Goal: Task Accomplishment & Management: Use online tool/utility

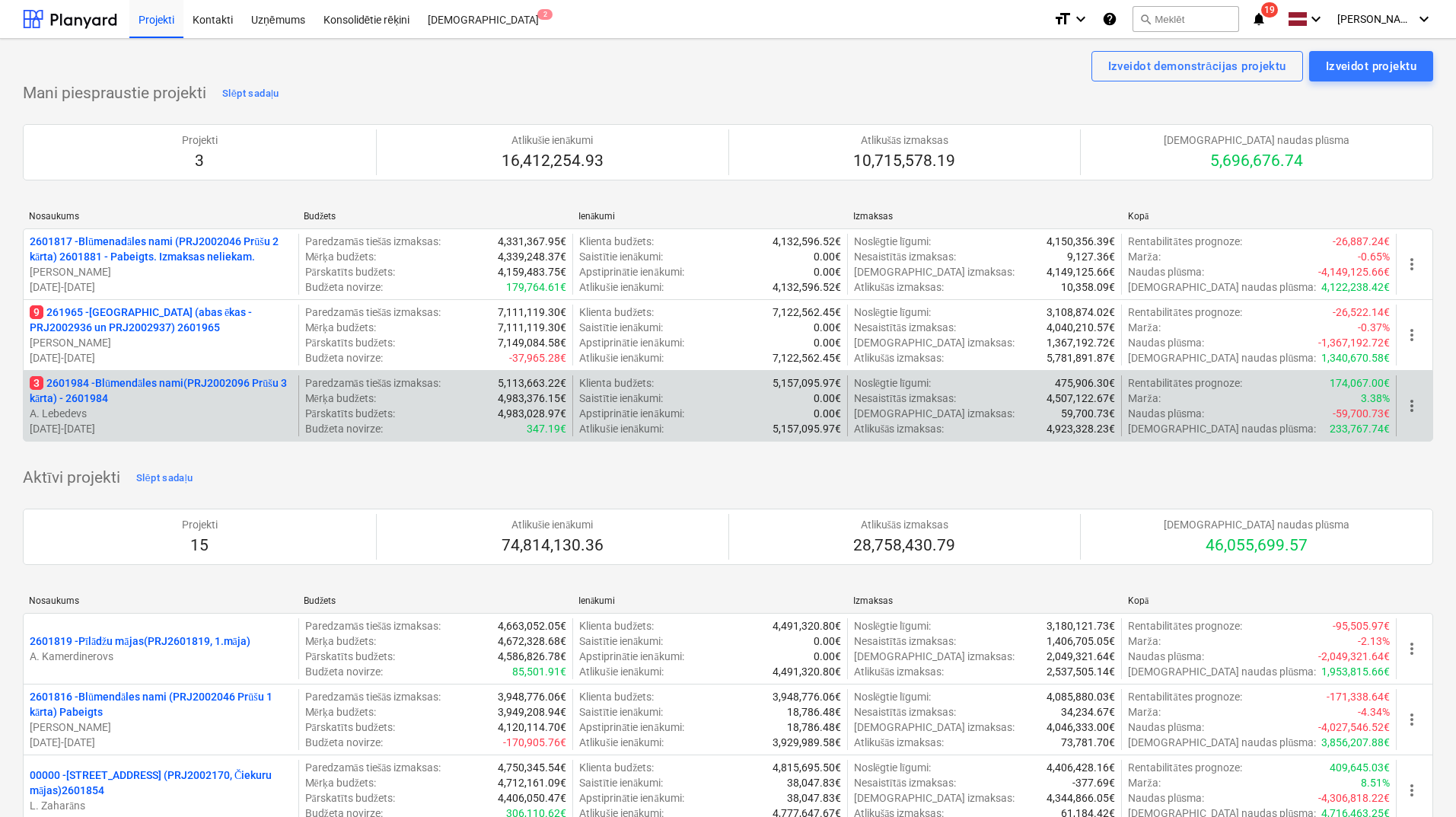
click at [122, 385] on p "3 2601984 - Blūmendāles nami(PRJ2002096 Prūšu 3 kārta) - 2601984" at bounding box center [161, 390] width 262 height 30
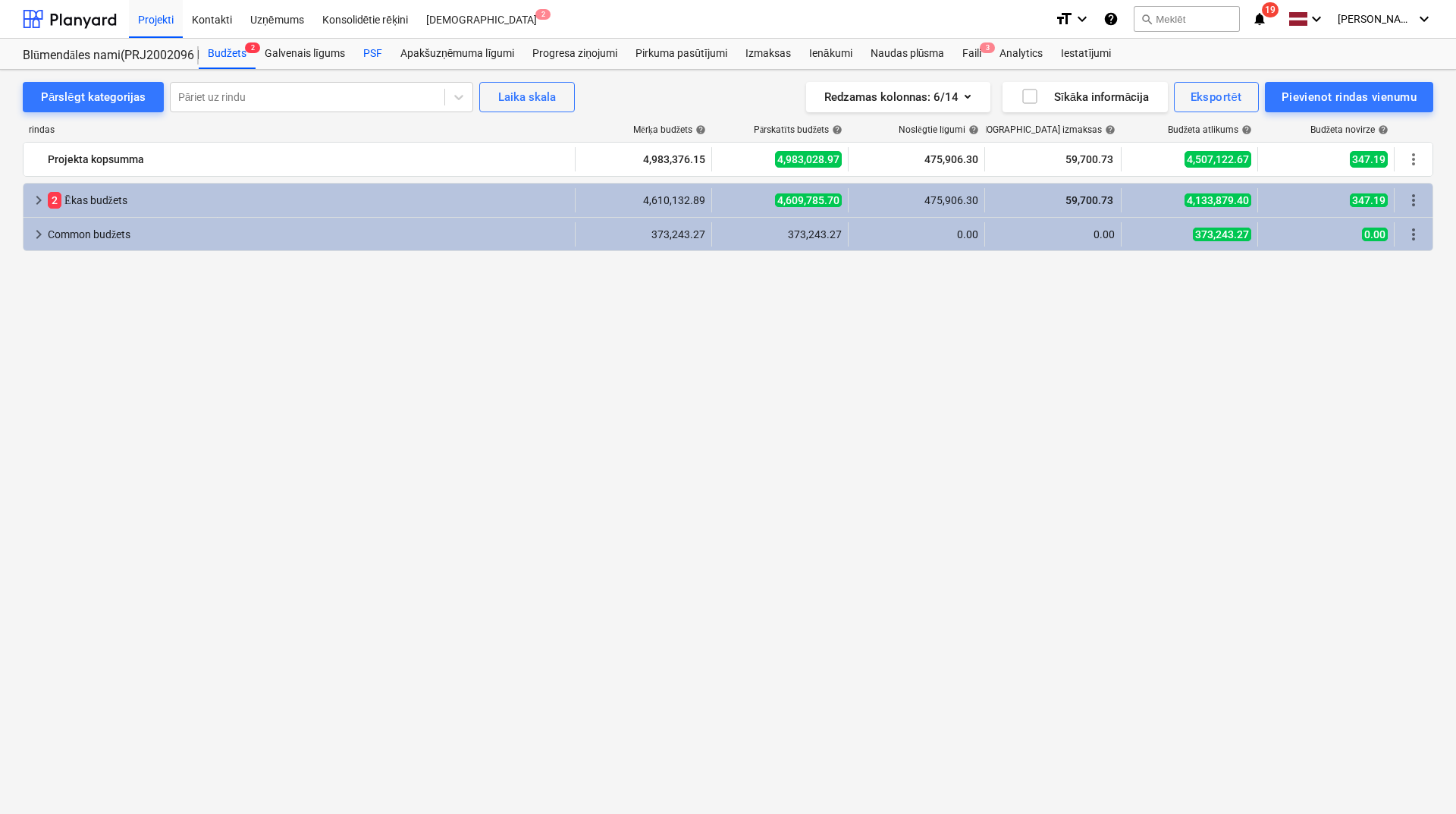
click at [376, 56] on div "PSF" at bounding box center [372, 54] width 37 height 30
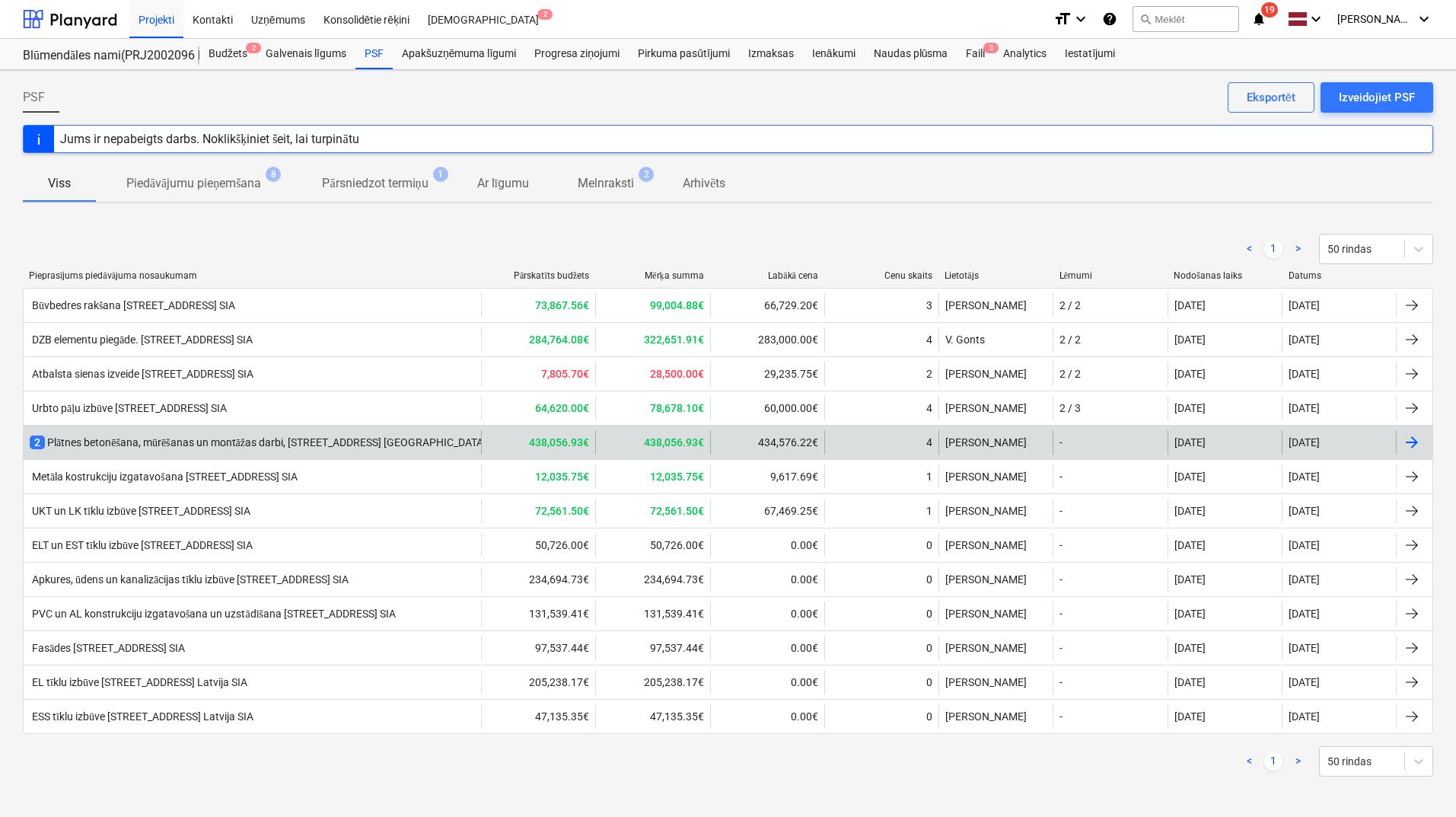
click at [190, 445] on div "2 Plātnes betonēšana, mūrēšanas un montāžas darbi, [STREET_ADDRESS] [GEOGRAPHIC…" at bounding box center [286, 442] width 512 height 15
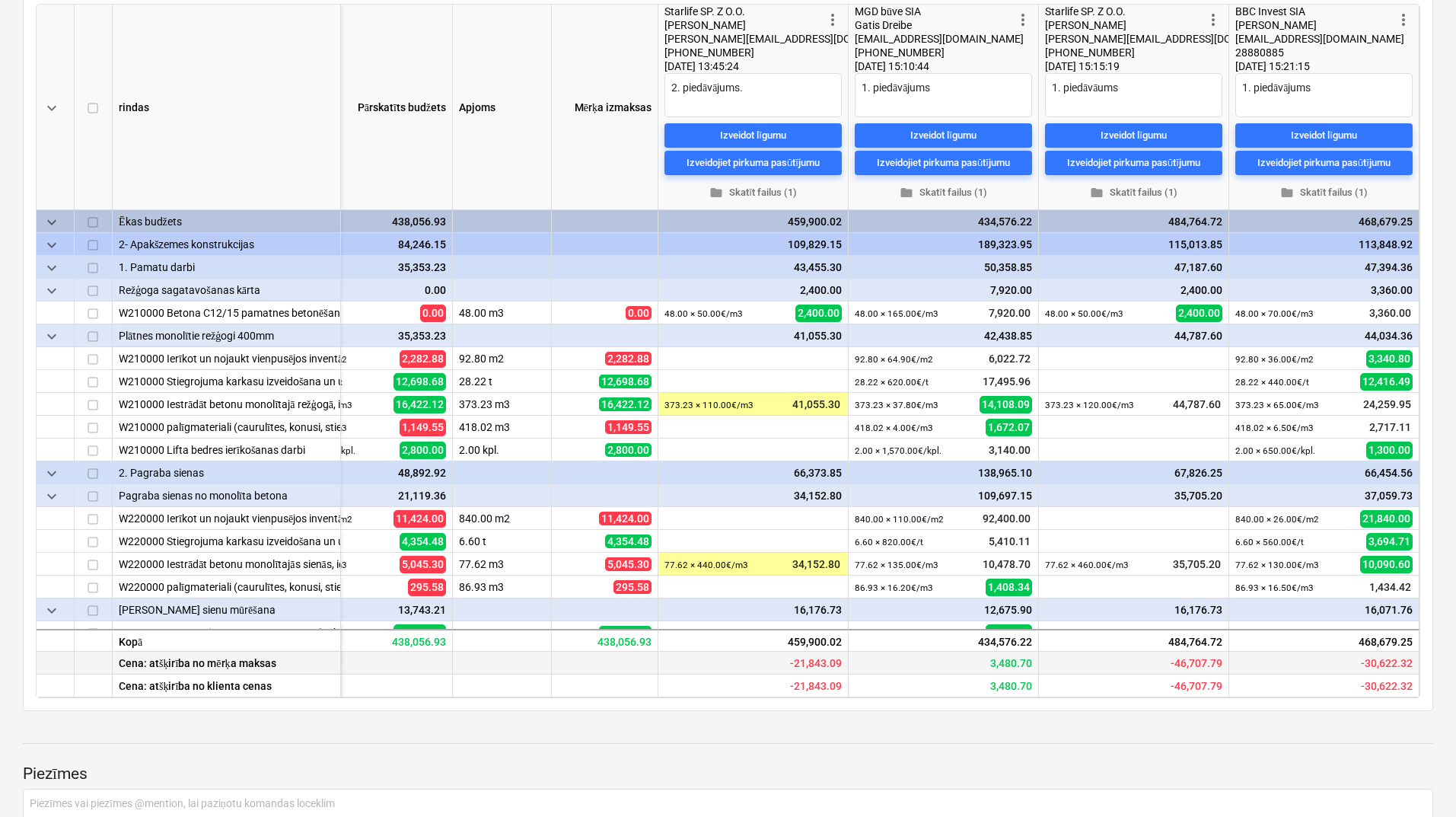
scroll to position [203, 0]
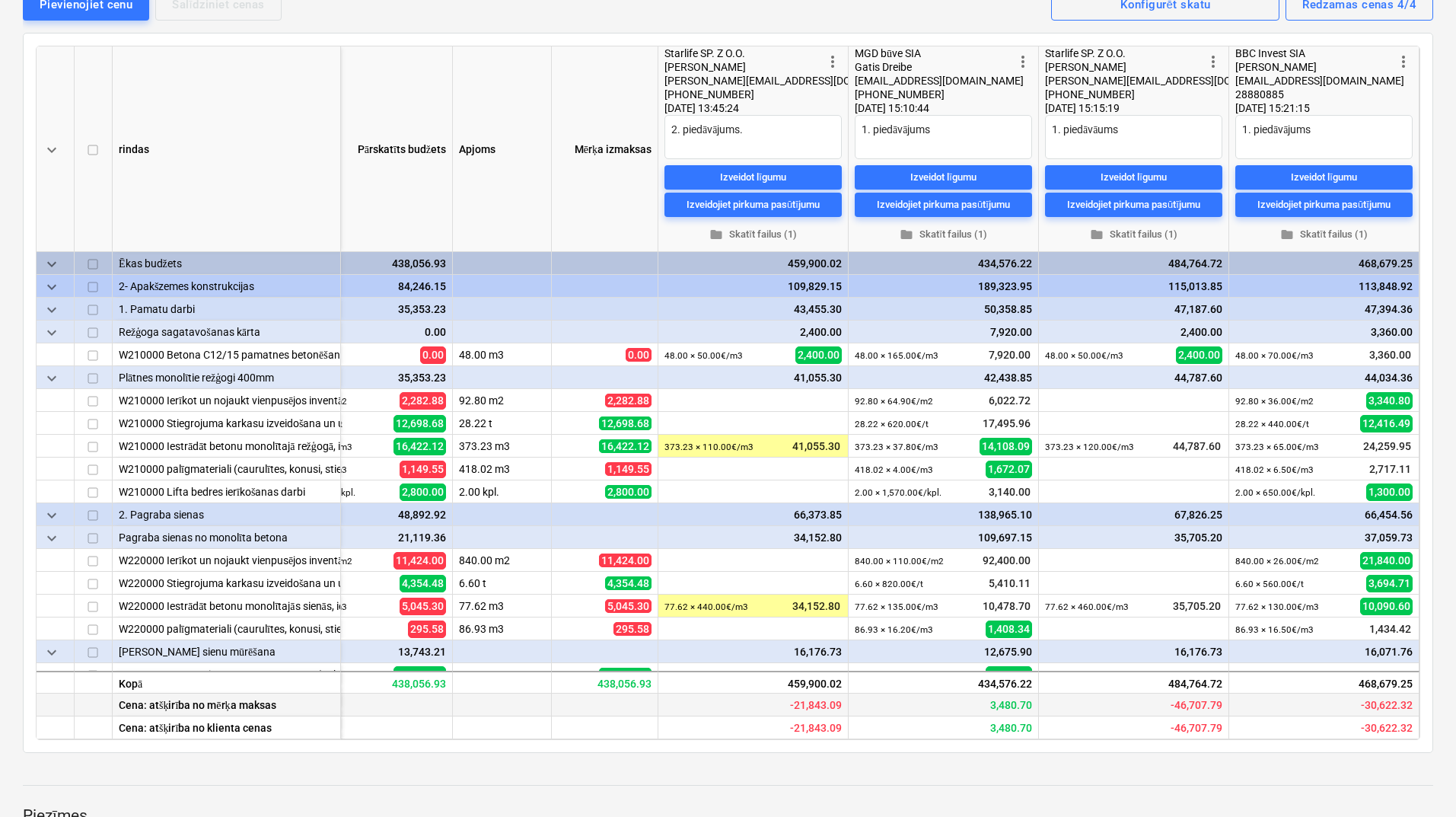
type textarea "x"
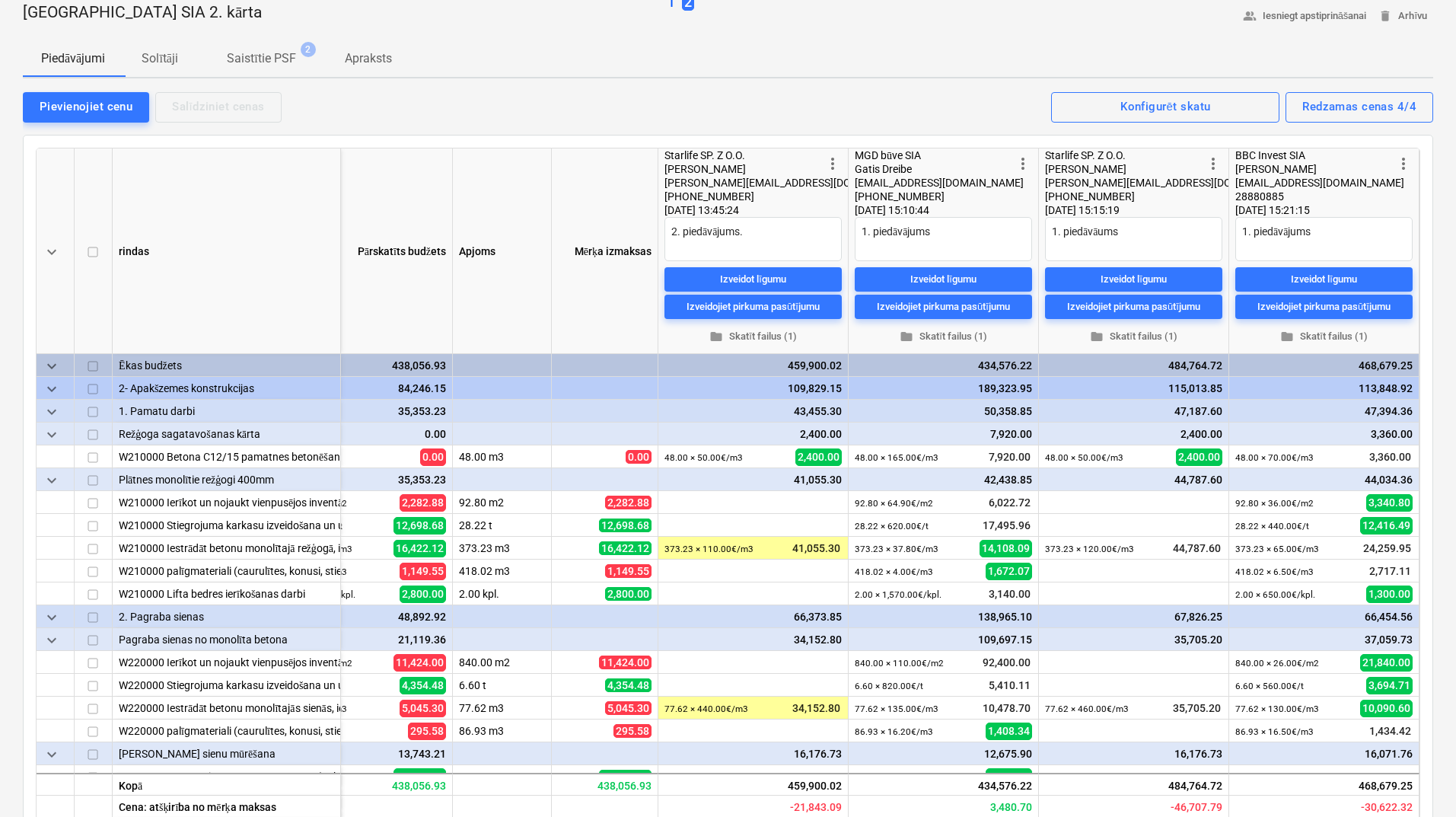
scroll to position [0, 0]
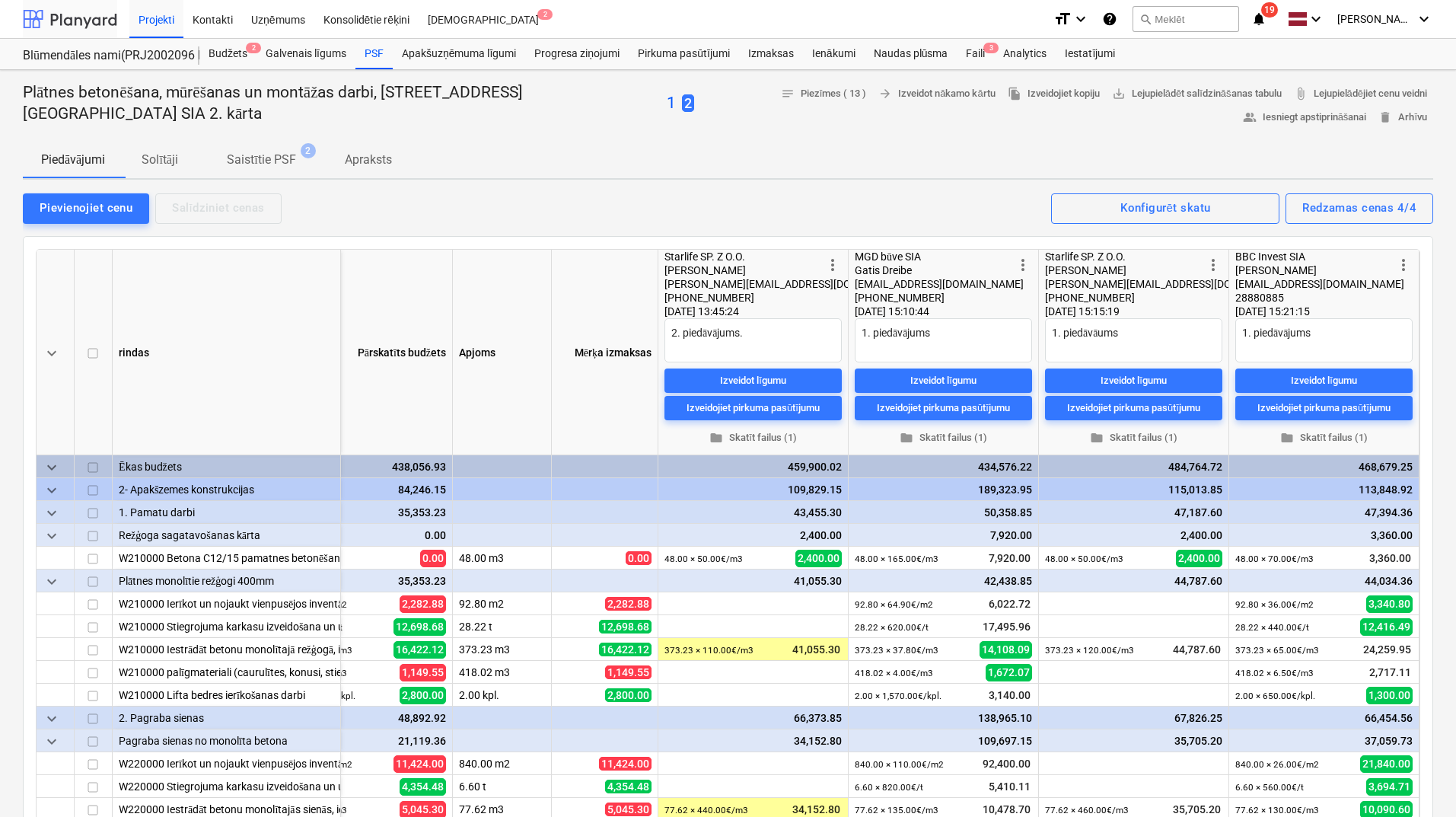
click at [96, 16] on div at bounding box center [70, 19] width 95 height 38
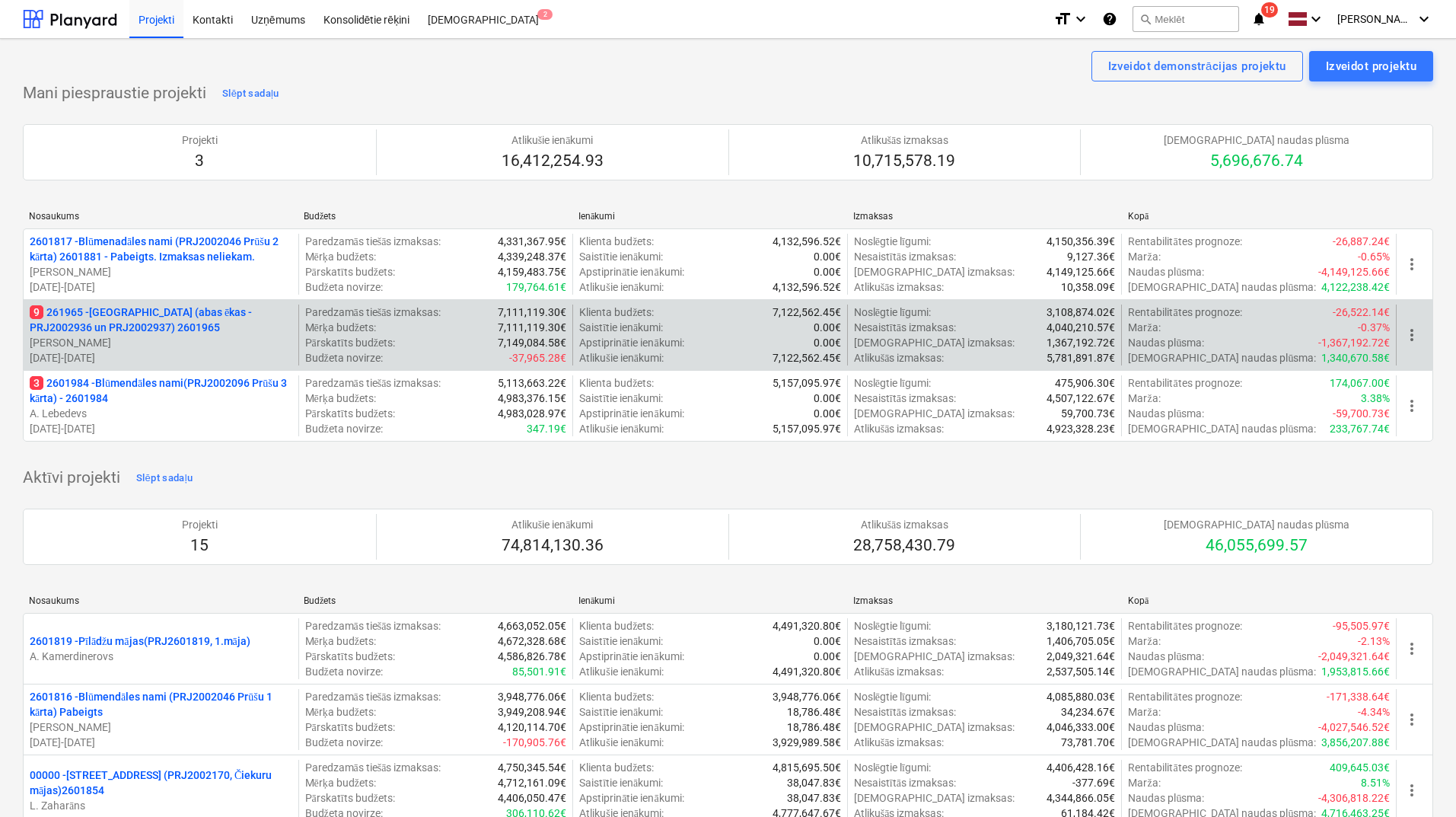
click at [102, 314] on p "9 261965 - [GEOGRAPHIC_DATA] (abas ēkas - PRJ2002936 un PRJ2002937) 2601965" at bounding box center [161, 320] width 262 height 30
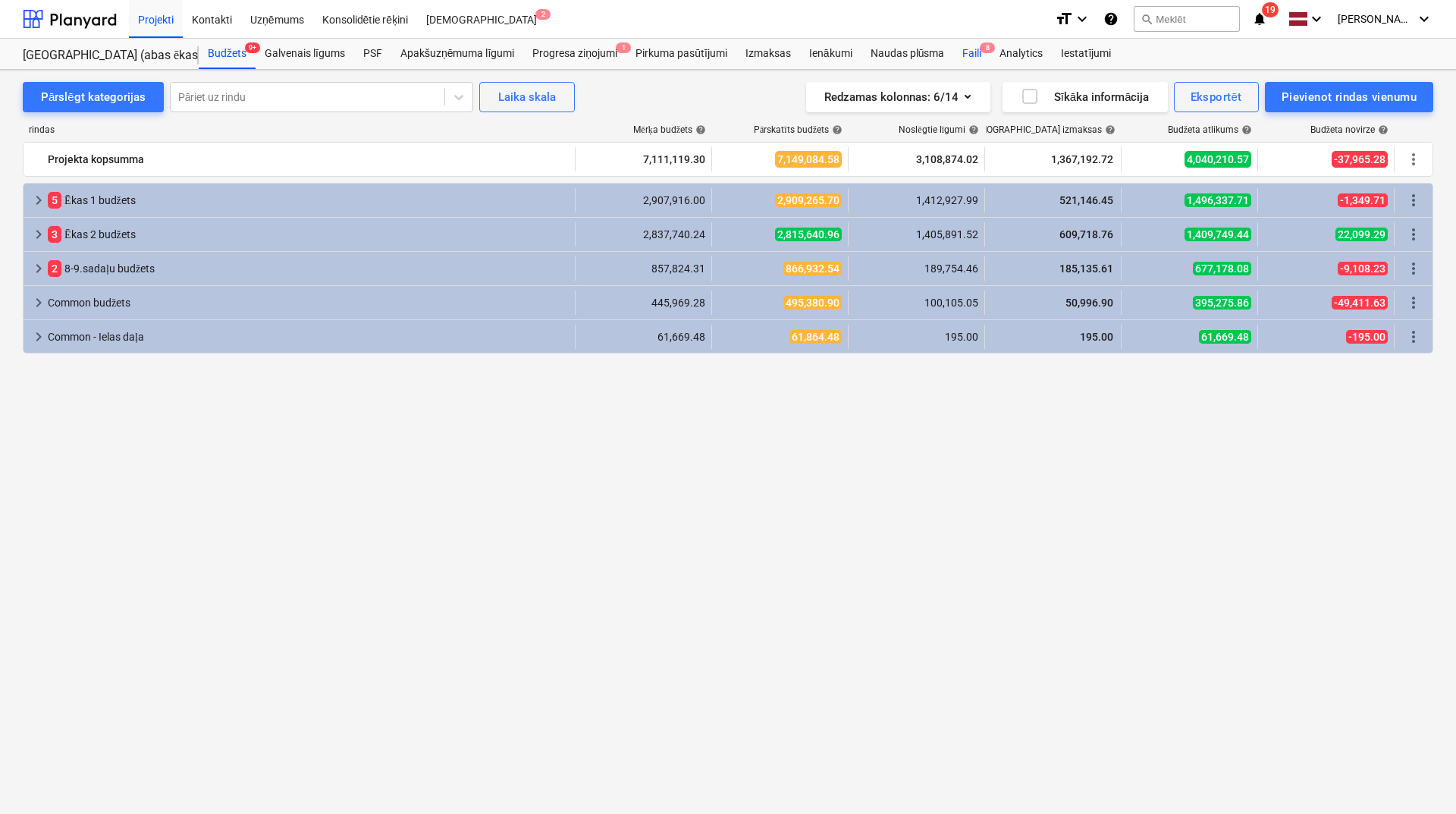
click at [967, 48] on div "Faili 8" at bounding box center [972, 54] width 37 height 30
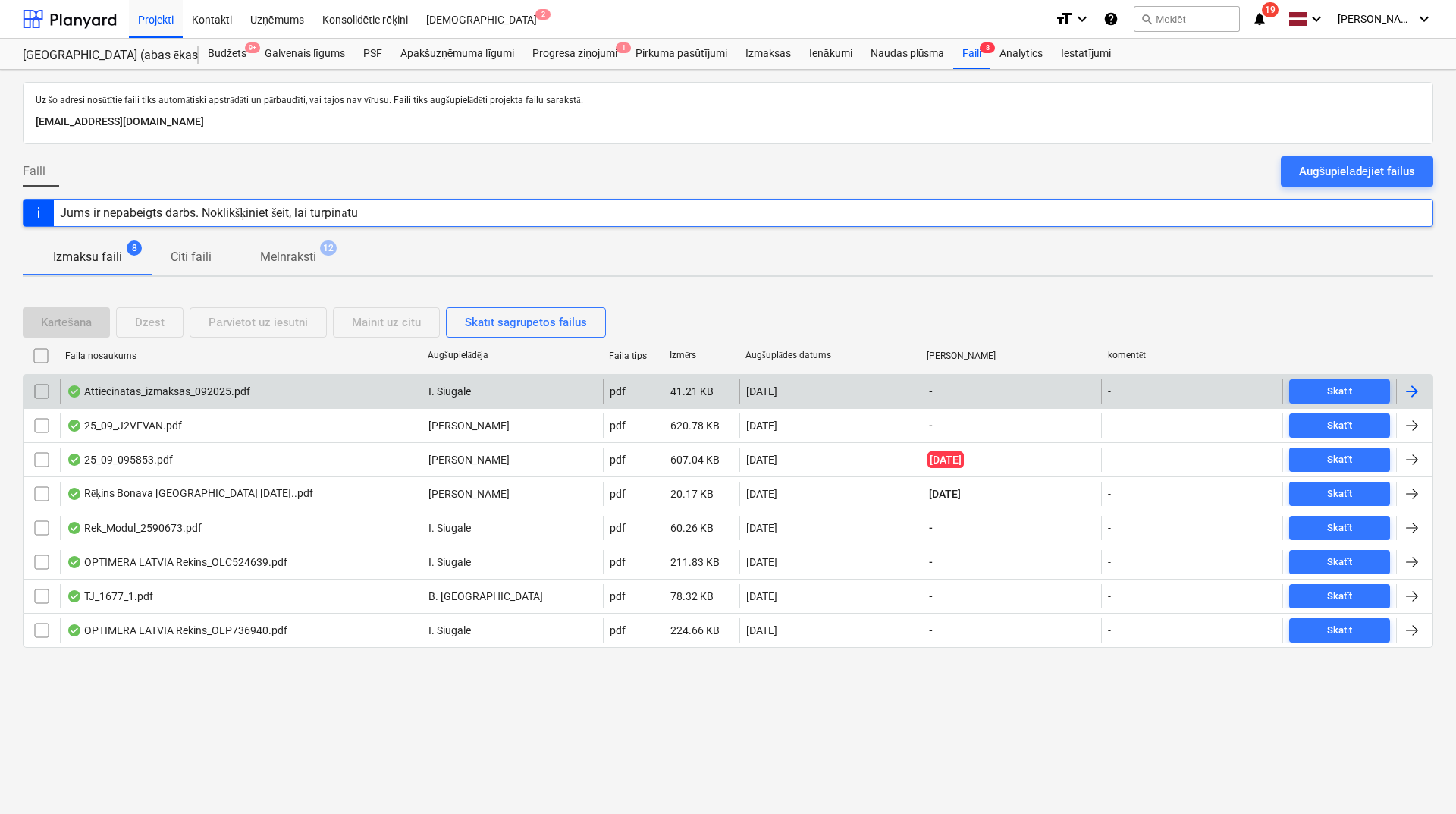
click at [1412, 386] on div at bounding box center [1412, 391] width 18 height 18
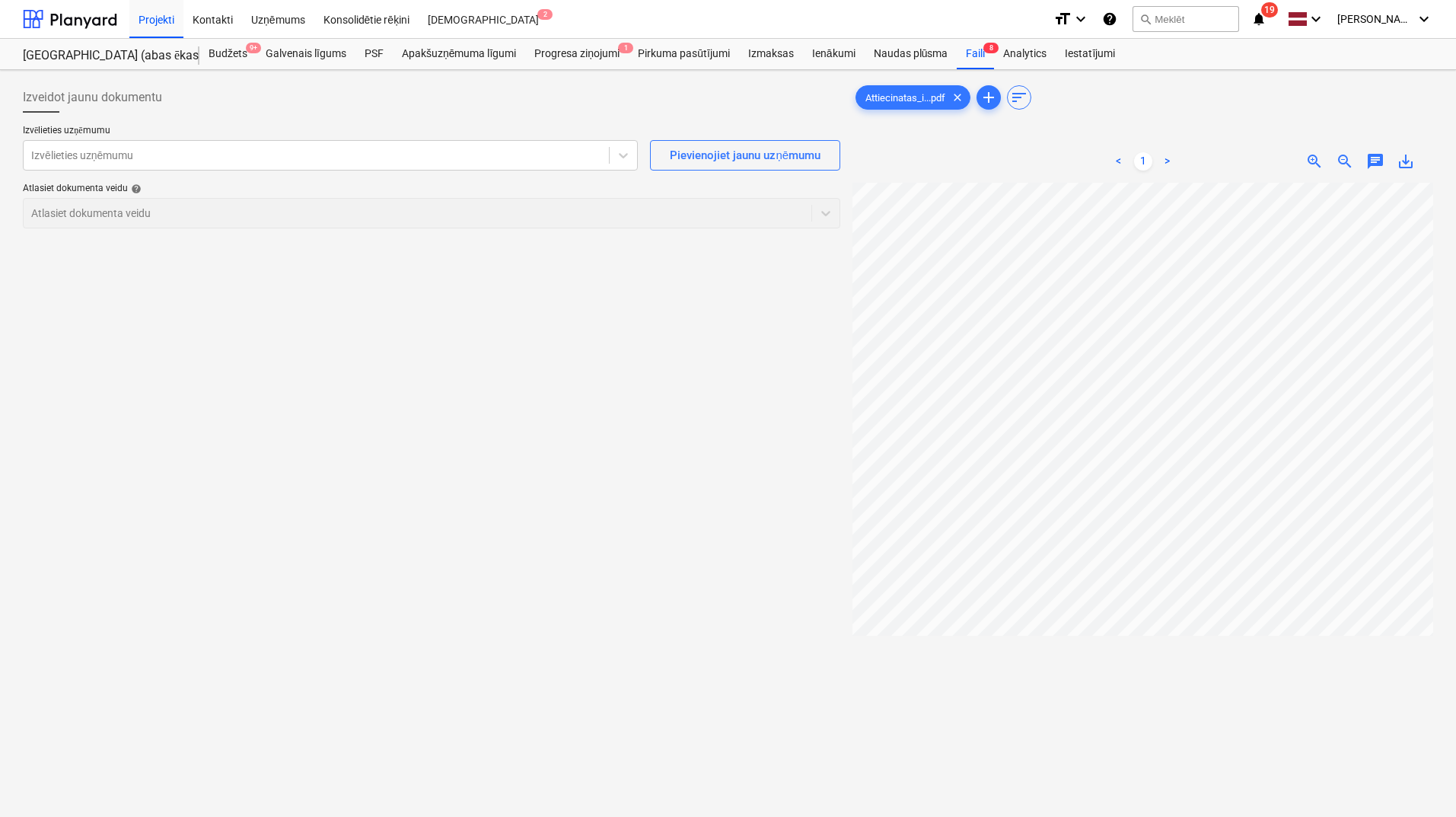
click at [1400, 156] on span "save_alt" at bounding box center [1406, 161] width 19 height 19
click at [621, 155] on icon at bounding box center [623, 155] width 15 height 15
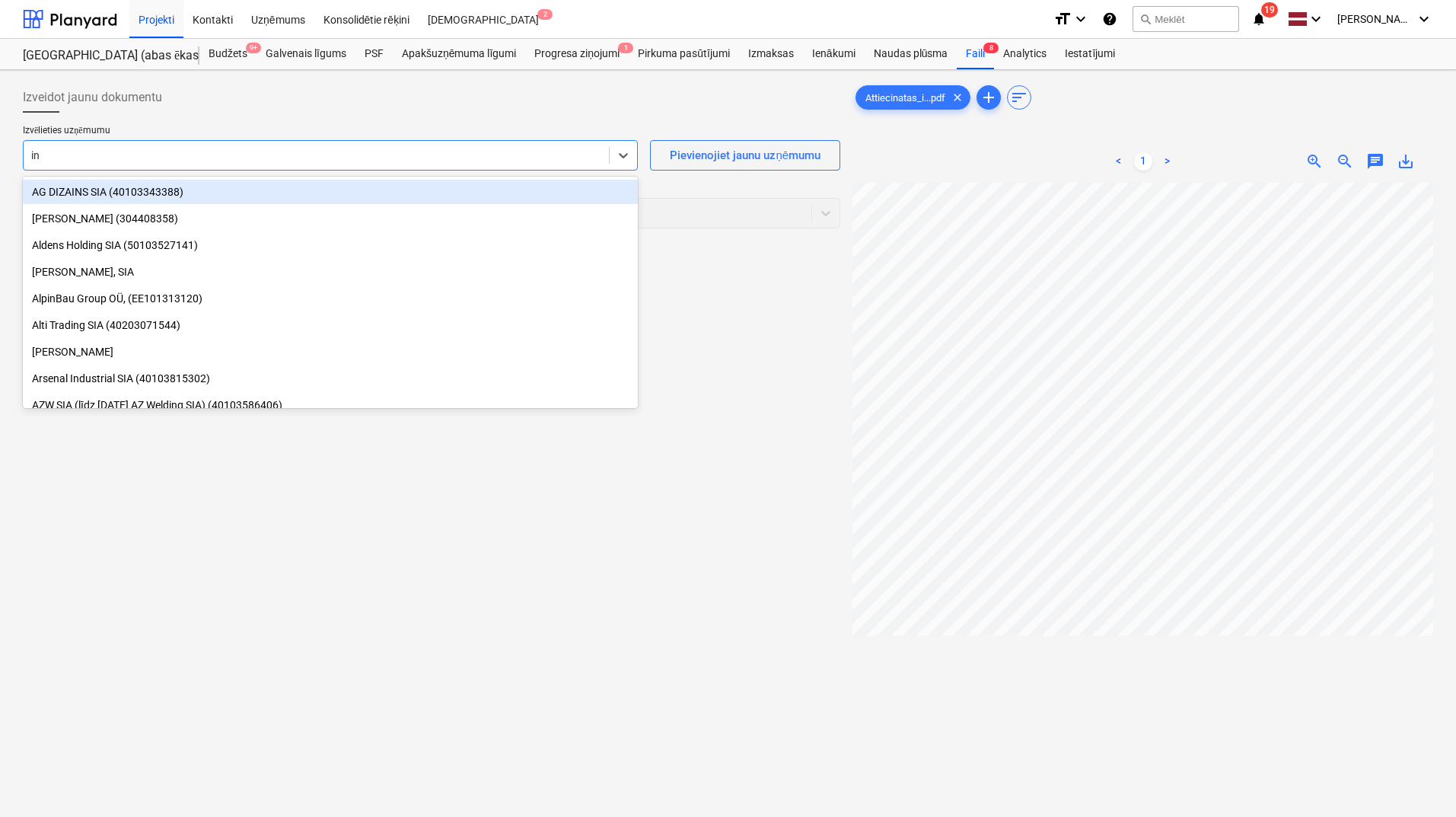
type input "i"
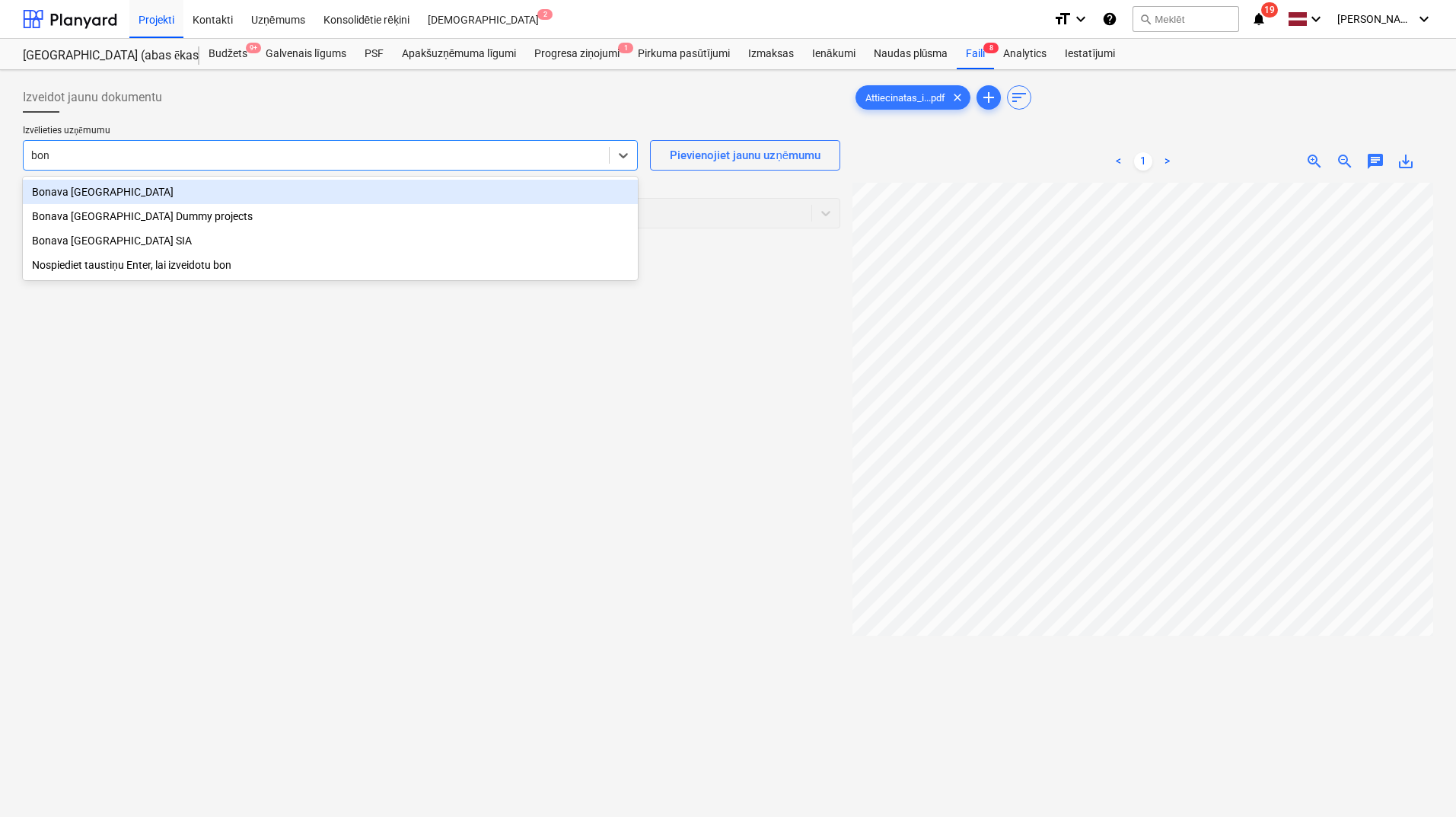
type input "bona"
click at [216, 199] on div "Bonava [GEOGRAPHIC_DATA]" at bounding box center [330, 192] width 615 height 25
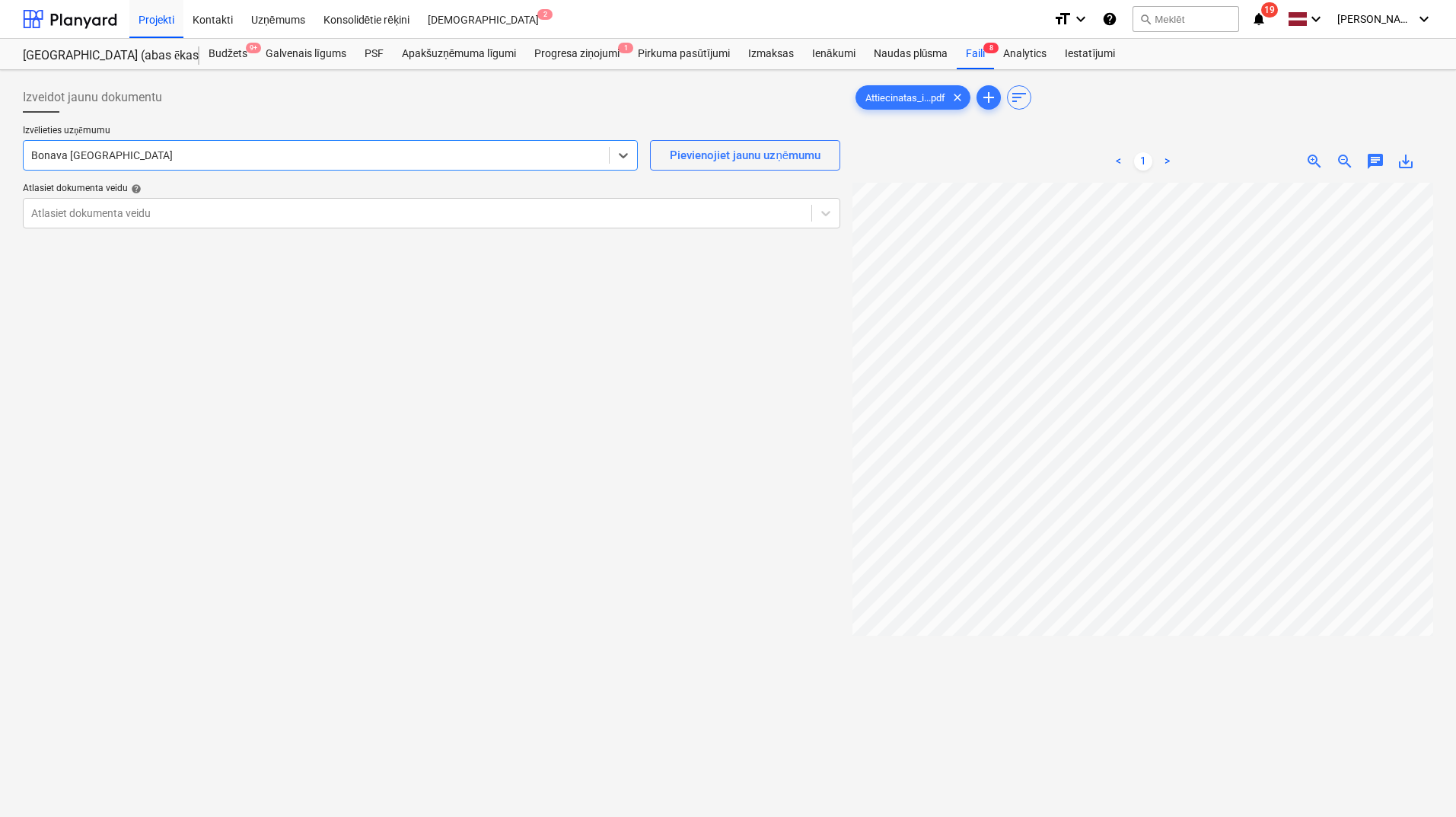
click at [401, 155] on div at bounding box center [315, 155] width 570 height 15
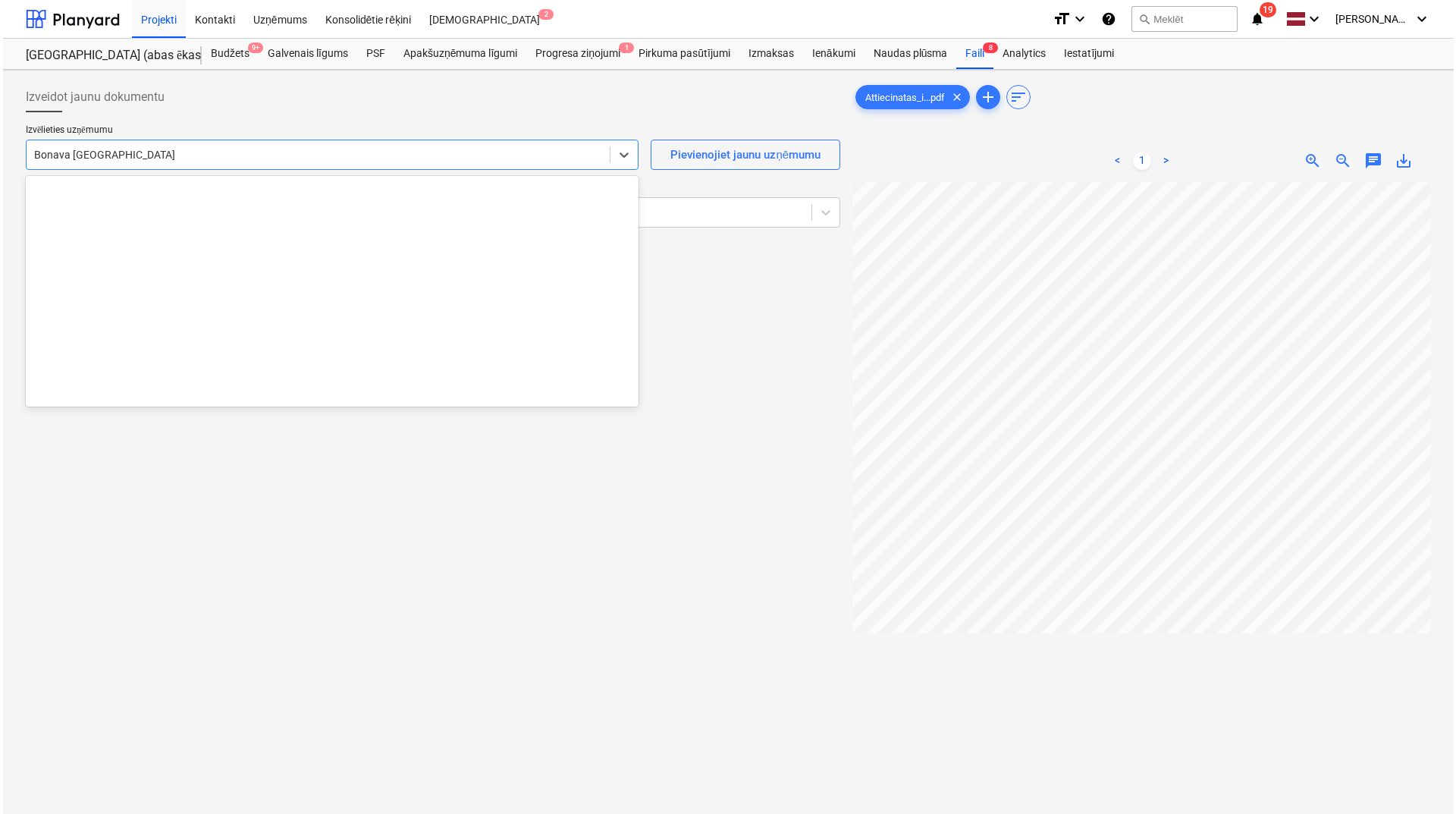
scroll to position [2840, 0]
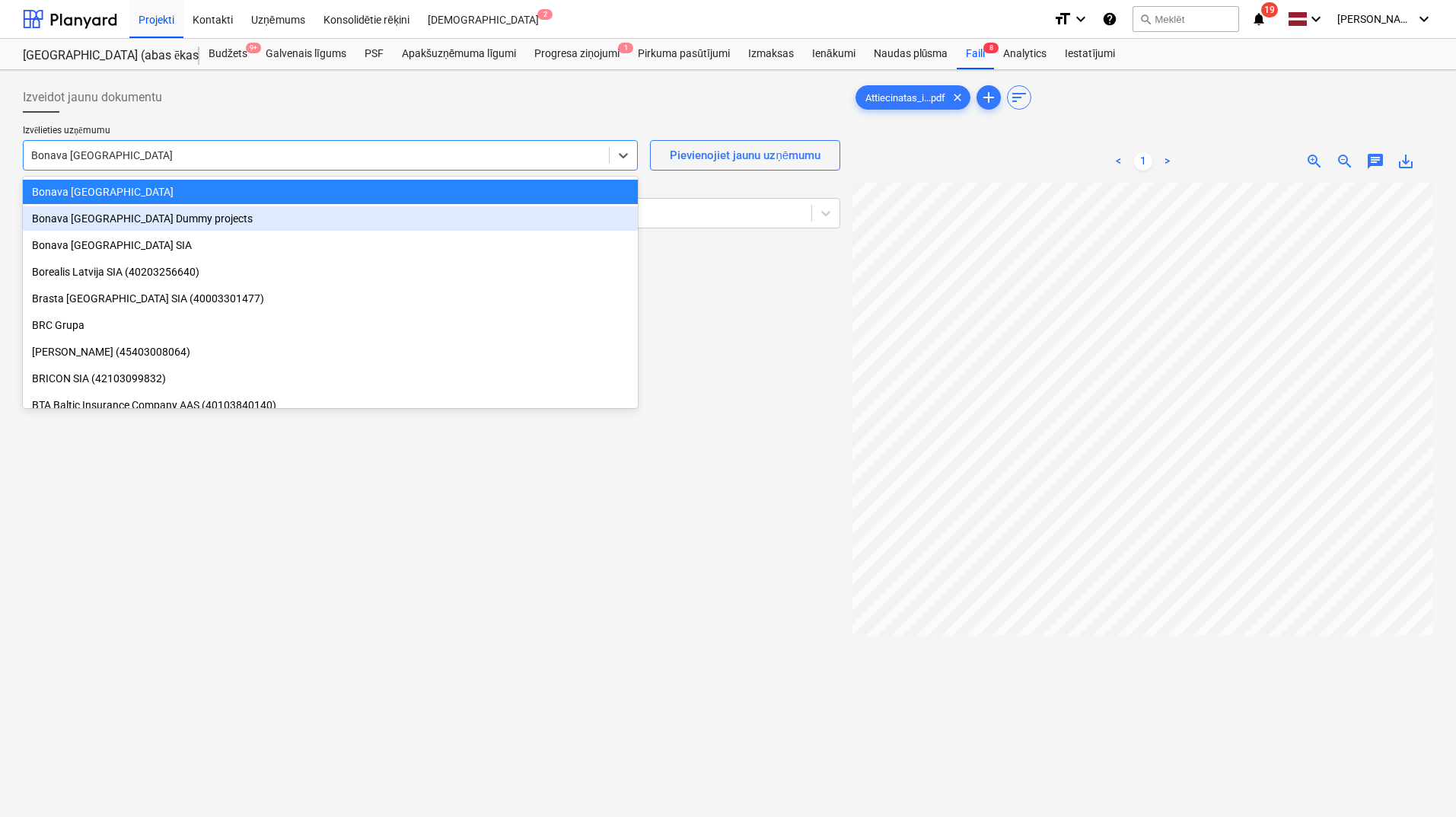
click at [365, 213] on div "Bonava [GEOGRAPHIC_DATA] Dummy projects" at bounding box center [330, 219] width 615 height 25
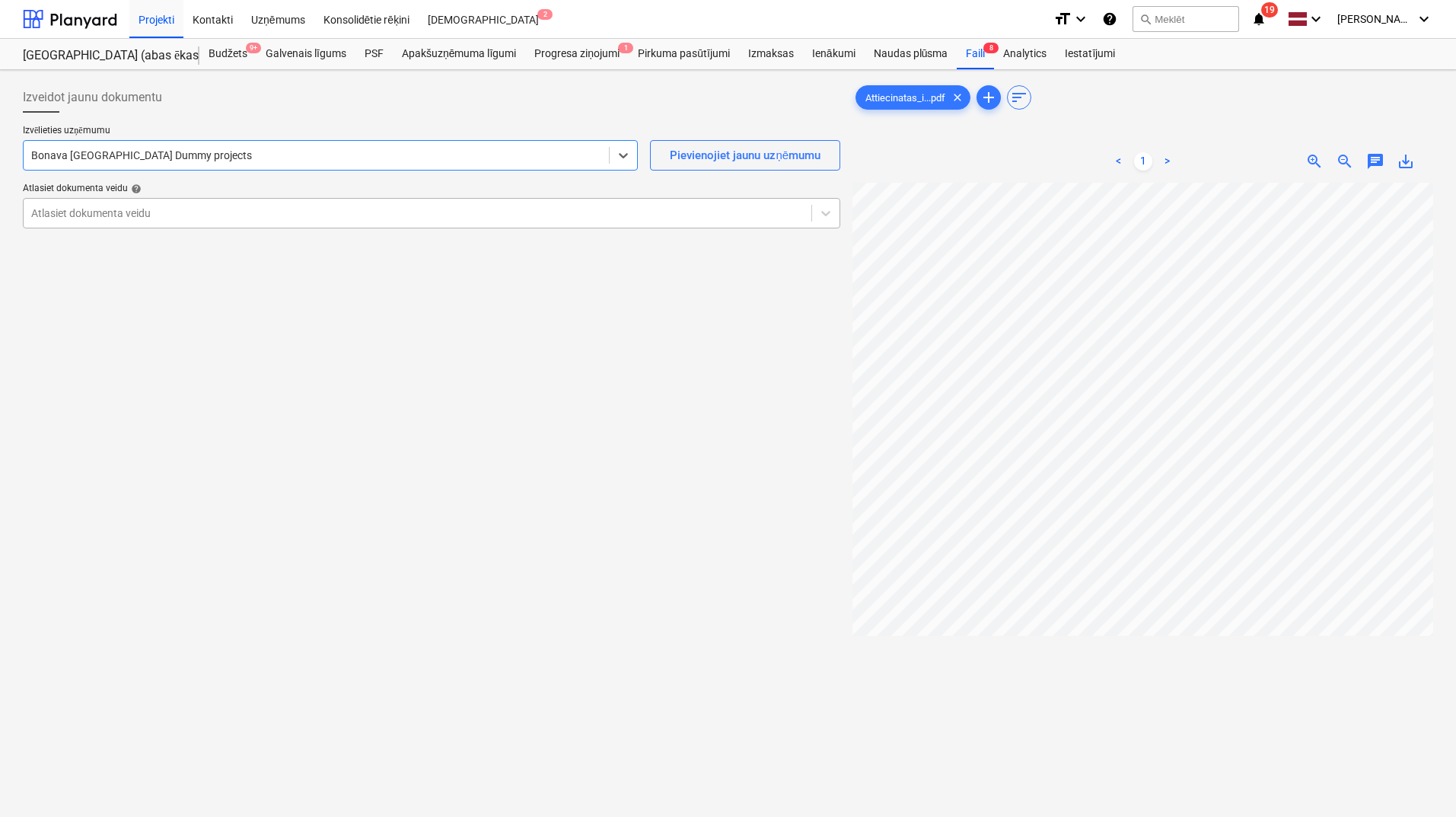
click at [364, 213] on div at bounding box center [417, 213] width 773 height 15
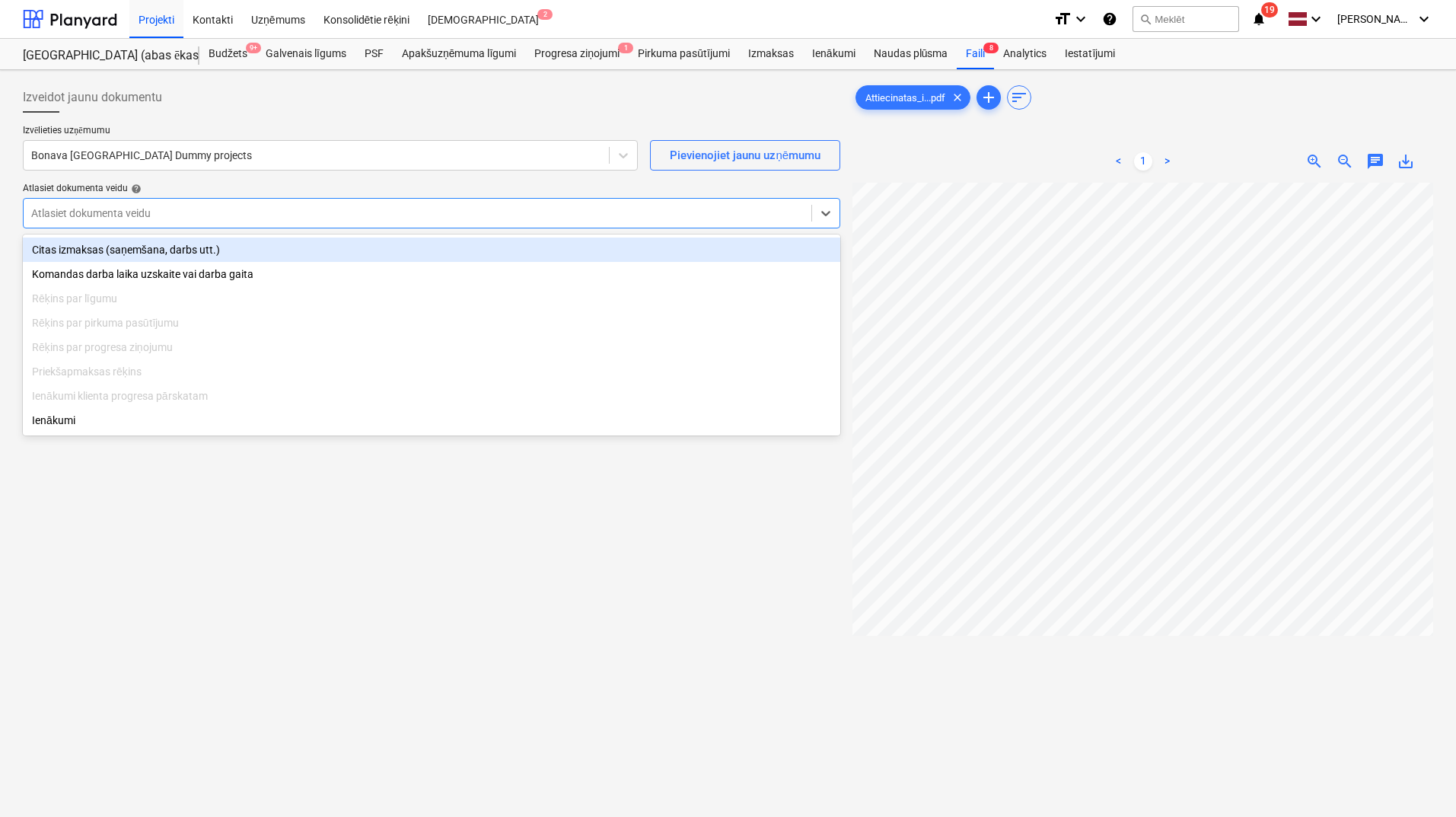
click at [338, 253] on div "Citas izmaksas (saņemšana, darbs utt.)" at bounding box center [431, 250] width 817 height 25
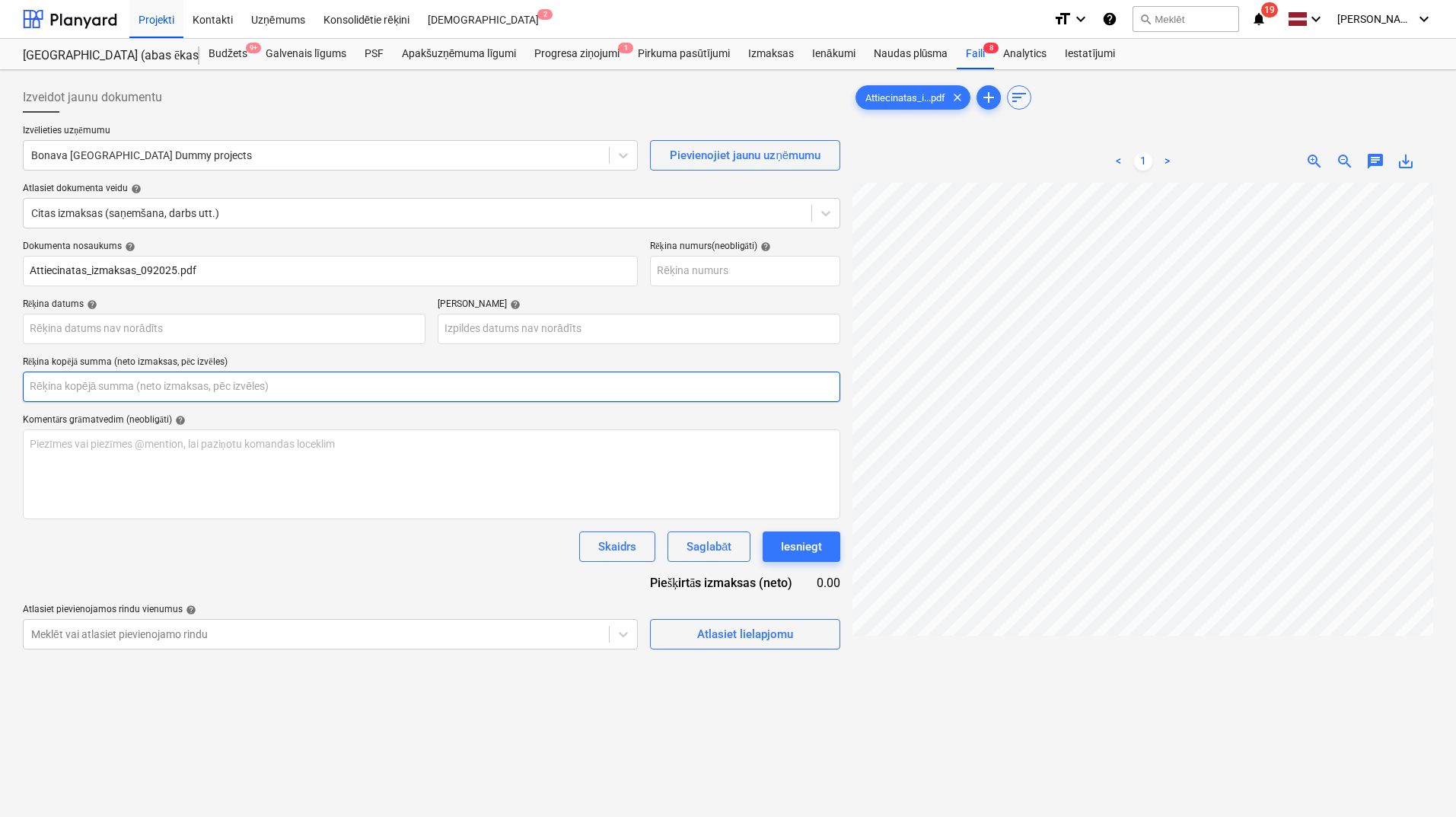
click at [323, 398] on input "text" at bounding box center [431, 386] width 817 height 30
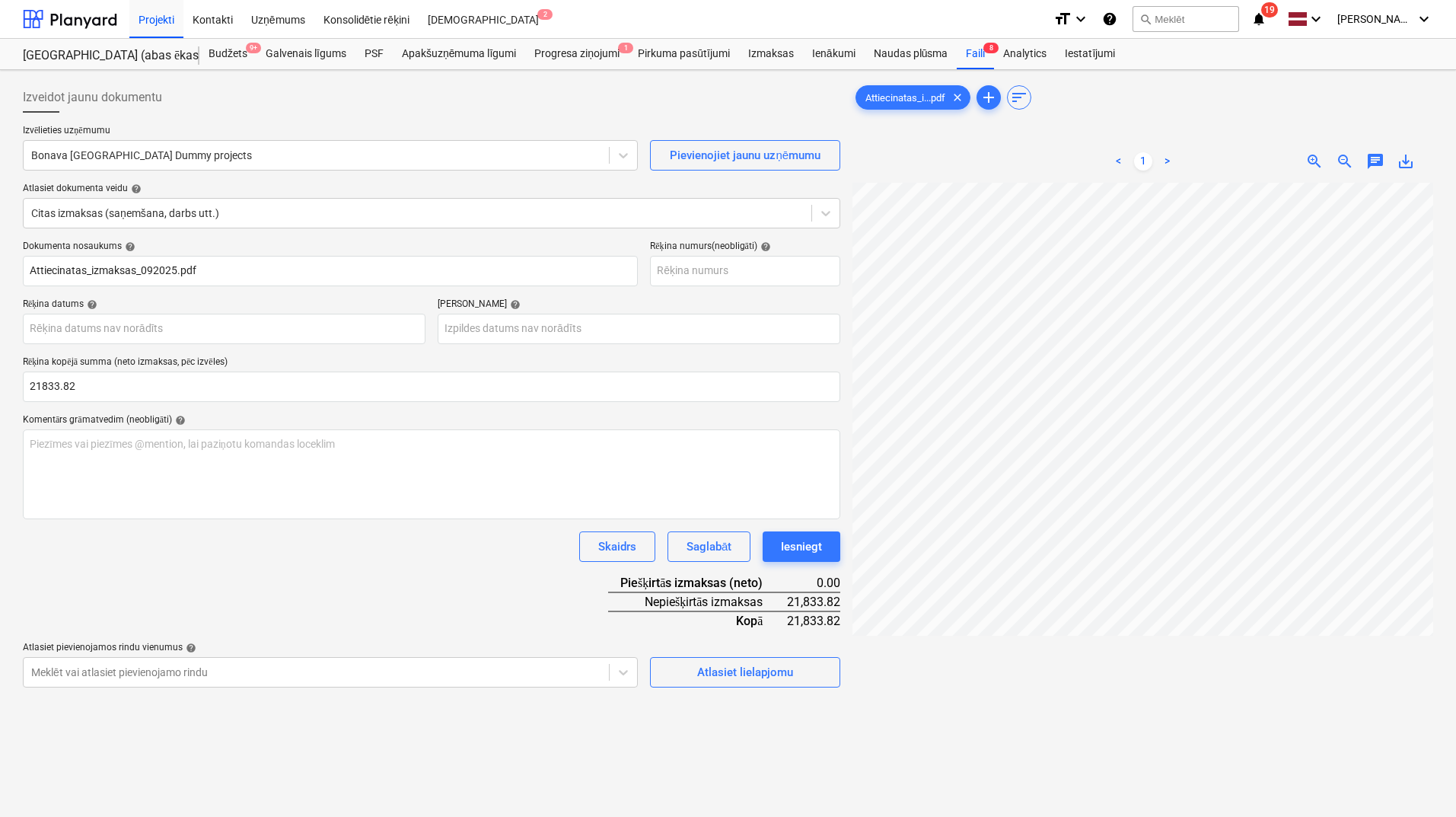
type input "21,833.82"
click at [389, 557] on div "Skaidrs Saglabāt Iesniegt" at bounding box center [431, 546] width 817 height 30
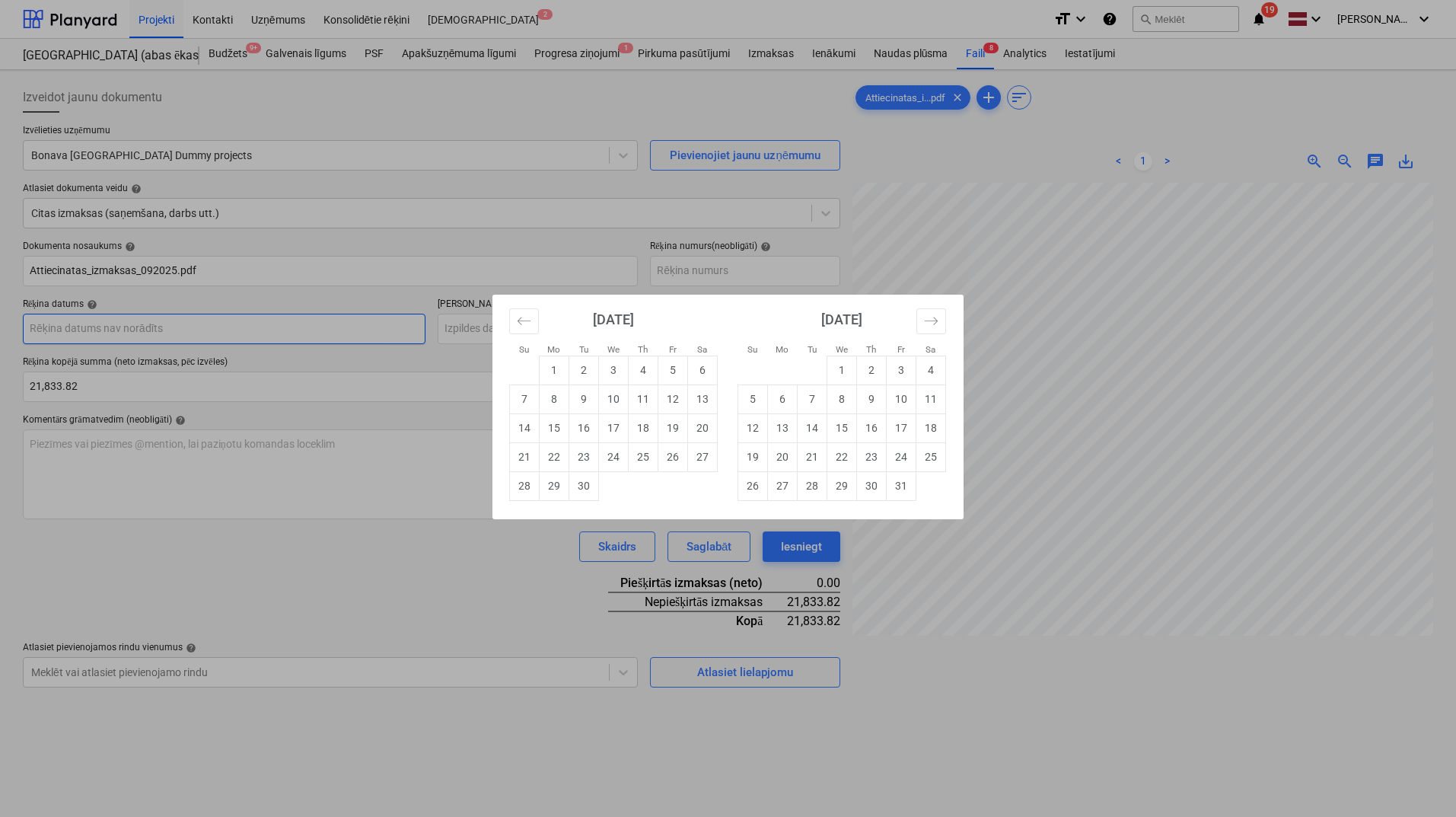
click at [306, 337] on body "Projekti Kontakti Uzņēmums Konsolidētie rēķini Iesūtne 2 format_size keyboard_a…" at bounding box center [728, 408] width 1456 height 817
click at [559, 490] on td "29" at bounding box center [555, 485] width 30 height 29
type input "[DATE]"
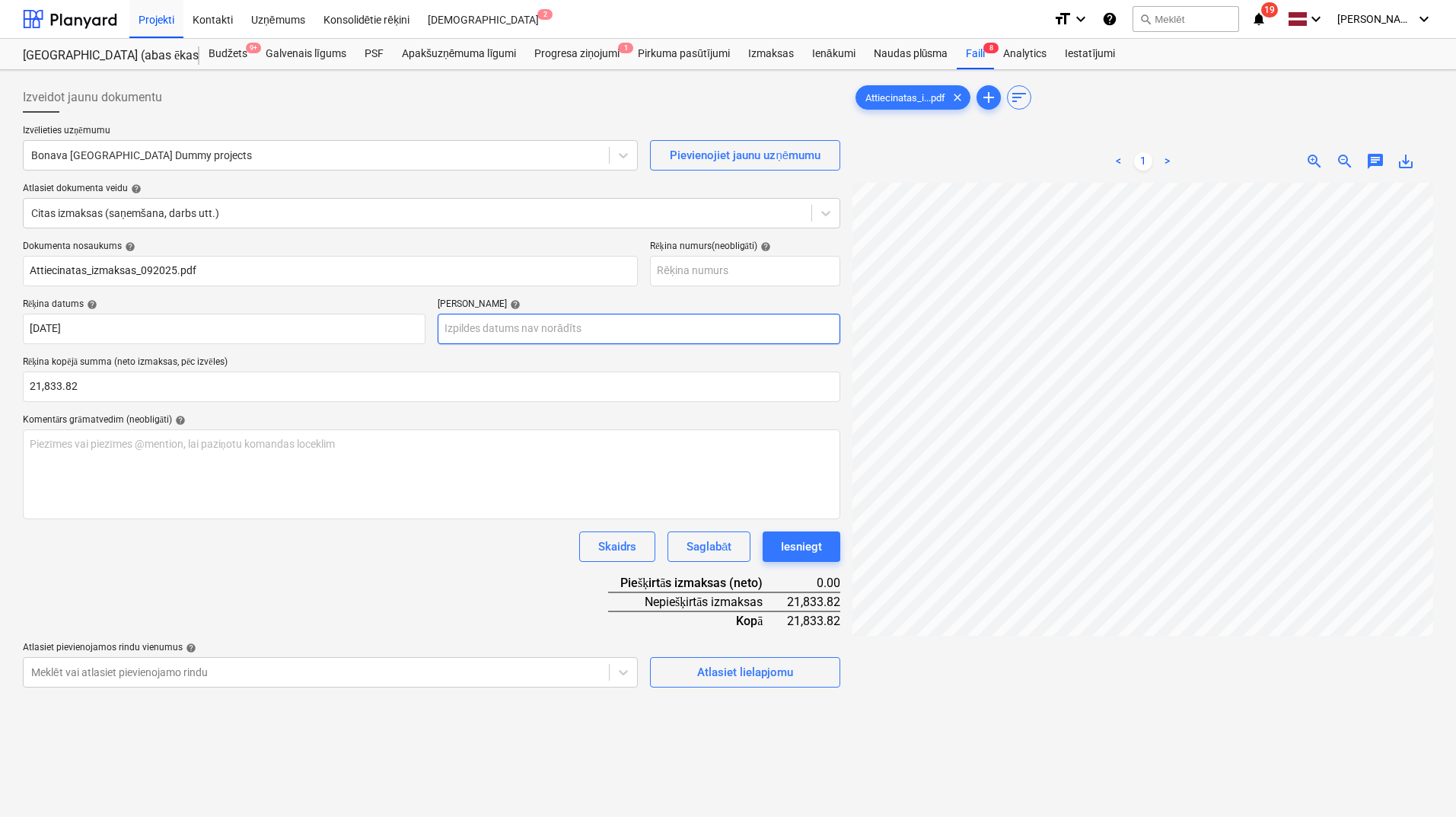
click at [541, 330] on body "Projekti Kontakti Uzņēmums Konsolidētie rēķini Iesūtne 2 format_size keyboard_a…" at bounding box center [728, 408] width 1456 height 817
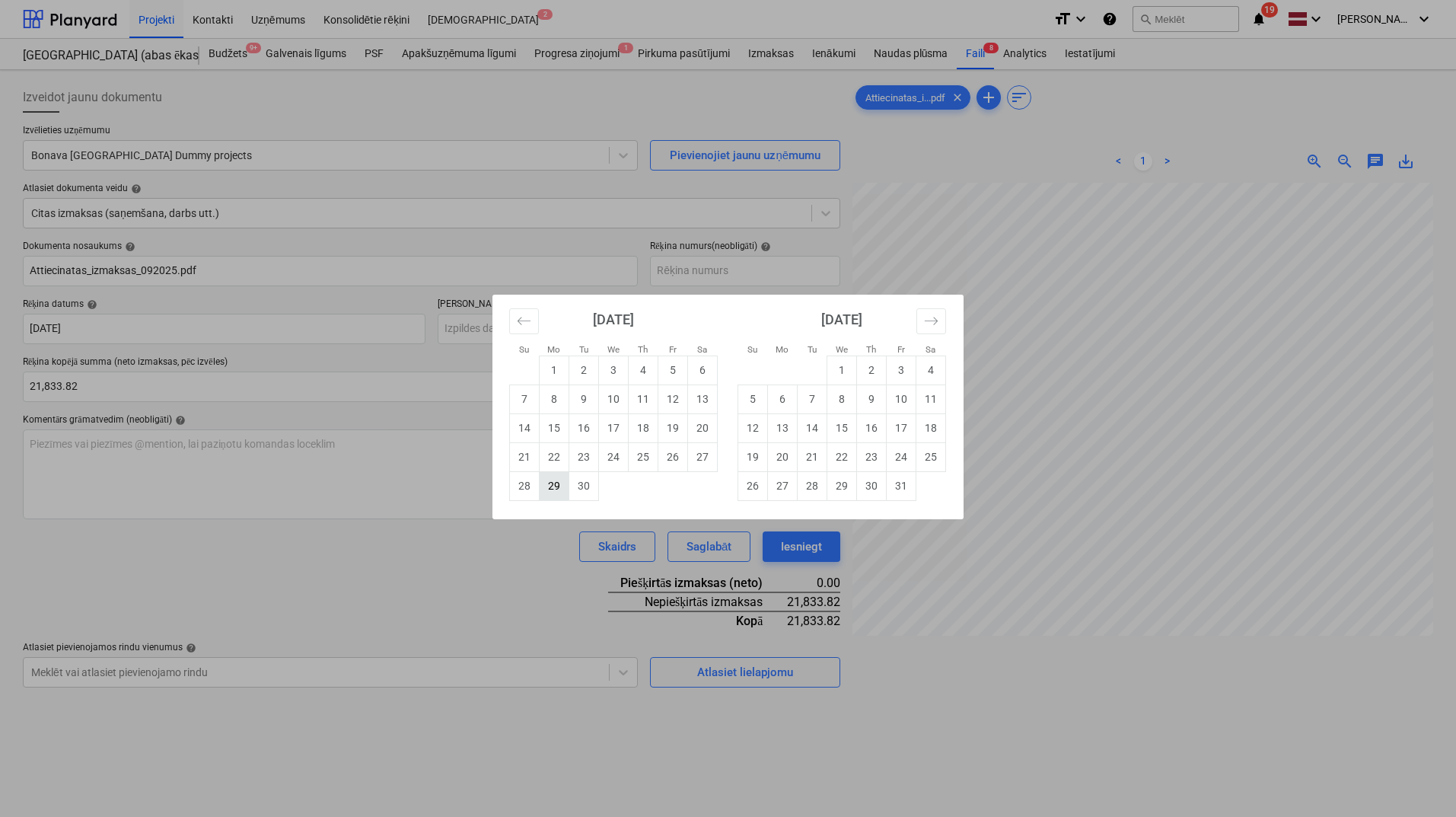
click at [564, 477] on td "29" at bounding box center [555, 485] width 30 height 29
type input "[DATE]"
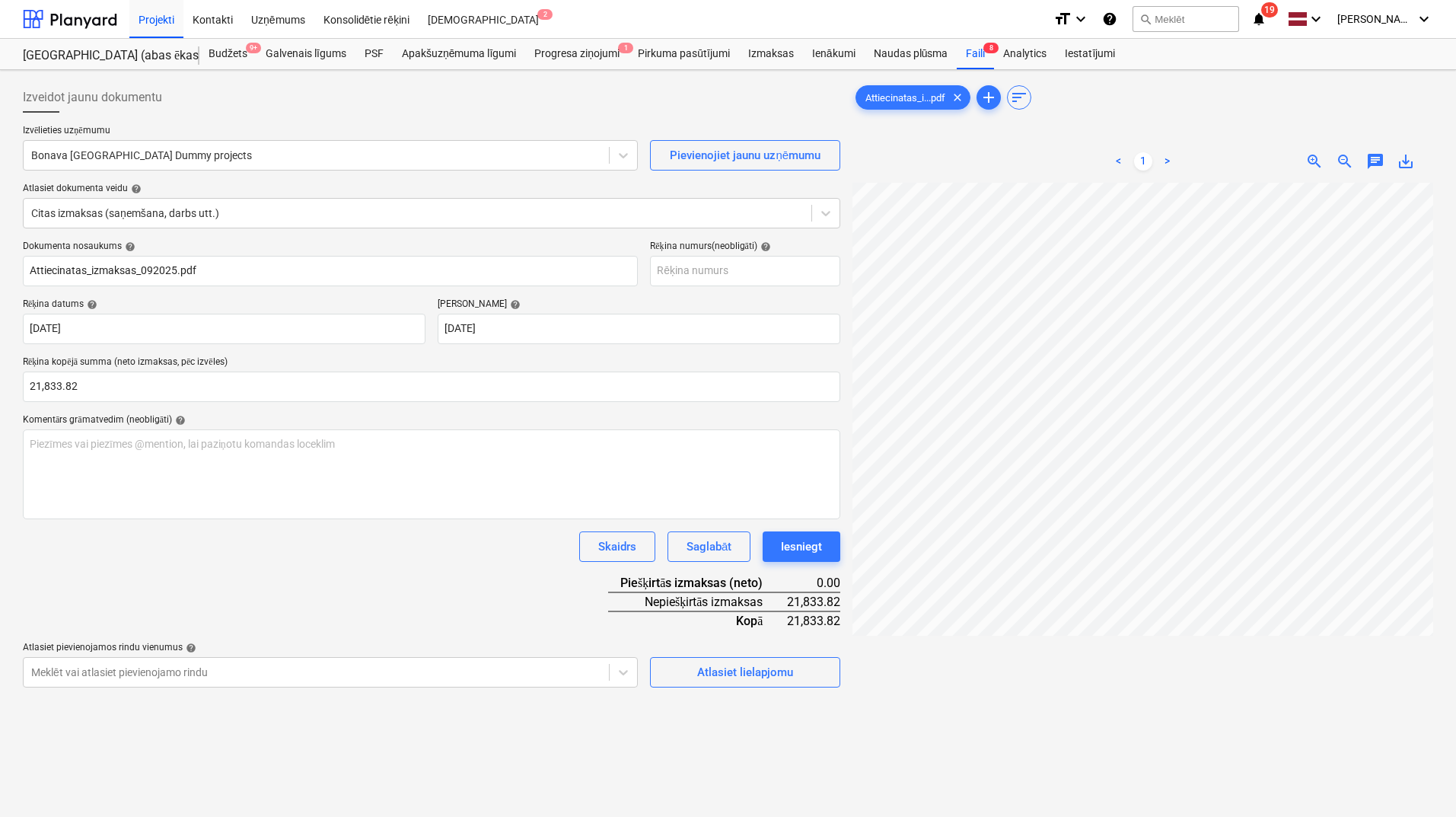
click at [536, 359] on p "Rēķina kopējā summa (neto izmaksas, pēc izvēles)" at bounding box center [431, 363] width 817 height 15
click at [746, 676] on div "Atlasiet lielapjomu" at bounding box center [745, 672] width 96 height 19
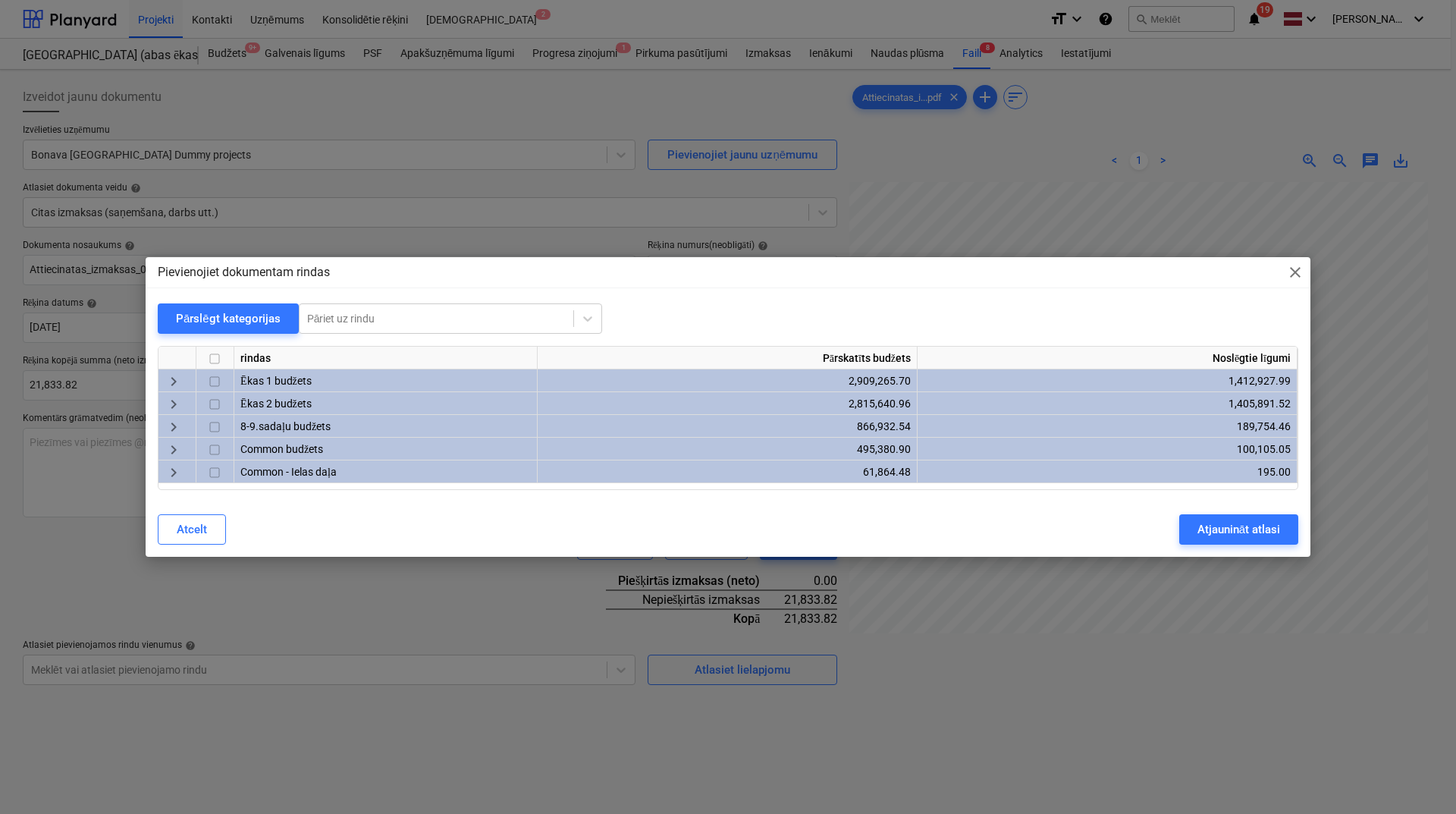
click at [175, 406] on span "keyboard_arrow_right" at bounding box center [173, 405] width 18 height 18
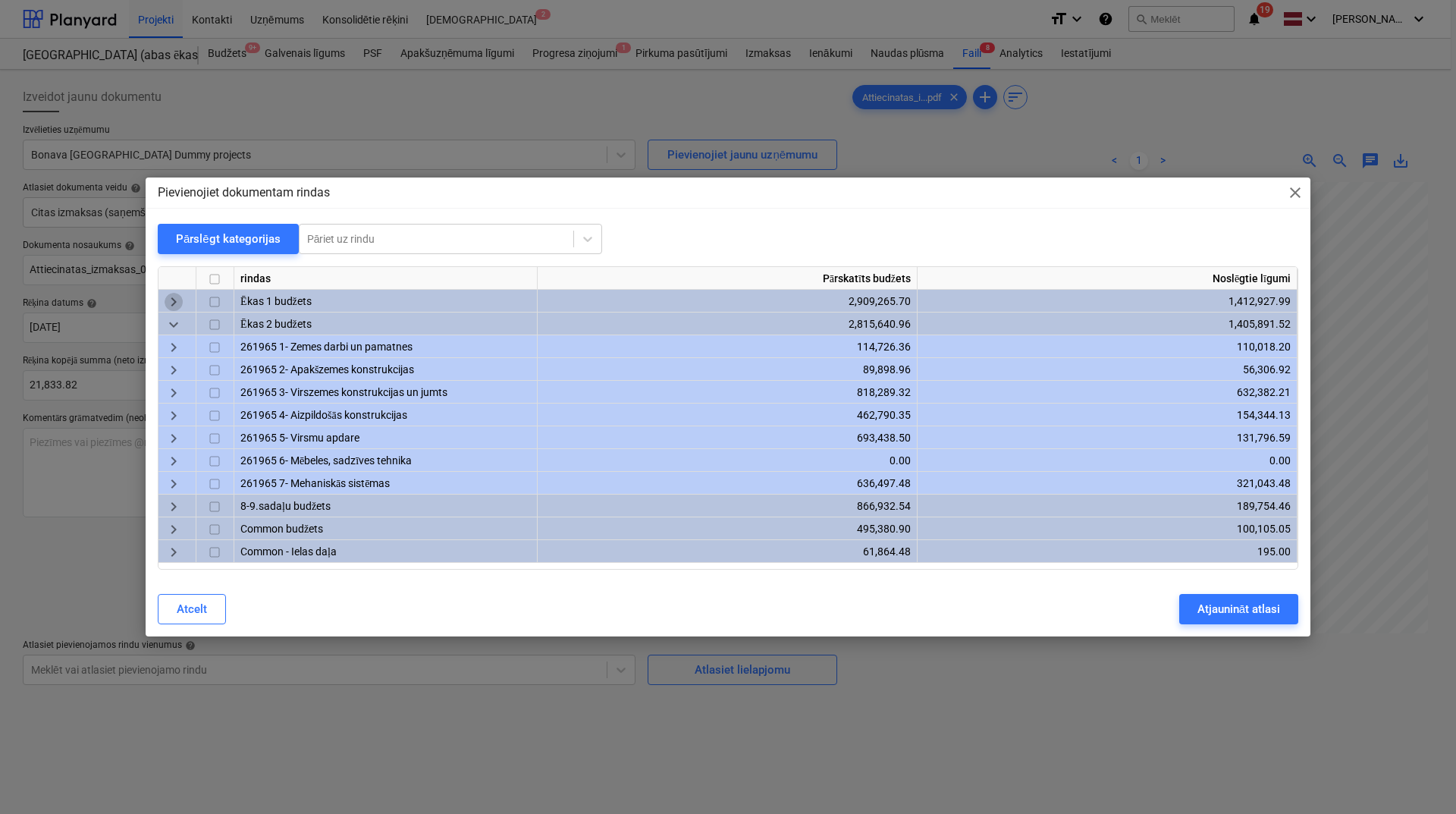
click at [170, 300] on span "keyboard_arrow_right" at bounding box center [173, 302] width 18 height 18
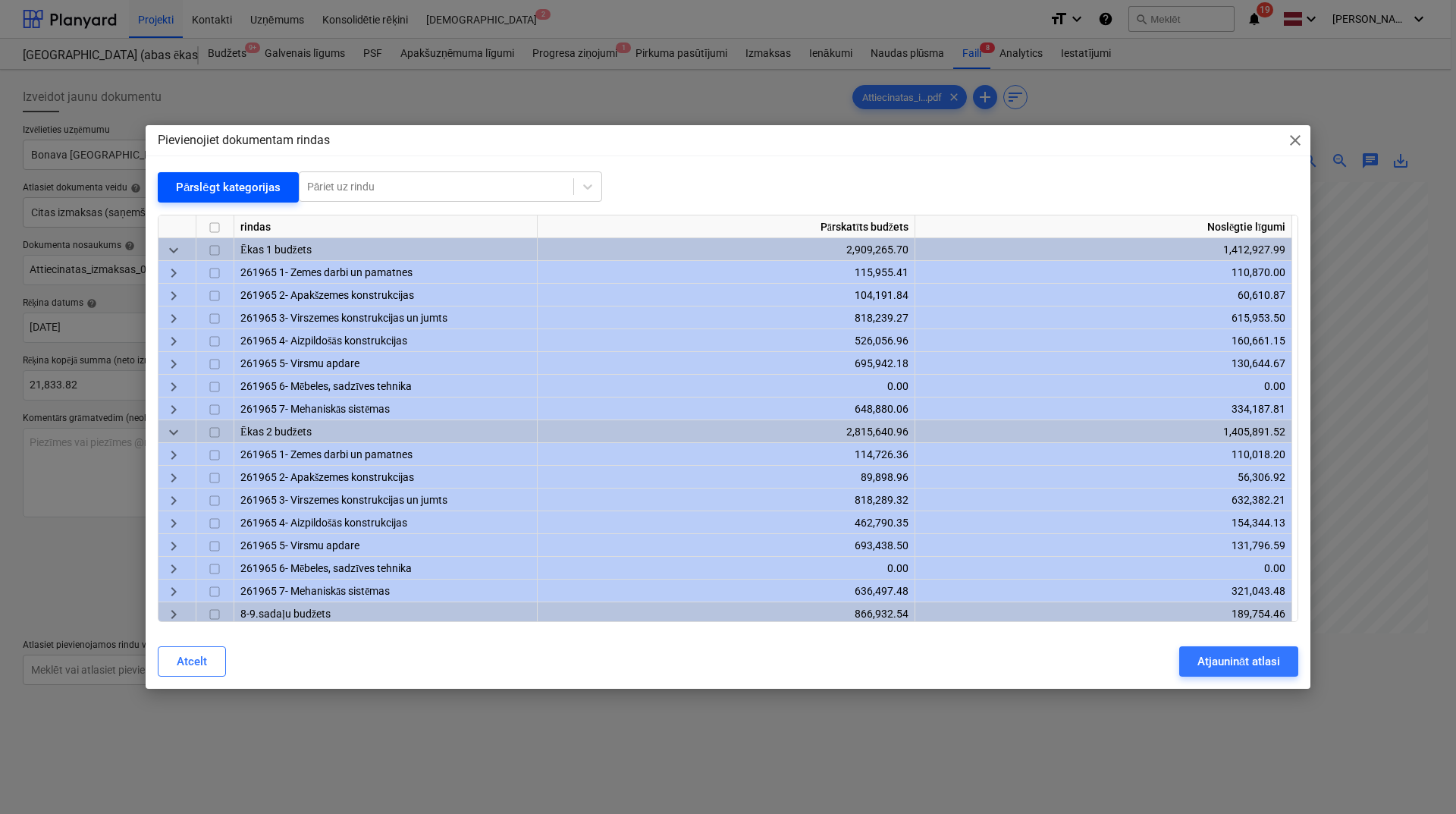
click at [225, 193] on div "Pārslēgt kategorijas" at bounding box center [228, 187] width 105 height 19
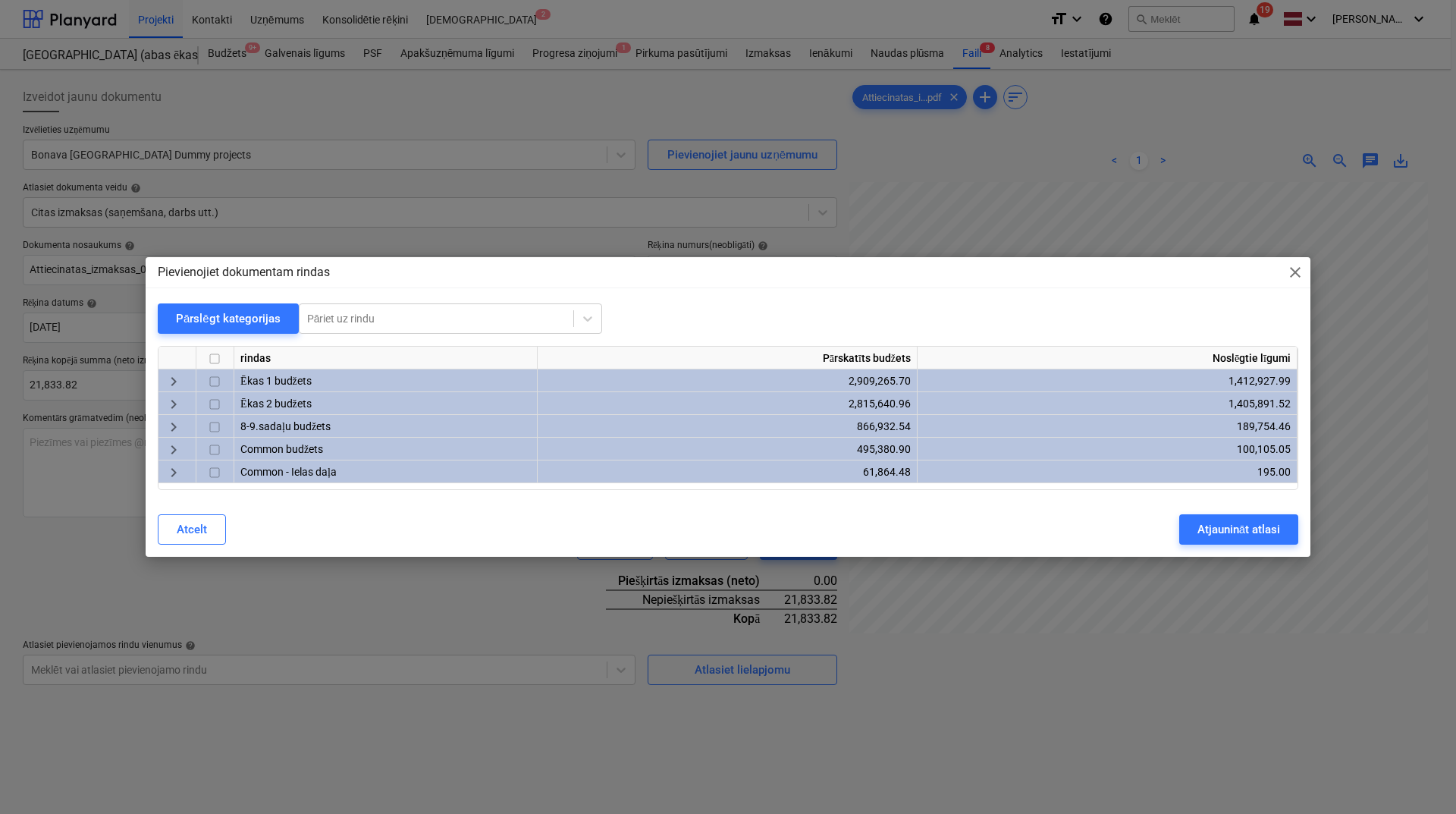
click at [171, 430] on span "keyboard_arrow_right" at bounding box center [173, 428] width 18 height 18
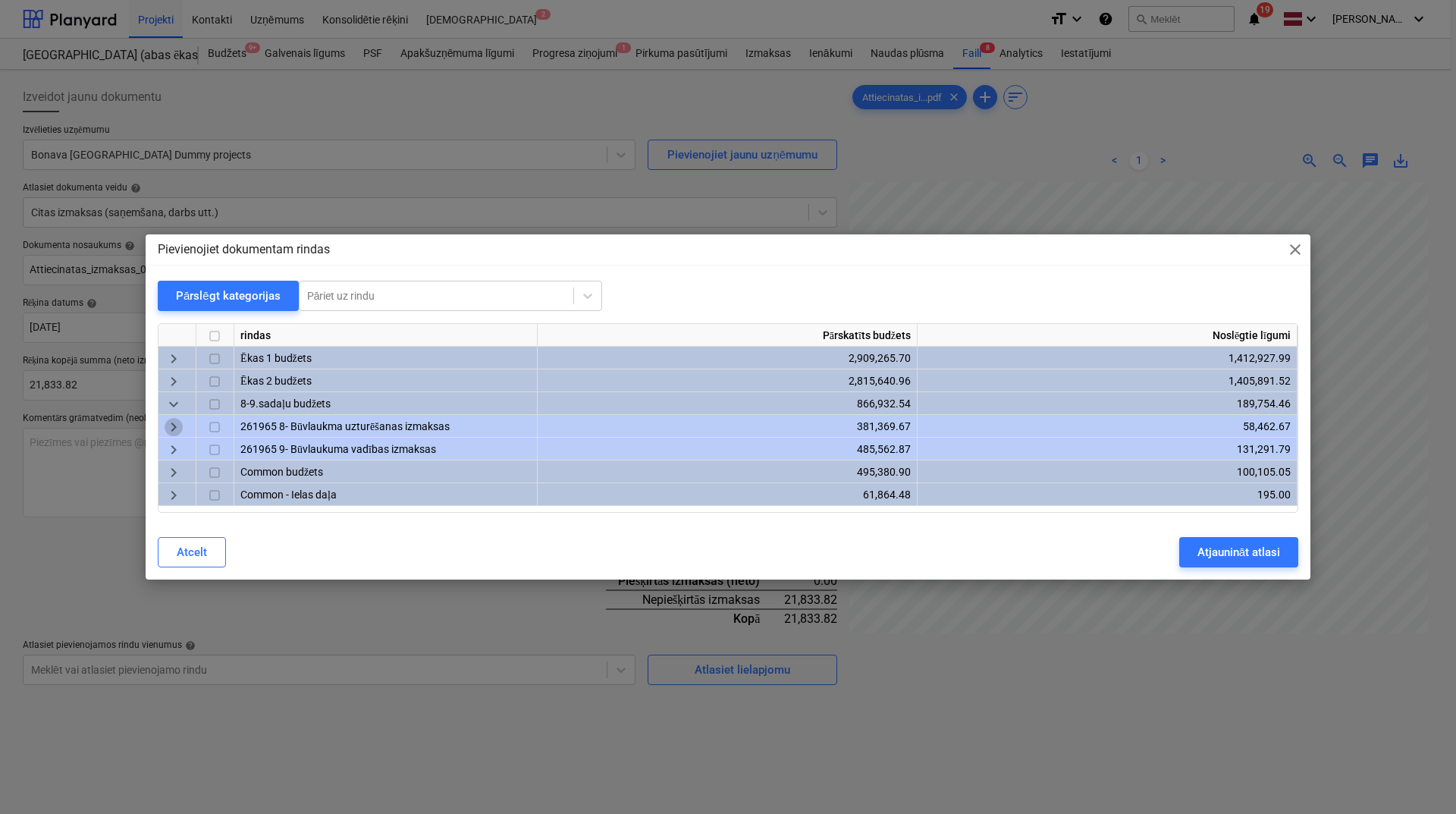
click at [179, 429] on span "keyboard_arrow_right" at bounding box center [173, 428] width 18 height 18
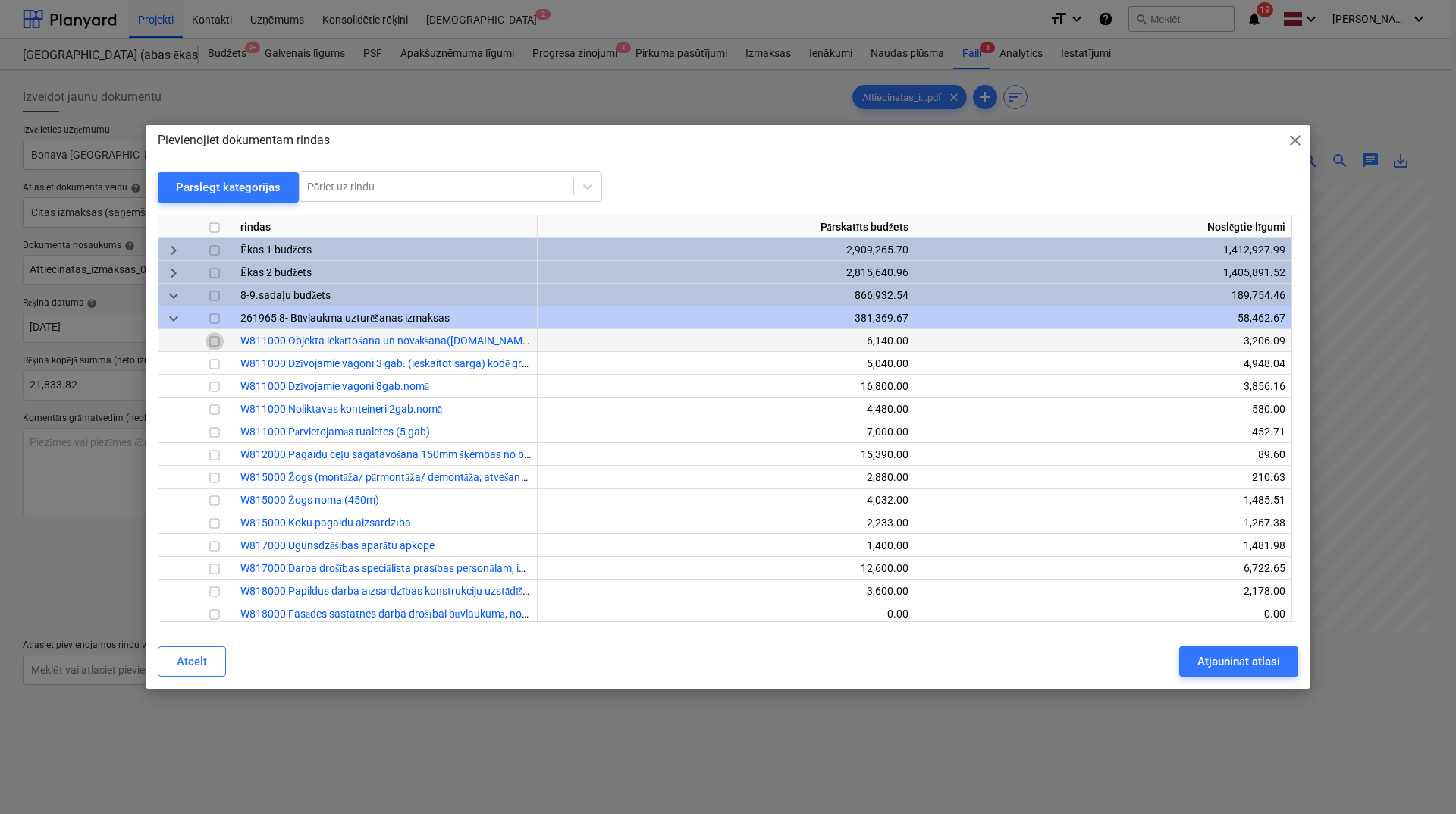
click at [215, 341] on input "checkbox" at bounding box center [215, 341] width 18 height 18
click at [213, 341] on input "checkbox" at bounding box center [215, 341] width 18 height 18
click at [211, 363] on input "checkbox" at bounding box center [215, 363] width 18 height 18
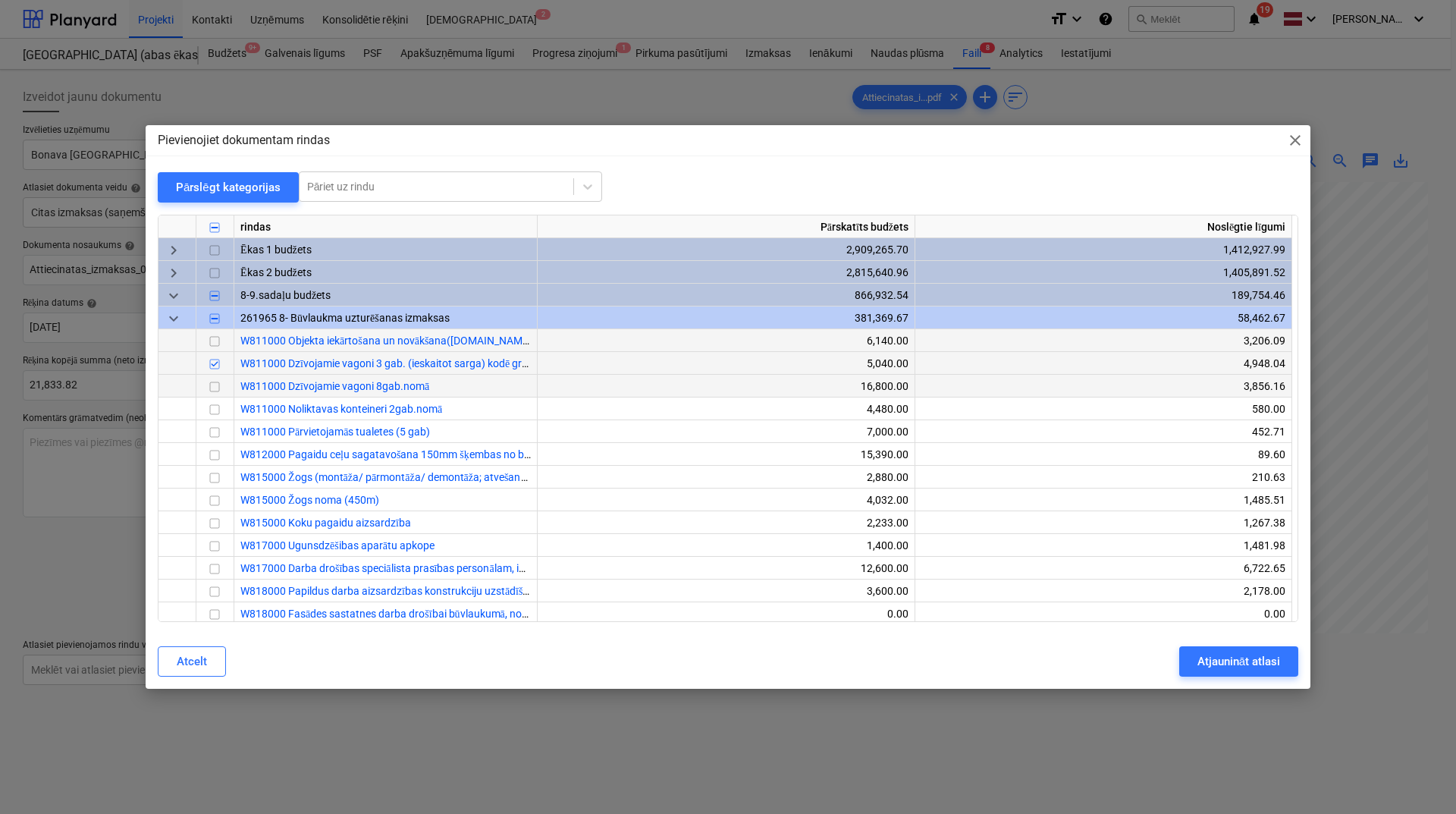
click at [210, 384] on input "checkbox" at bounding box center [215, 386] width 18 height 18
click at [210, 365] on input "checkbox" at bounding box center [215, 363] width 18 height 18
click at [215, 570] on input "checkbox" at bounding box center [215, 568] width 18 height 18
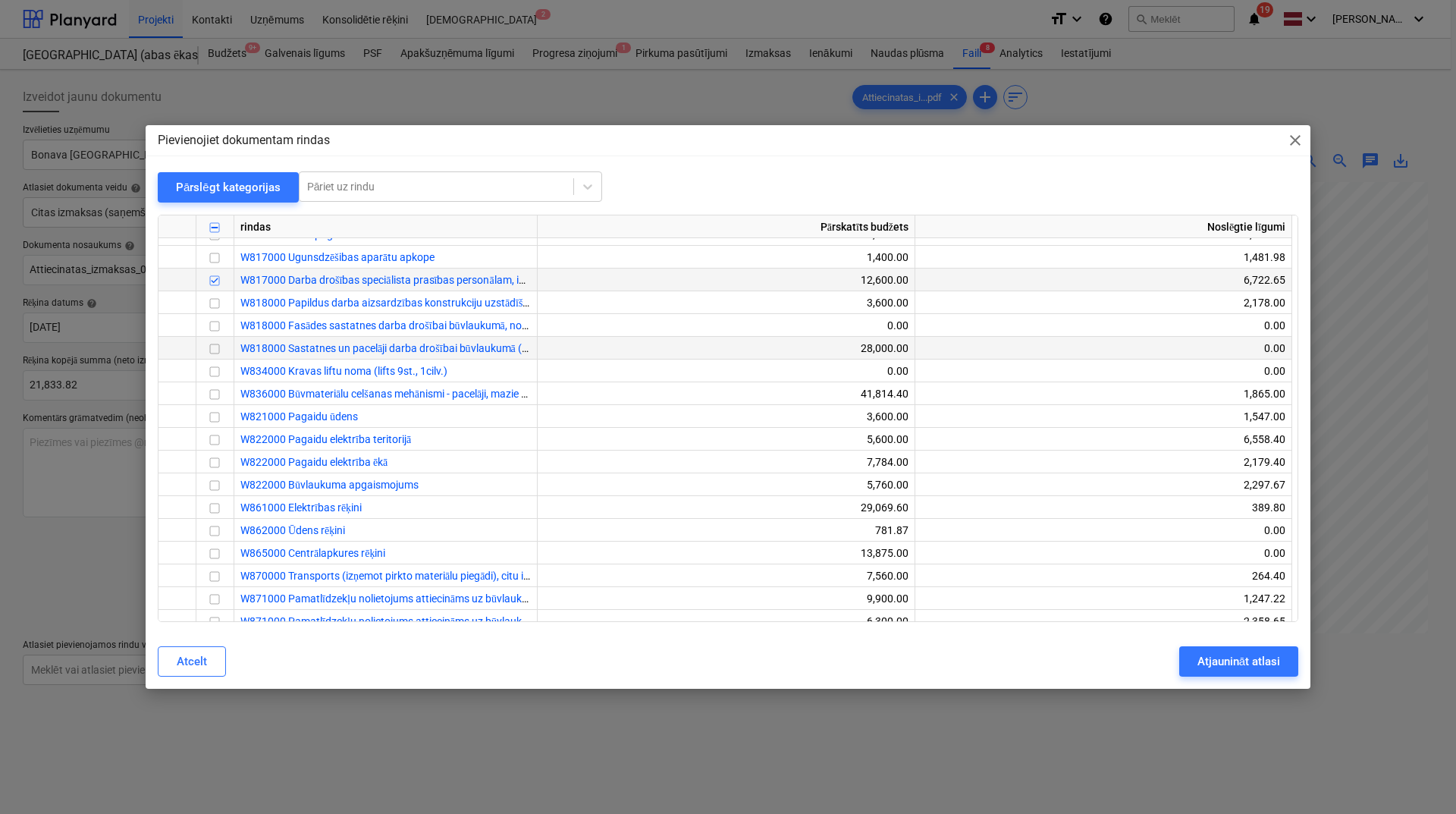
scroll to position [304, 0]
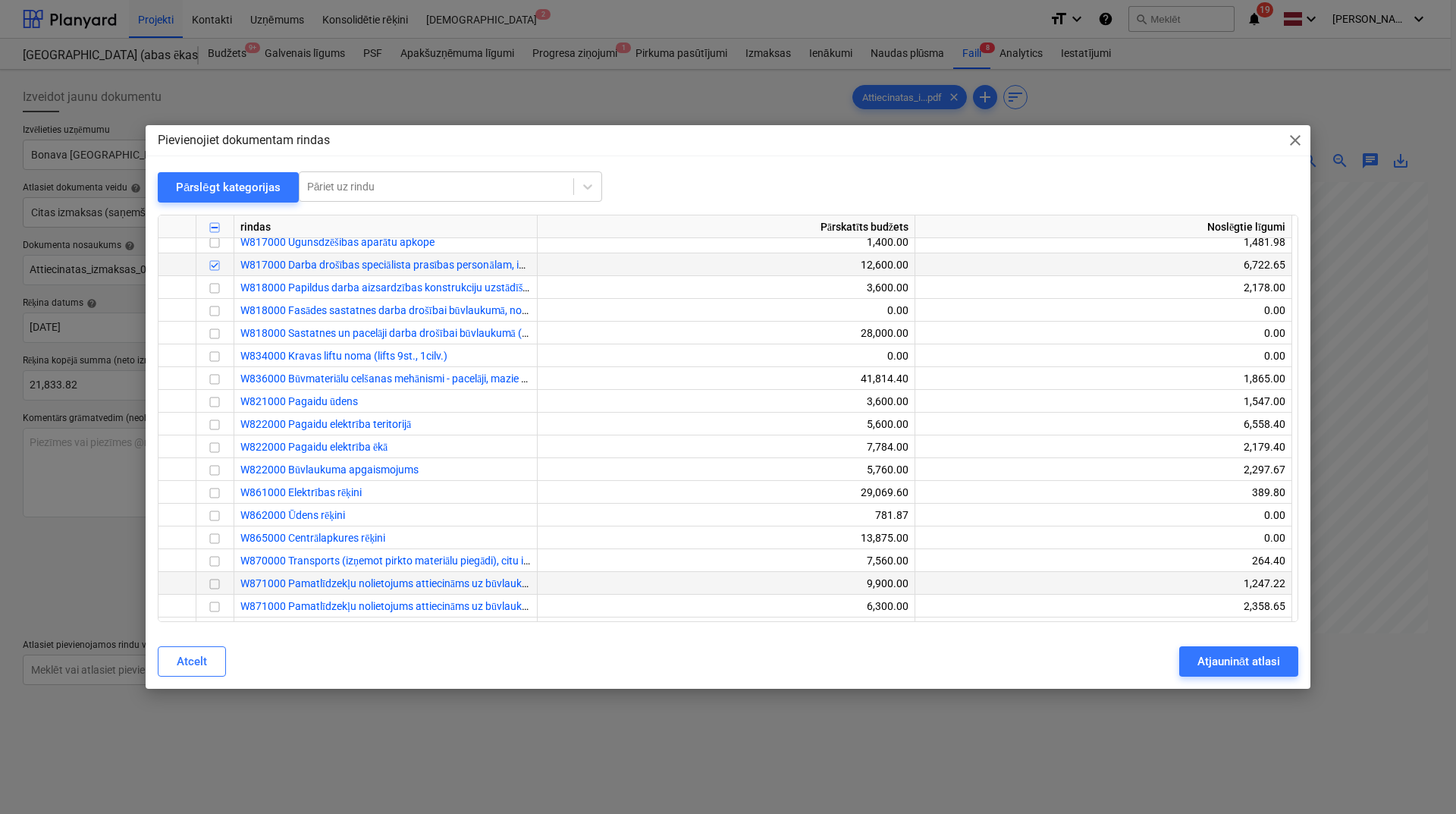
click at [210, 583] on input "checkbox" at bounding box center [215, 583] width 18 height 18
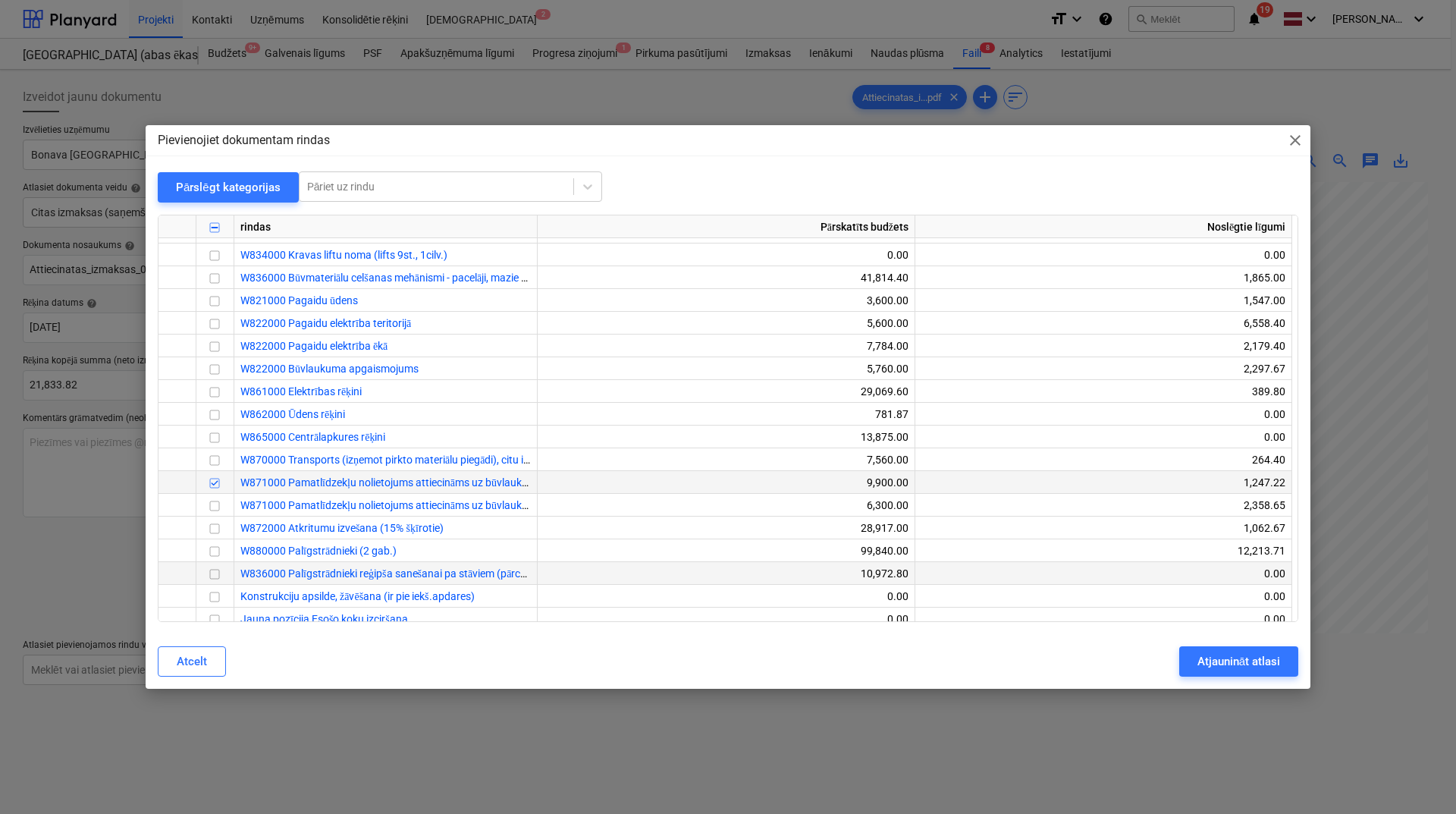
scroll to position [481, 0]
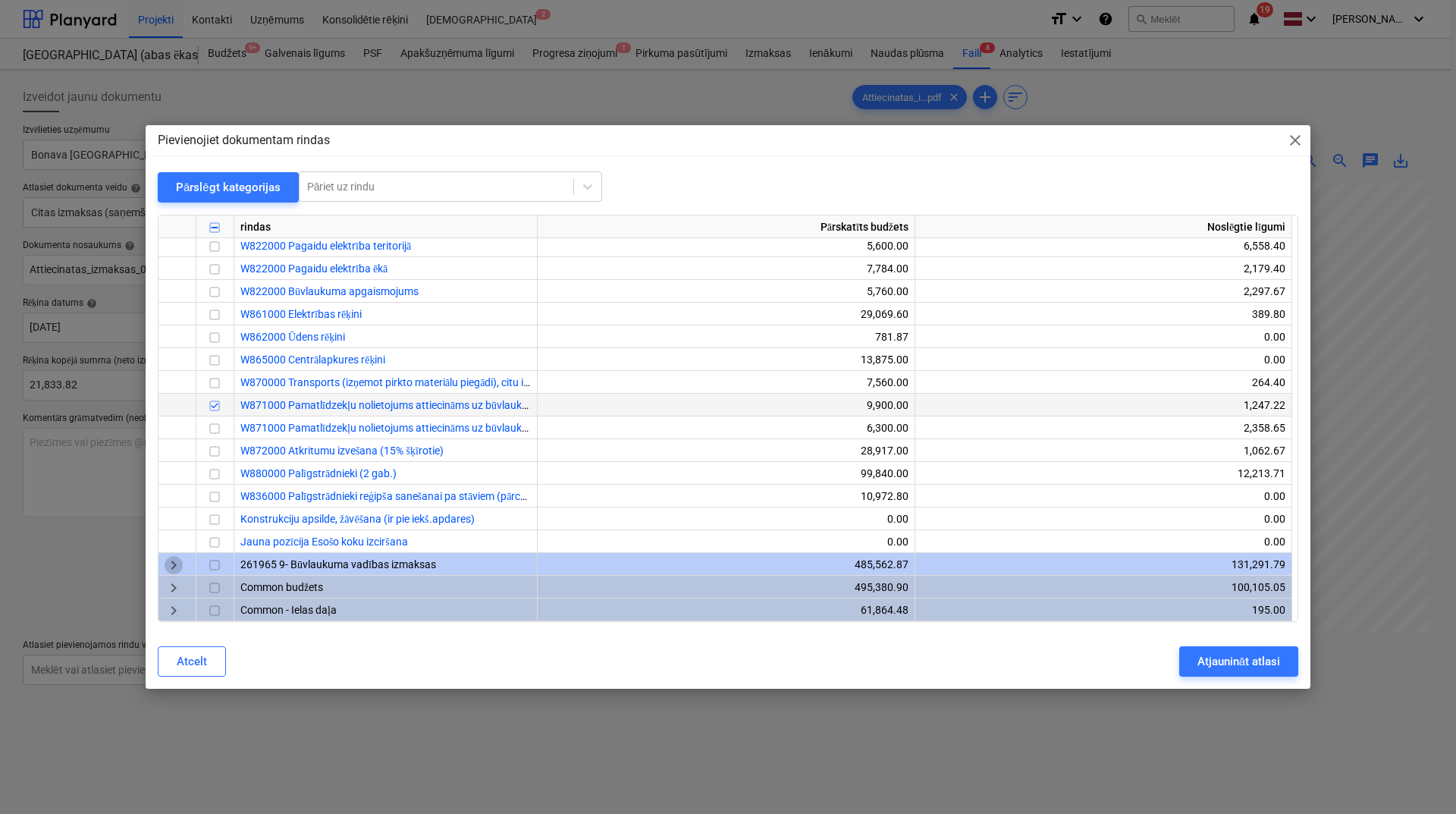
click at [173, 564] on span "keyboard_arrow_right" at bounding box center [173, 565] width 18 height 18
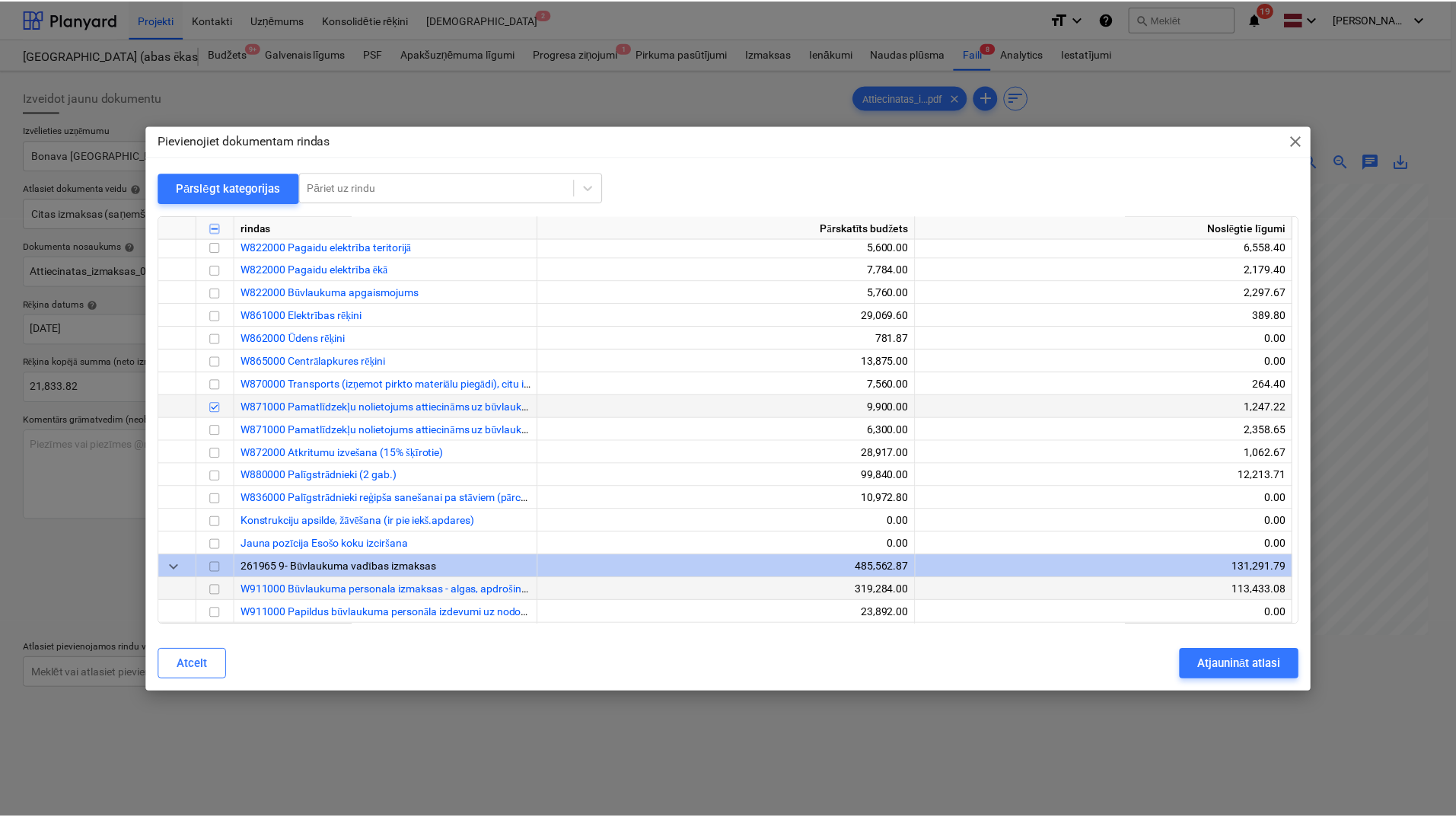
scroll to position [686, 0]
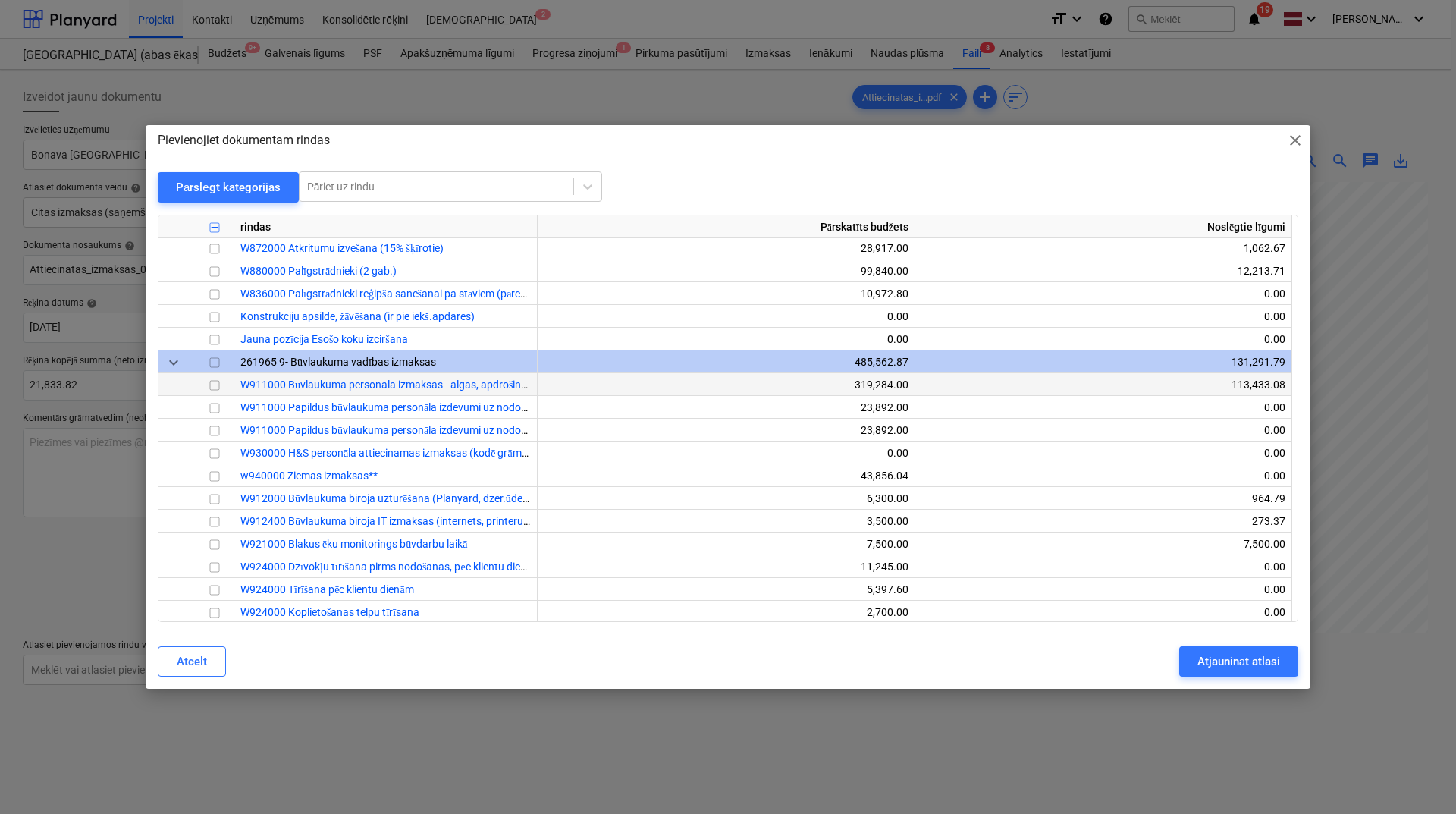
click at [215, 386] on input "checkbox" at bounding box center [215, 385] width 18 height 18
click at [1225, 660] on div "Atjaunināt atlasi" at bounding box center [1239, 661] width 83 height 19
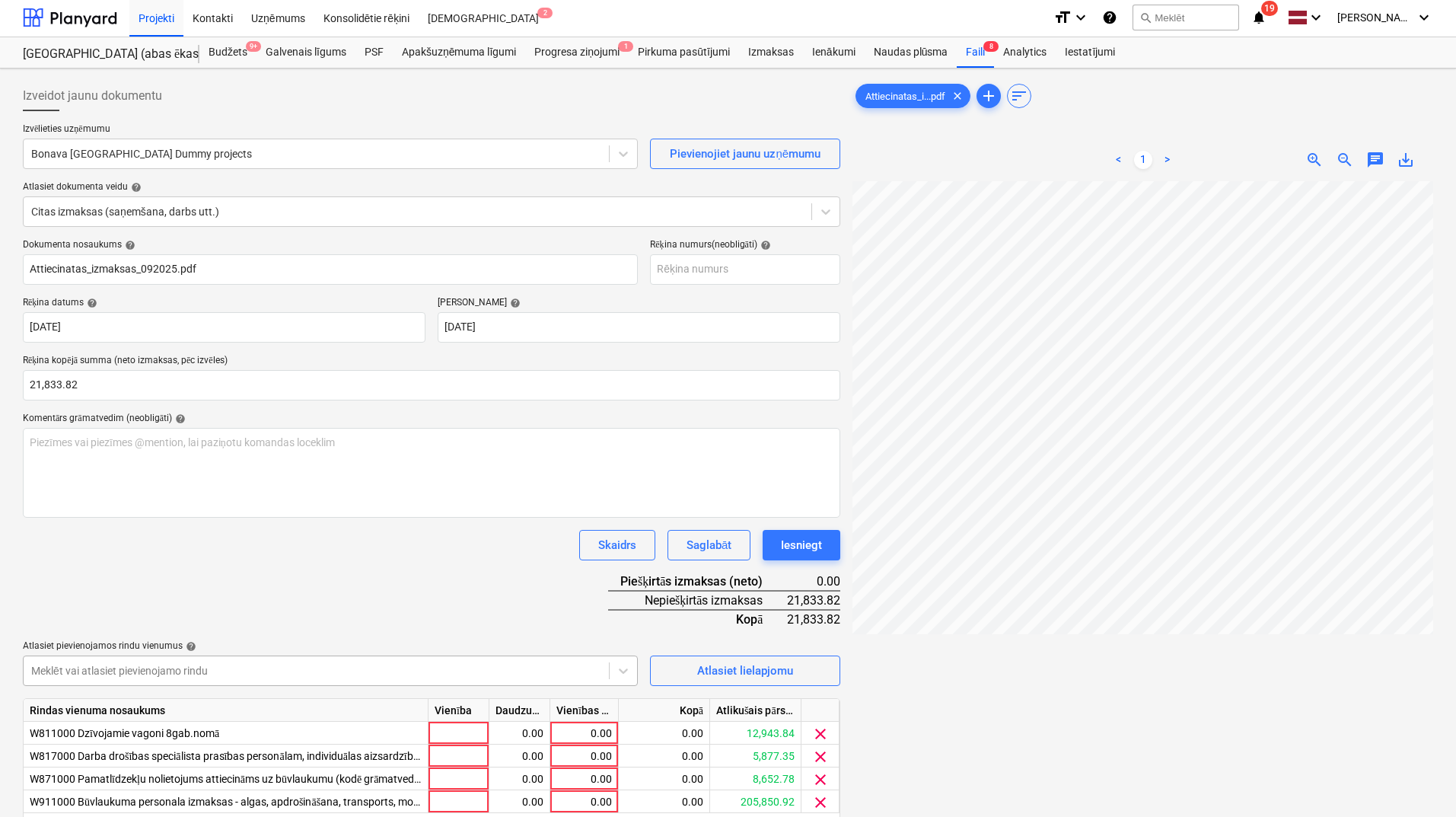
scroll to position [51, 0]
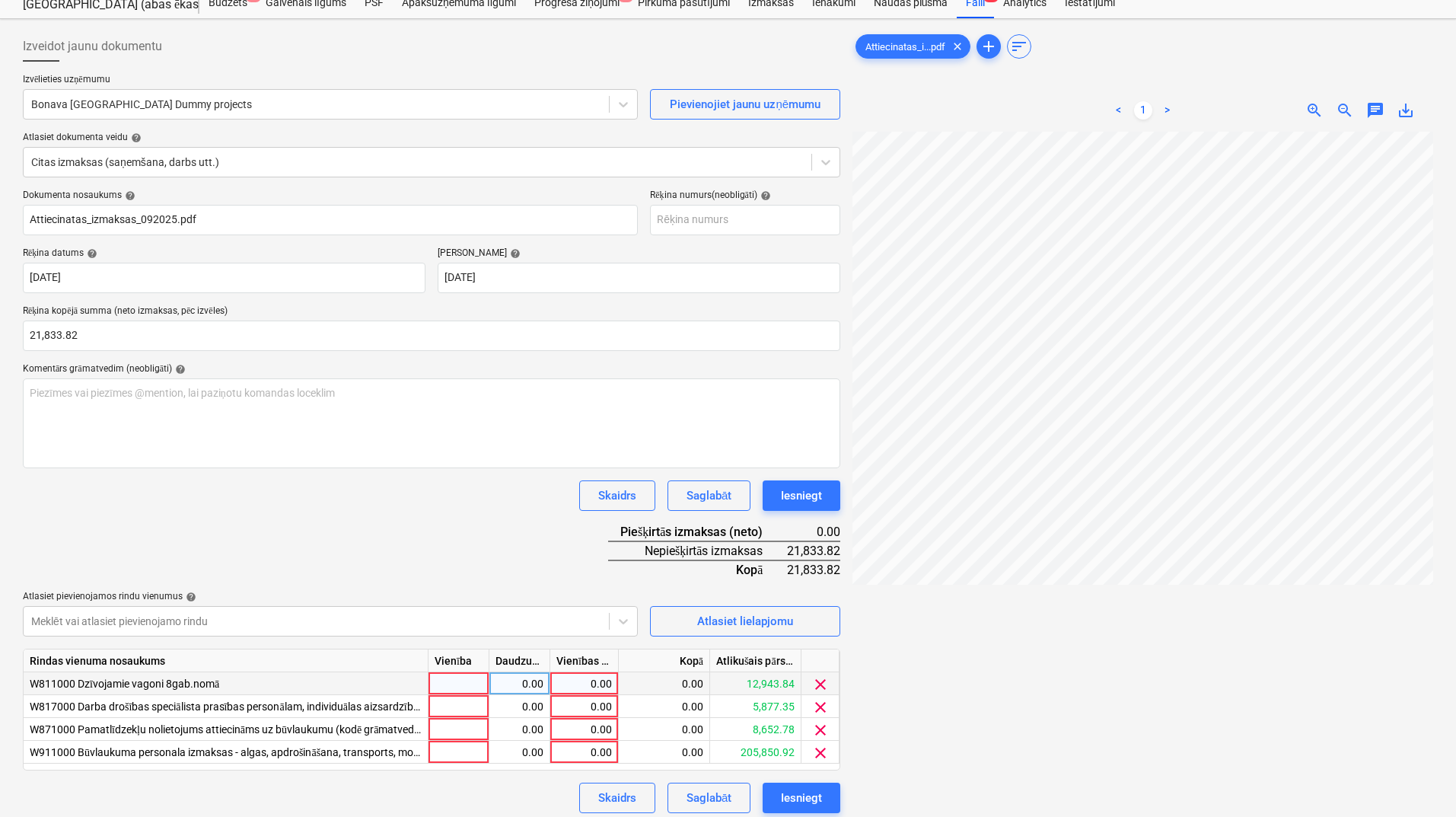
click at [595, 684] on div "0.00" at bounding box center [584, 684] width 56 height 23
click at [603, 687] on input "566,63" at bounding box center [584, 683] width 68 height 22
type input "566.63"
click at [601, 701] on div "0.00" at bounding box center [584, 707] width 56 height 23
type input "785.86"
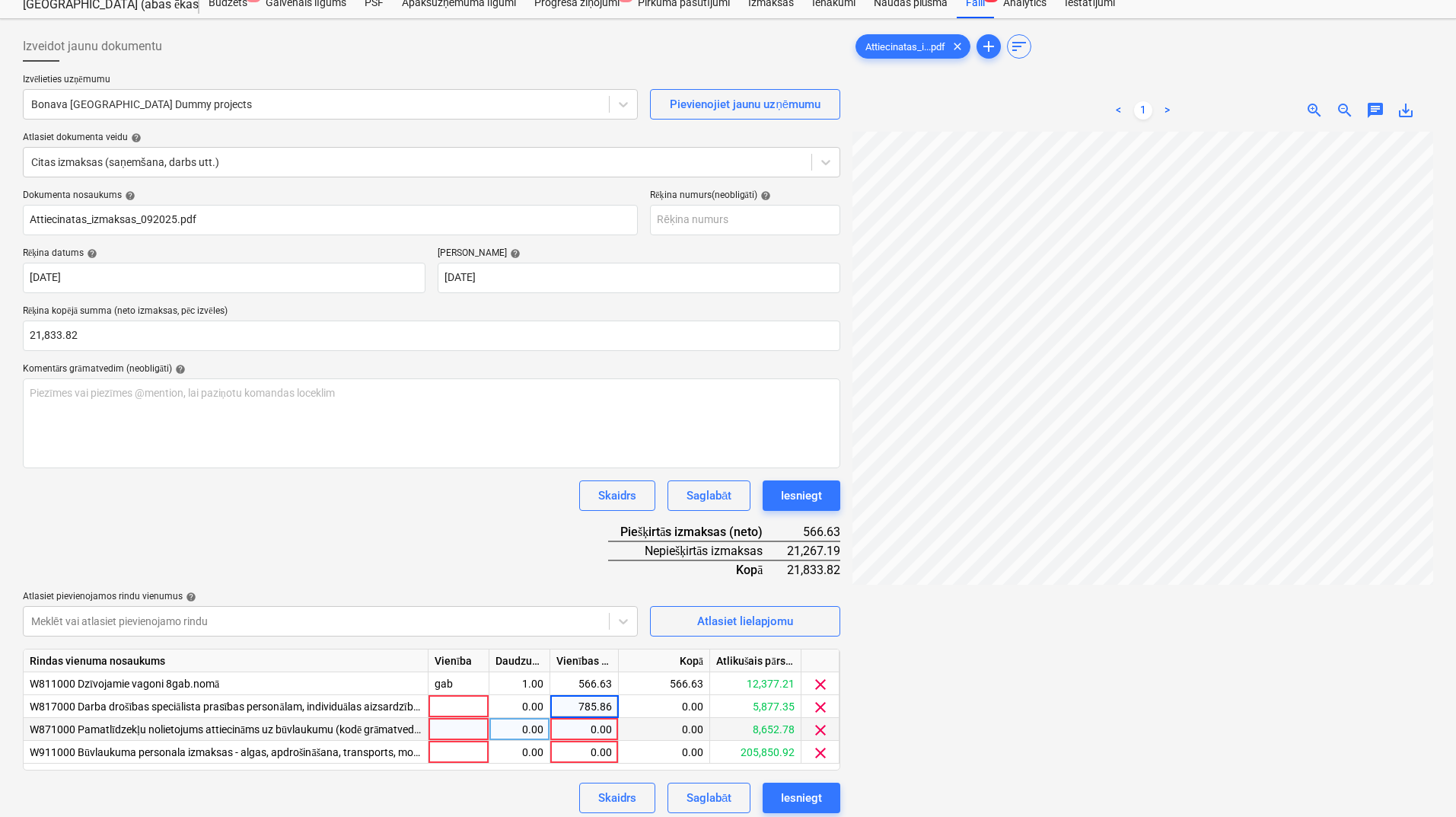
click at [591, 737] on div "0.00" at bounding box center [584, 730] width 56 height 23
type input "247.68"
click at [602, 750] on div "0.00" at bounding box center [584, 752] width 56 height 23
type input "20233.82"
click at [532, 540] on div "Dokumenta nosaukums help Attiecinatas_izmaksas_092025.pdf Rēķina numurs (neobli…" at bounding box center [431, 502] width 817 height 624
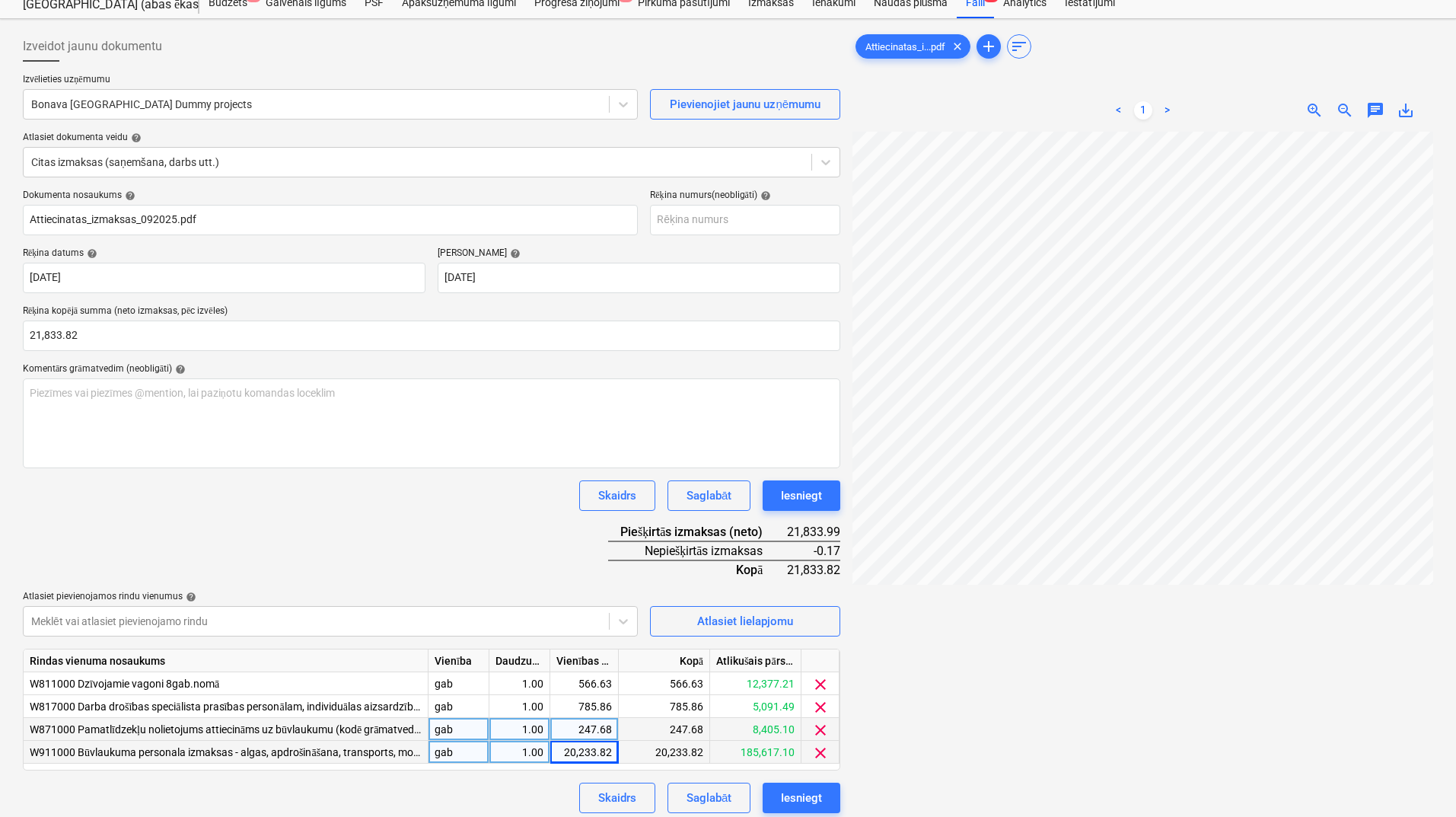
click at [611, 752] on div "20,233.82" at bounding box center [584, 752] width 56 height 23
drag, startPoint x: 611, startPoint y: 752, endPoint x: 622, endPoint y: 749, distance: 11.4
click at [0, 0] on div "W911000 Būvlaukuma personala izmaksas - algas, apdrošināšana, transports, mob.[…" at bounding box center [0, 0] width 0 height 0
click at [607, 751] on input "20233.82" at bounding box center [584, 751] width 68 height 22
click at [612, 751] on input "20233.82" at bounding box center [584, 751] width 68 height 22
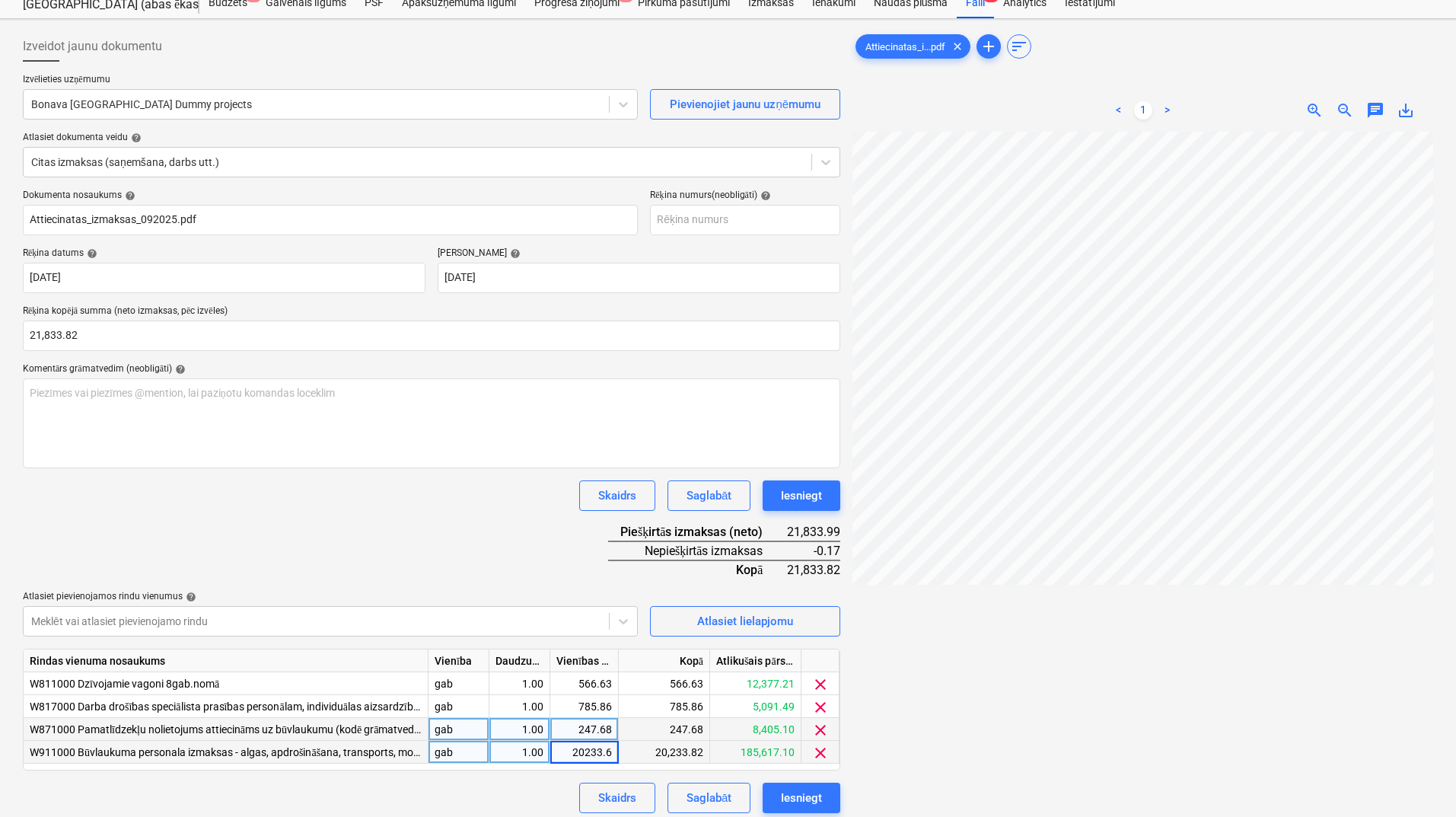
type input "20233.65"
click at [520, 549] on div "Dokumenta nosaukums help Attiecinatas_izmaksas_092025.pdf Rēķina numurs (neobli…" at bounding box center [431, 502] width 817 height 624
click at [528, 526] on div "Dokumenta nosaukums help Attiecinatas_izmaksas_092025.pdf Rēķina numurs (neobli…" at bounding box center [431, 502] width 817 height 624
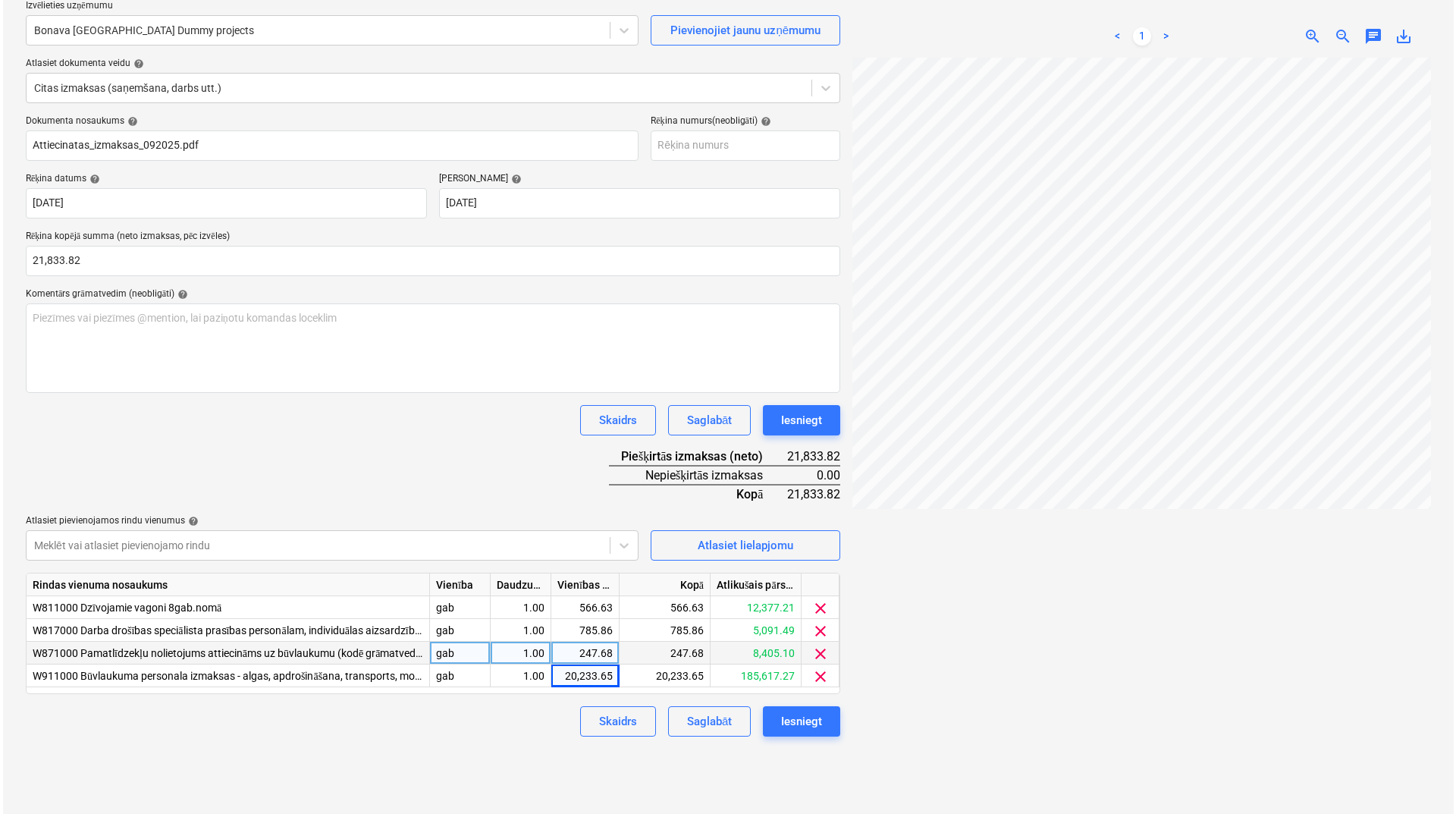
scroll to position [151, 0]
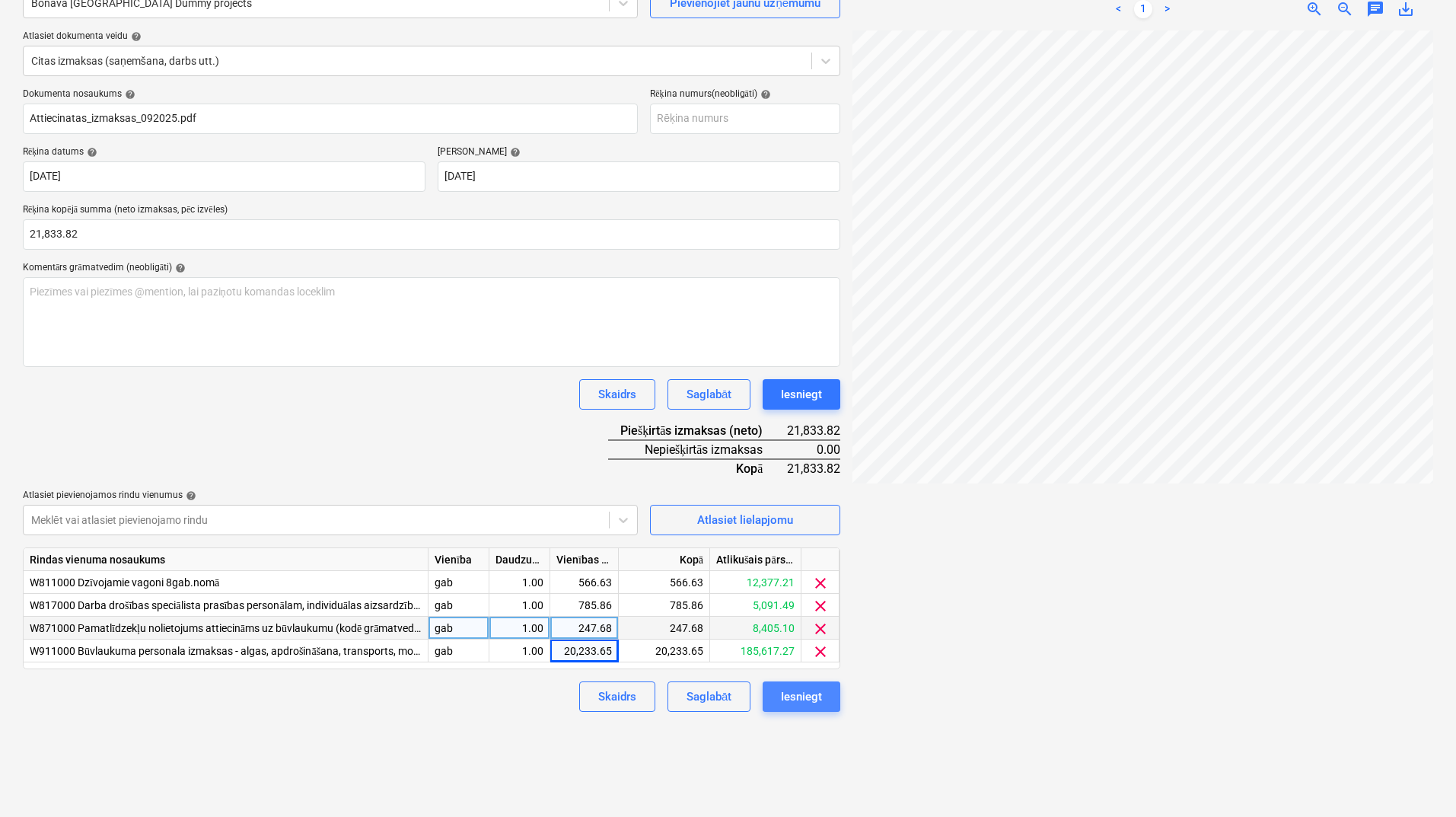
click at [801, 695] on div "Iesniegt" at bounding box center [801, 696] width 42 height 19
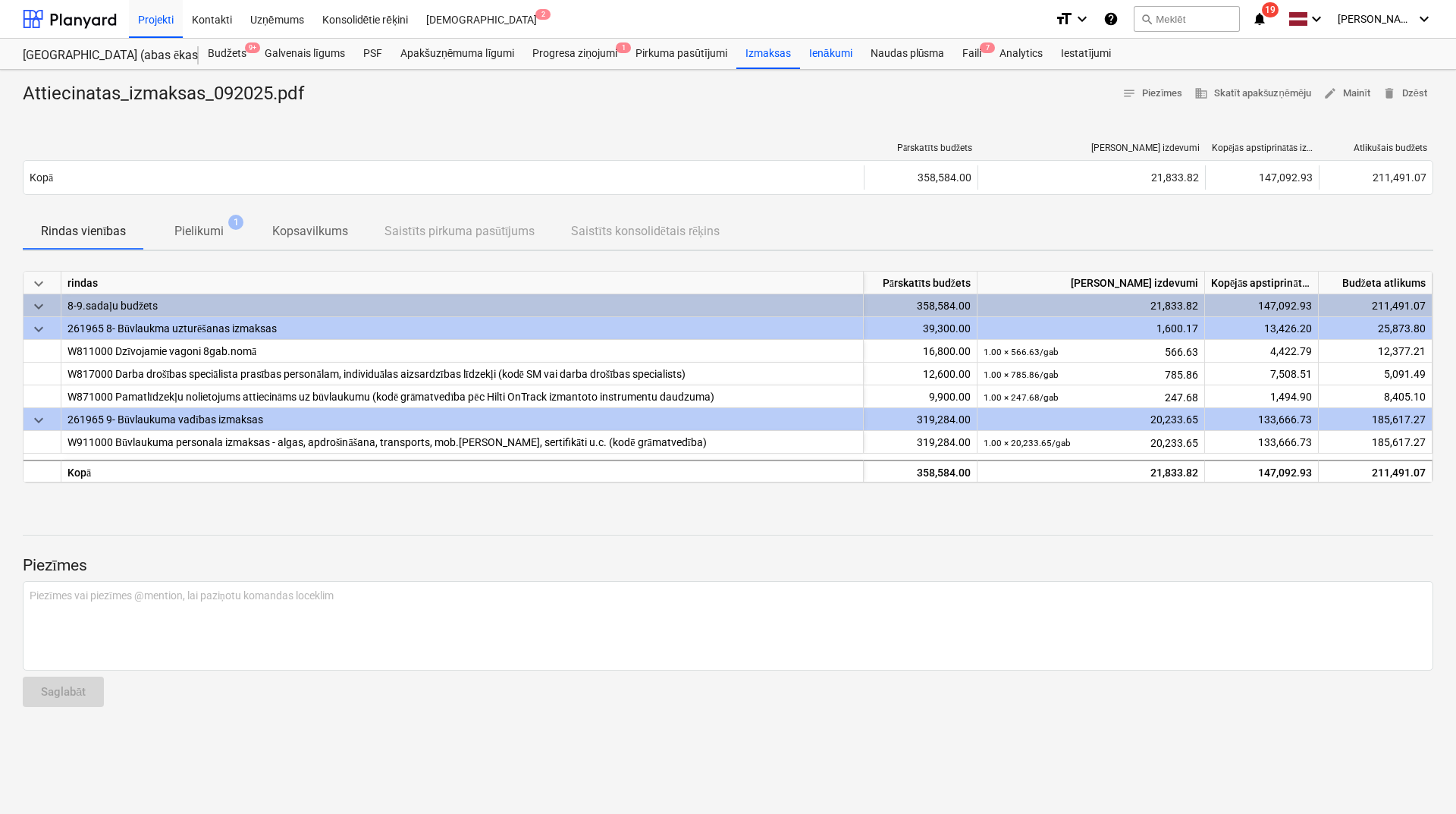
click at [839, 57] on div "Ienākumi" at bounding box center [831, 54] width 62 height 30
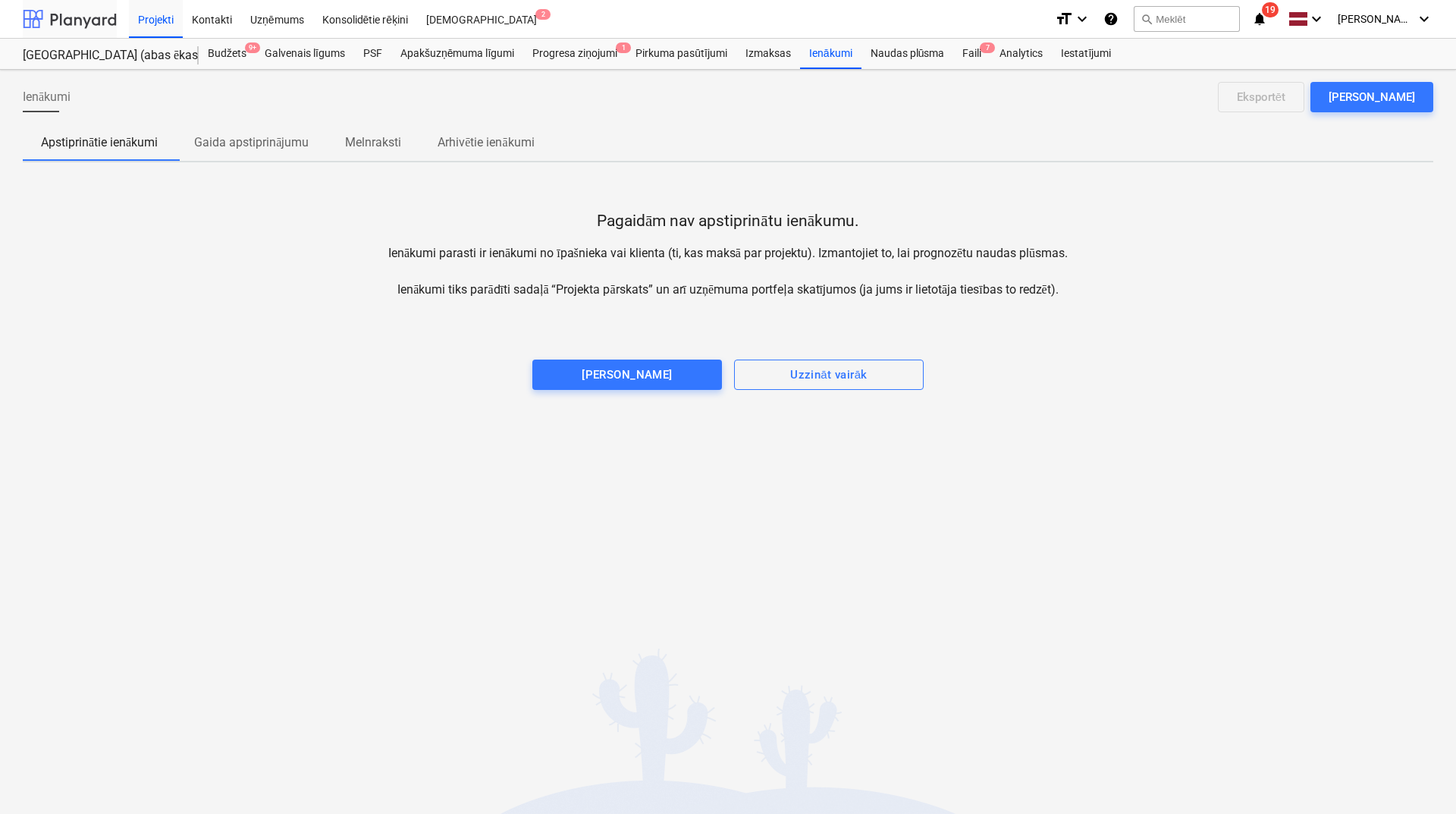
click at [68, 15] on div at bounding box center [70, 18] width 94 height 38
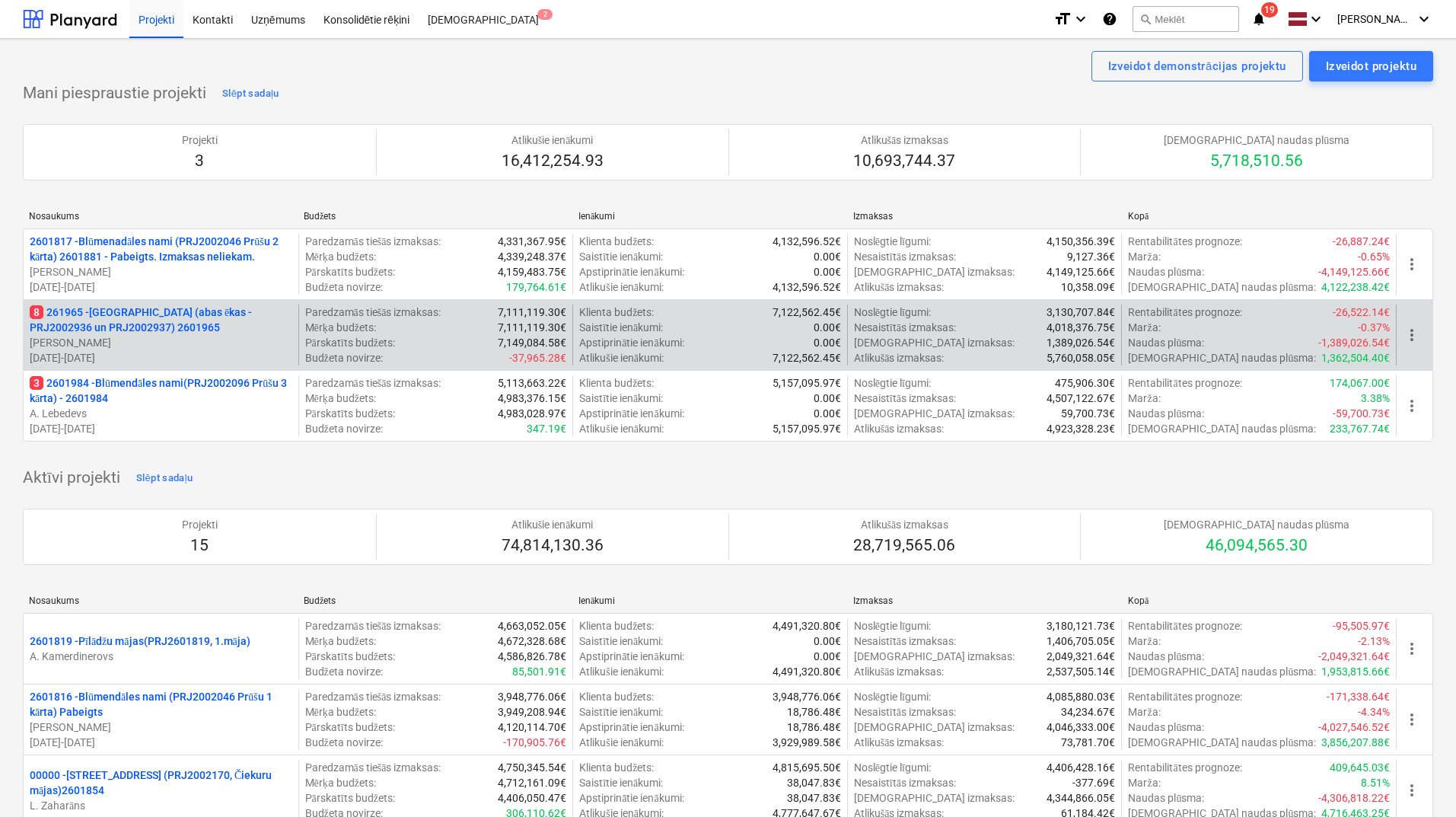
click at [171, 313] on p "8 261965 - [GEOGRAPHIC_DATA] (abas ēkas - PRJ2002936 un PRJ2002937) 2601965" at bounding box center [161, 320] width 262 height 30
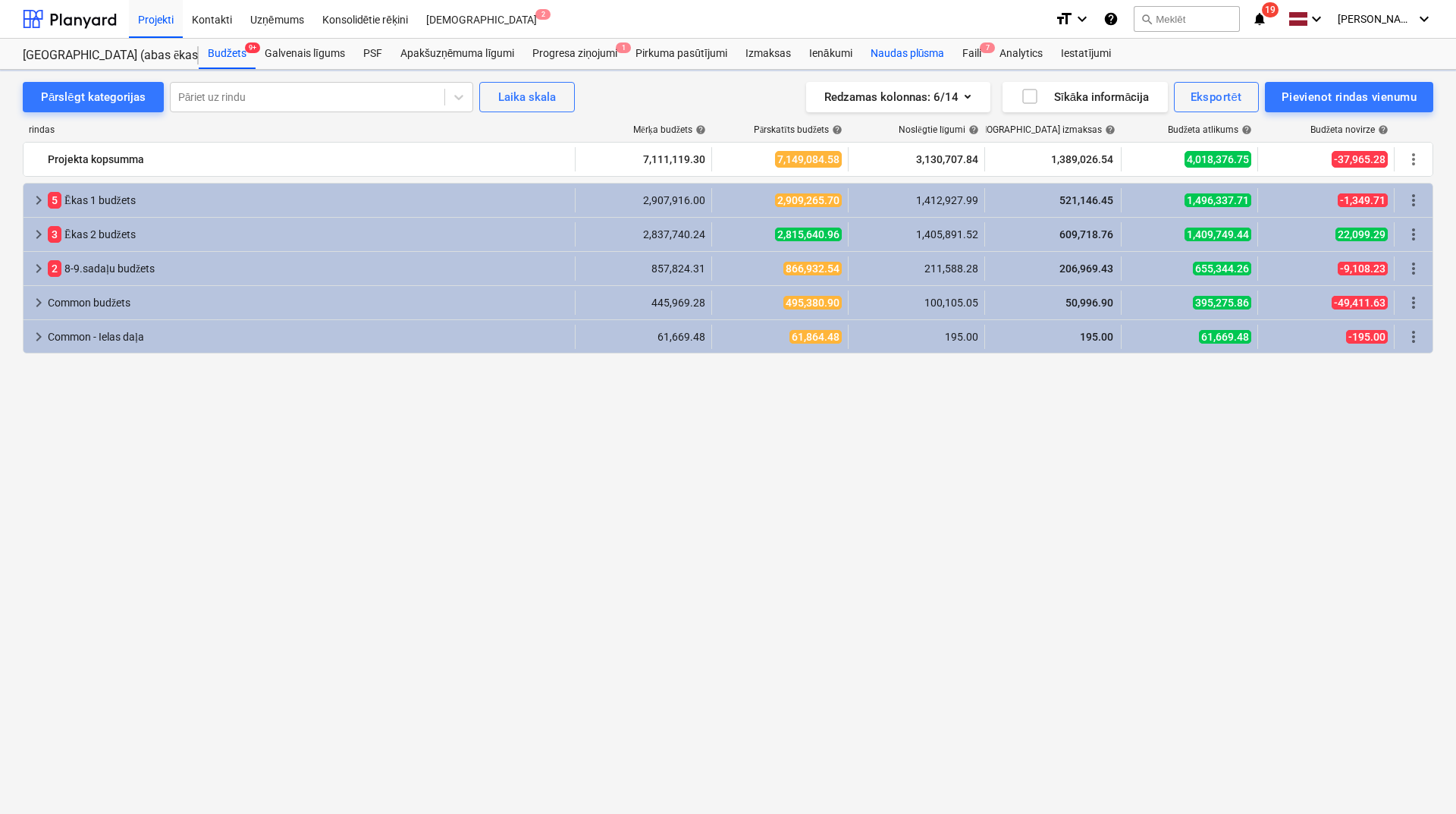
click at [912, 52] on div "Naudas plūsma" at bounding box center [908, 54] width 92 height 30
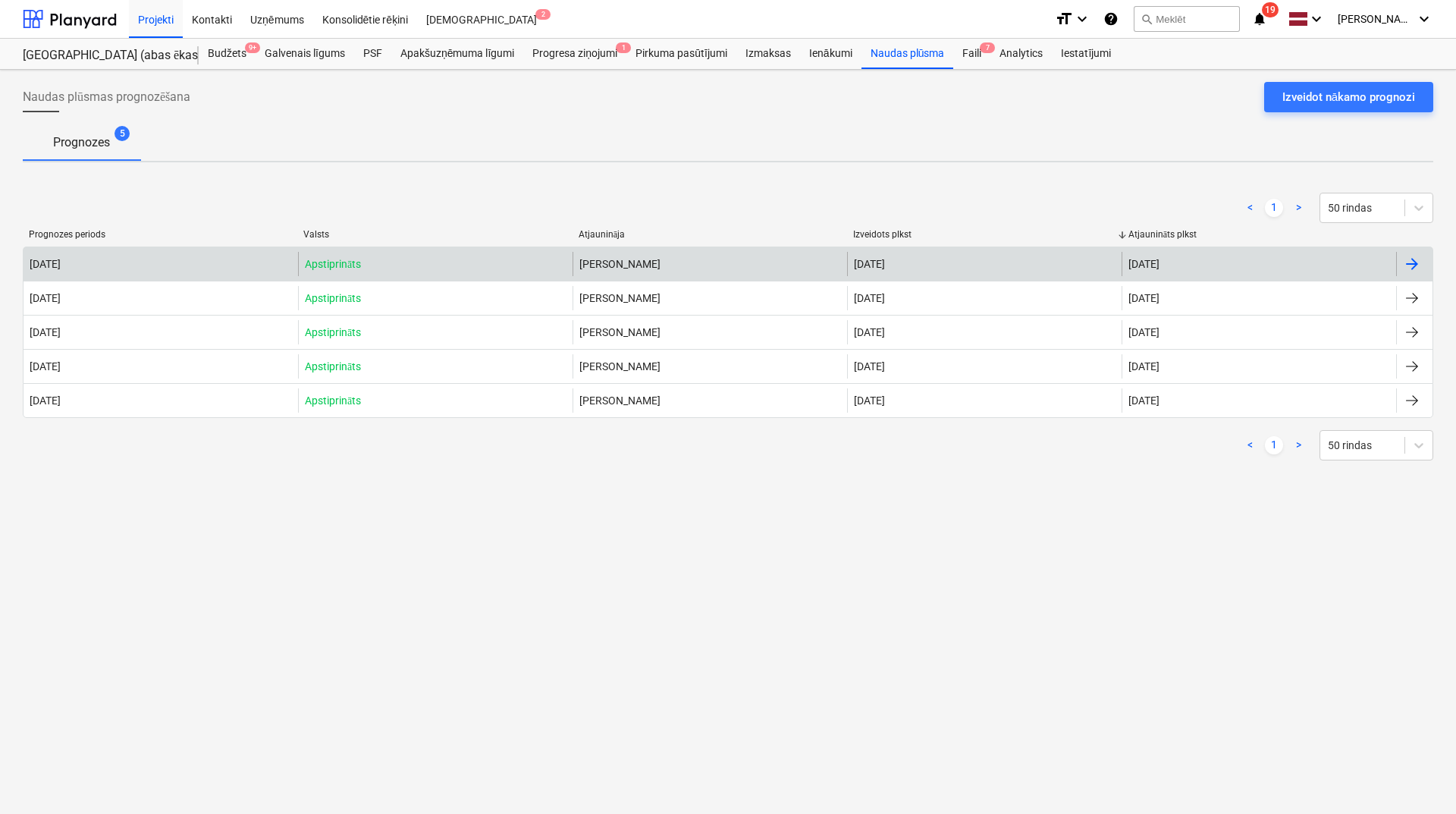
click at [1408, 264] on div at bounding box center [1412, 264] width 18 height 18
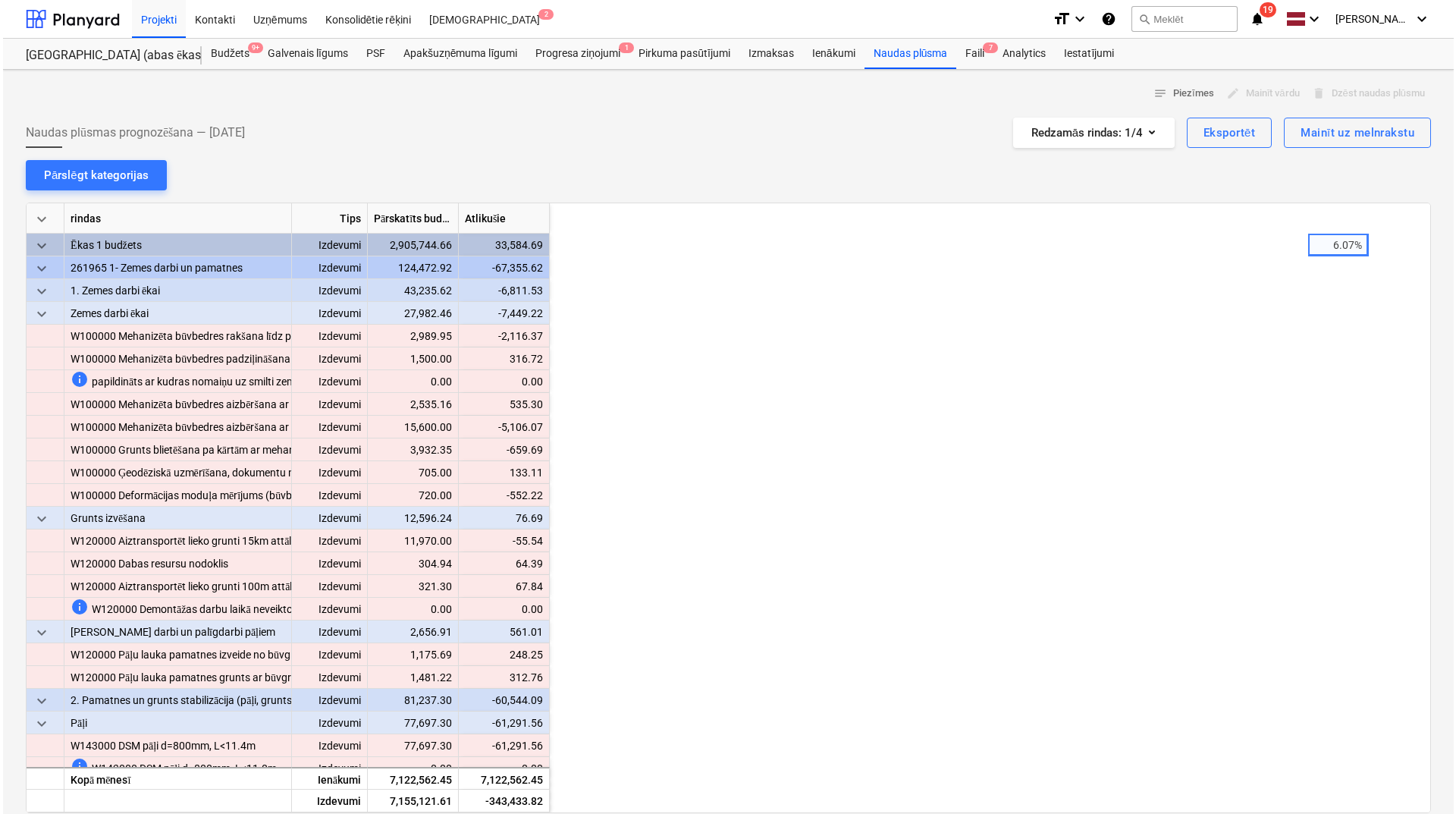
scroll to position [0, 759]
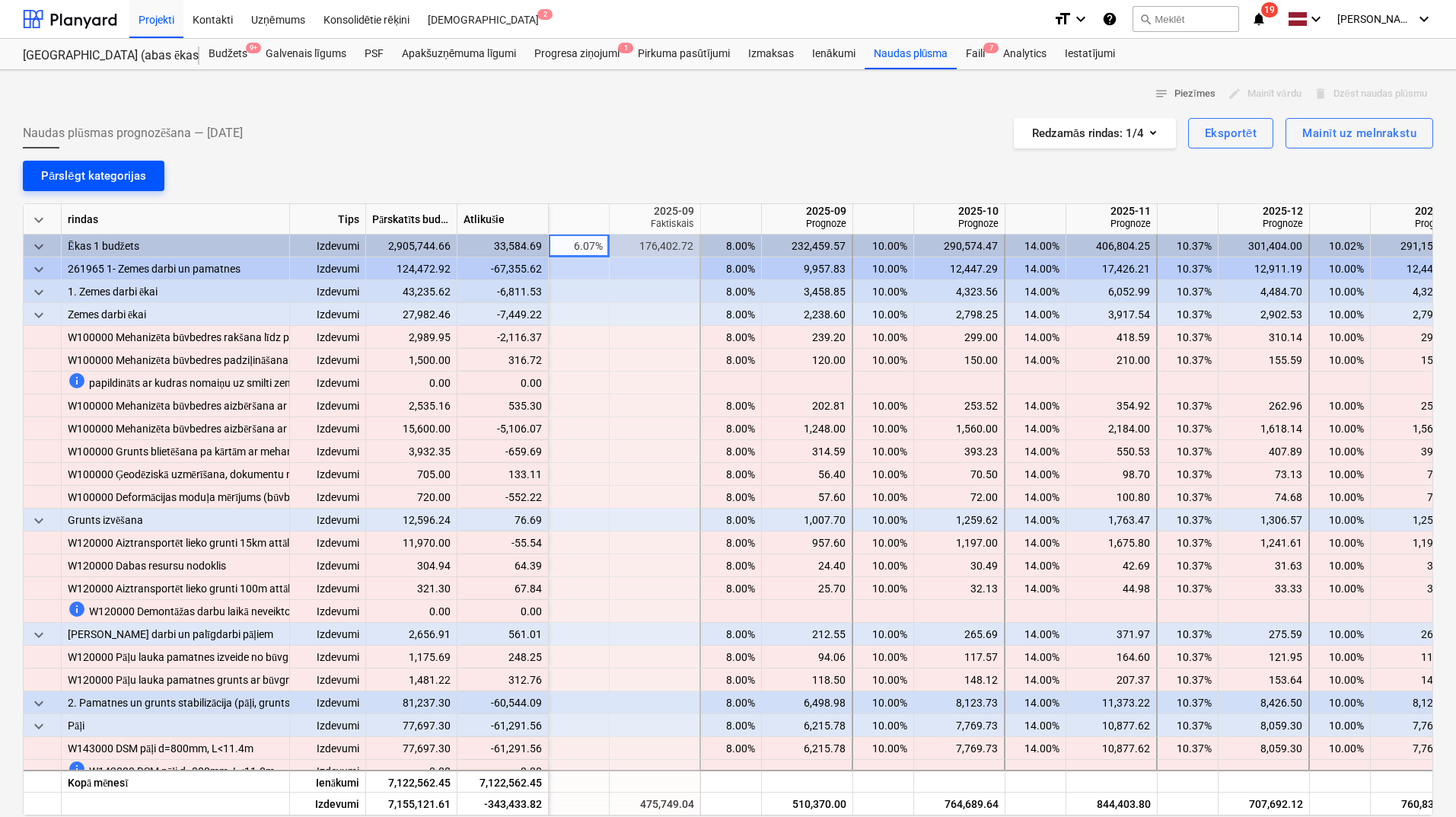
click at [97, 174] on div "Pārslēgt kategorijas" at bounding box center [94, 176] width 105 height 19
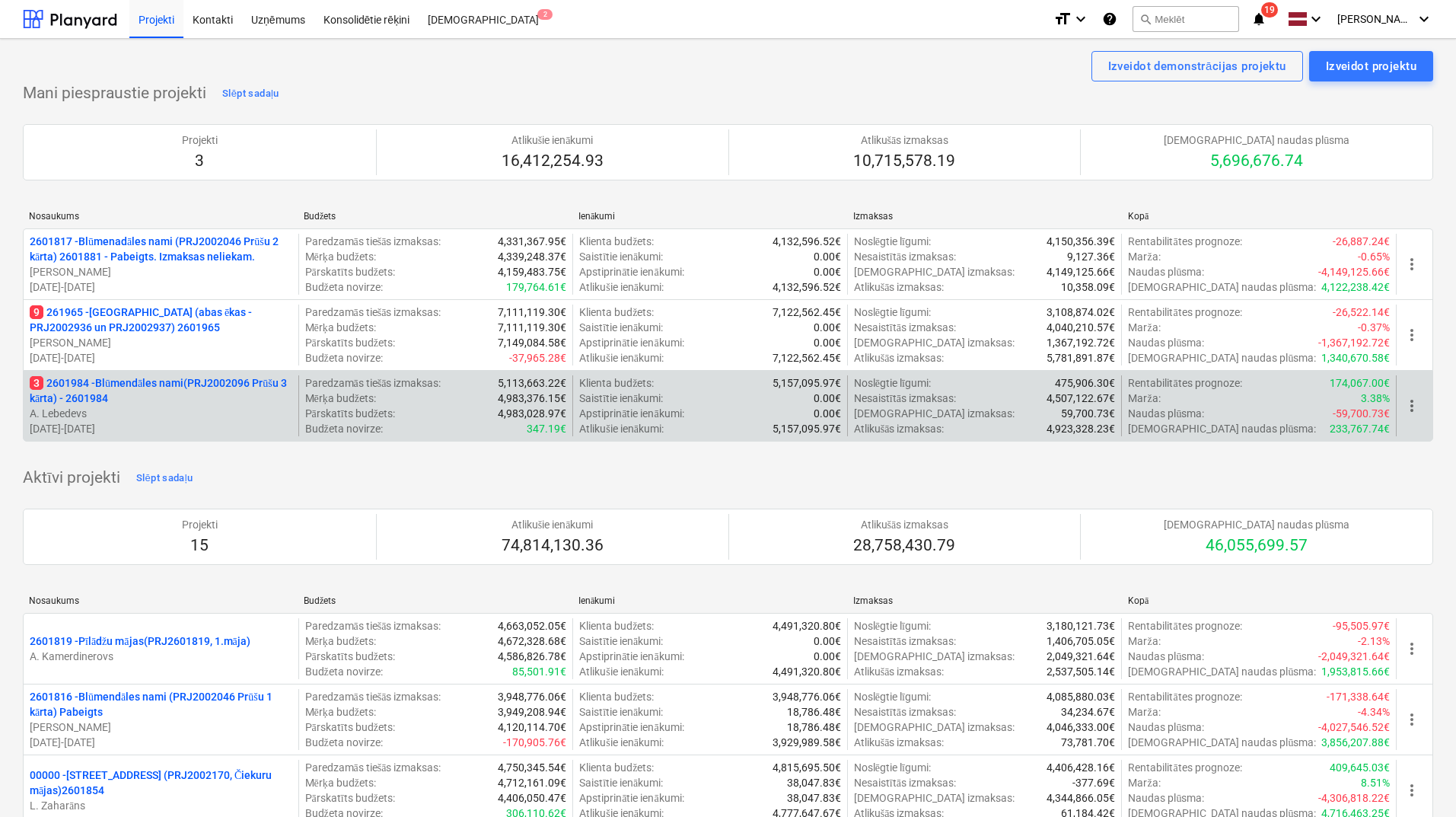
click at [177, 388] on p "3 2601984 - Blūmendāles nami(PRJ2002096 Prūšu 3 kārta) - 2601984" at bounding box center [161, 390] width 262 height 30
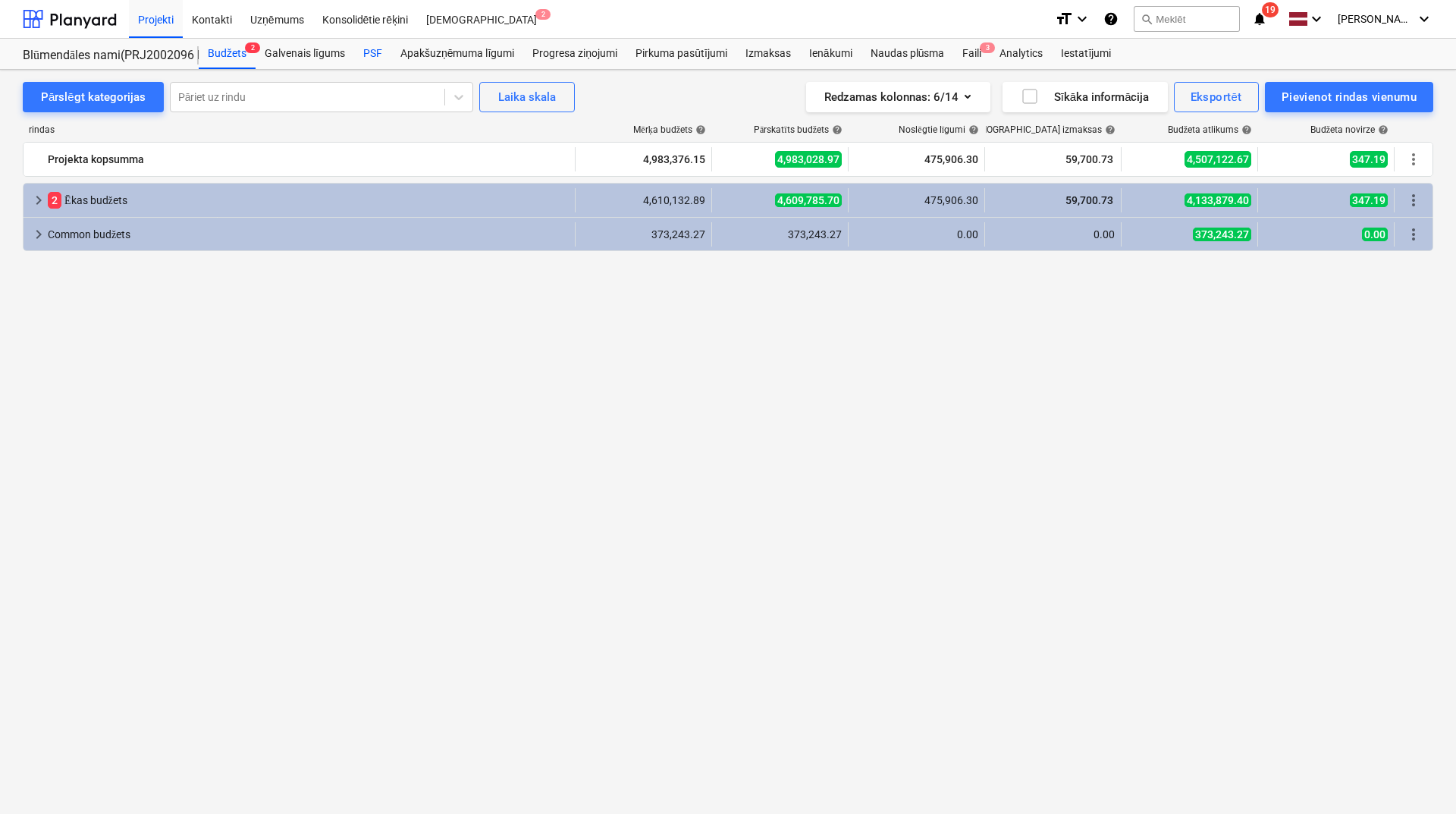
click at [370, 52] on div "PSF" at bounding box center [372, 54] width 37 height 30
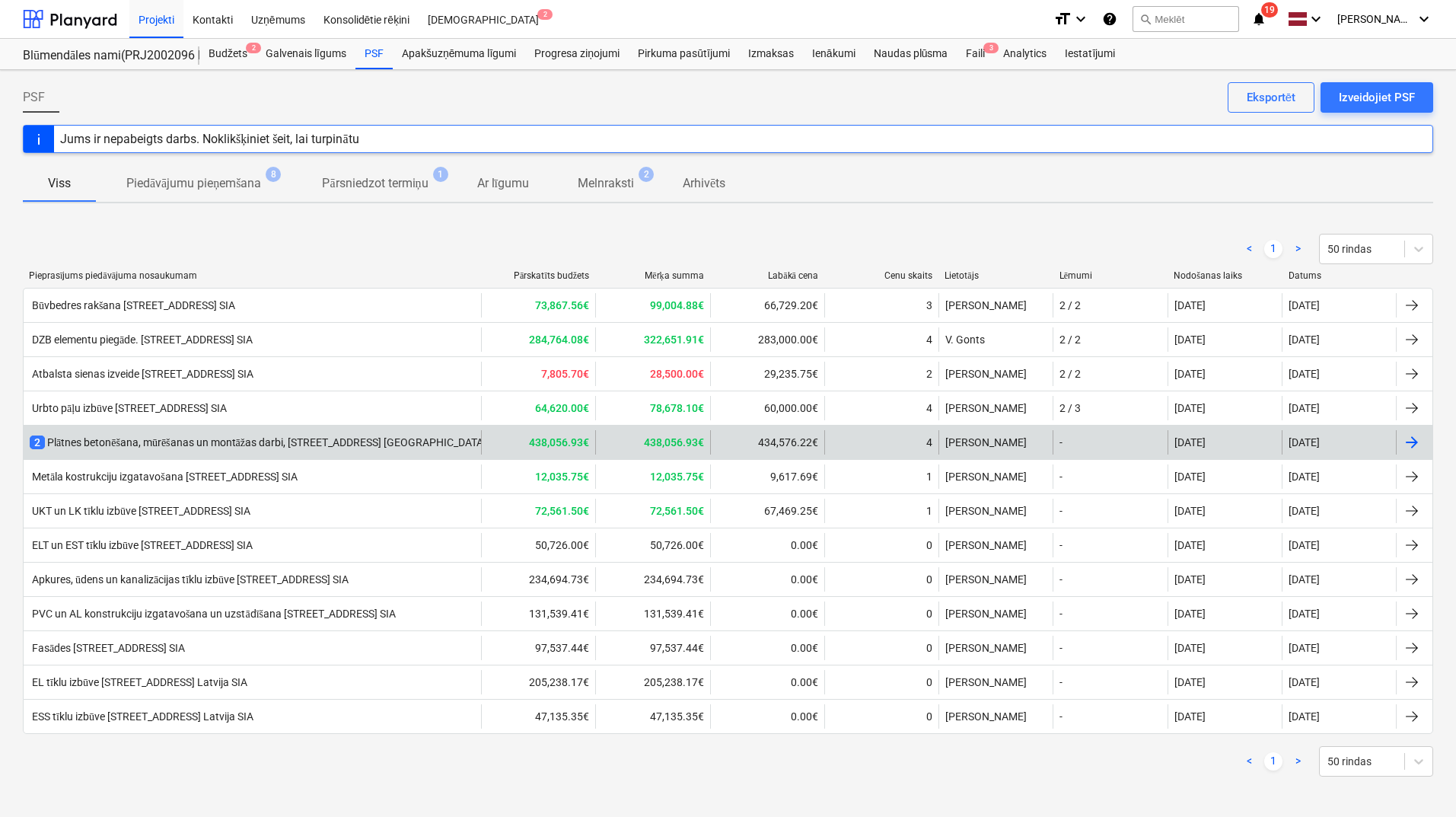
click at [216, 442] on div "2 Plātnes betonēšana, mūrēšanas un montāžas darbi, [STREET_ADDRESS] [GEOGRAPHIC…" at bounding box center [286, 442] width 512 height 15
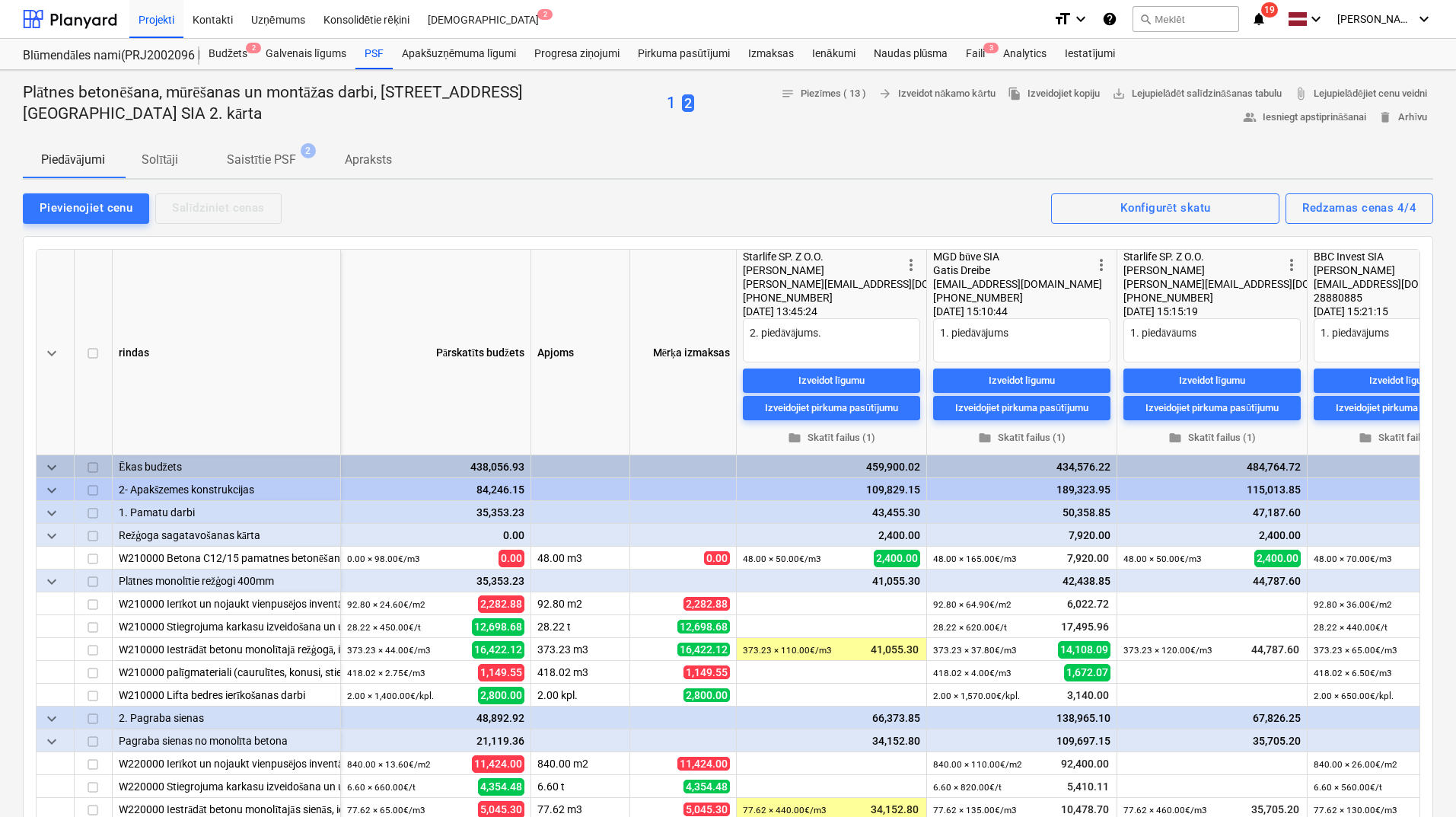
click at [164, 156] on p "Solītāji" at bounding box center [159, 160] width 36 height 19
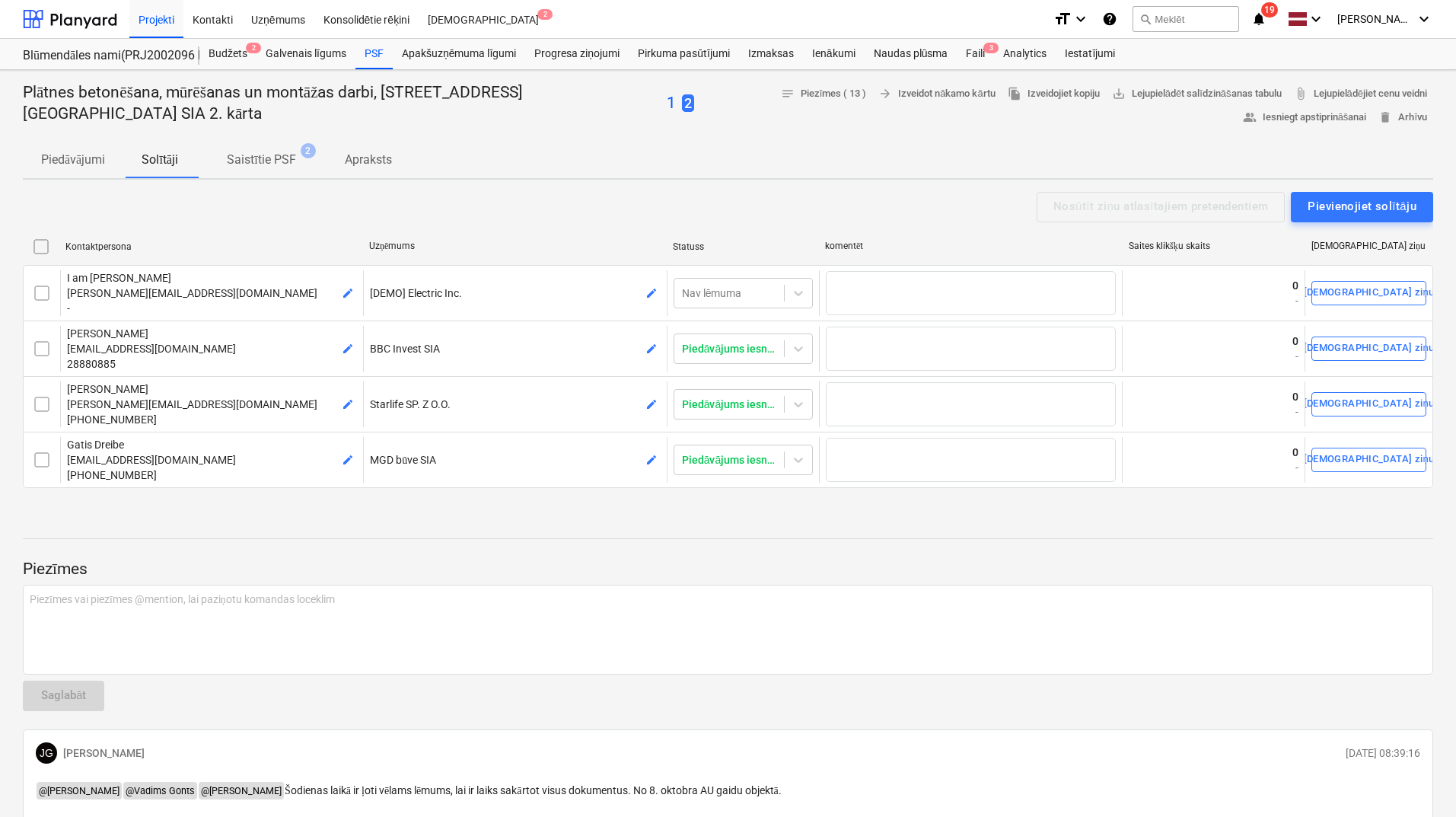
click at [258, 163] on p "Saistītie PSF" at bounding box center [262, 160] width 69 height 19
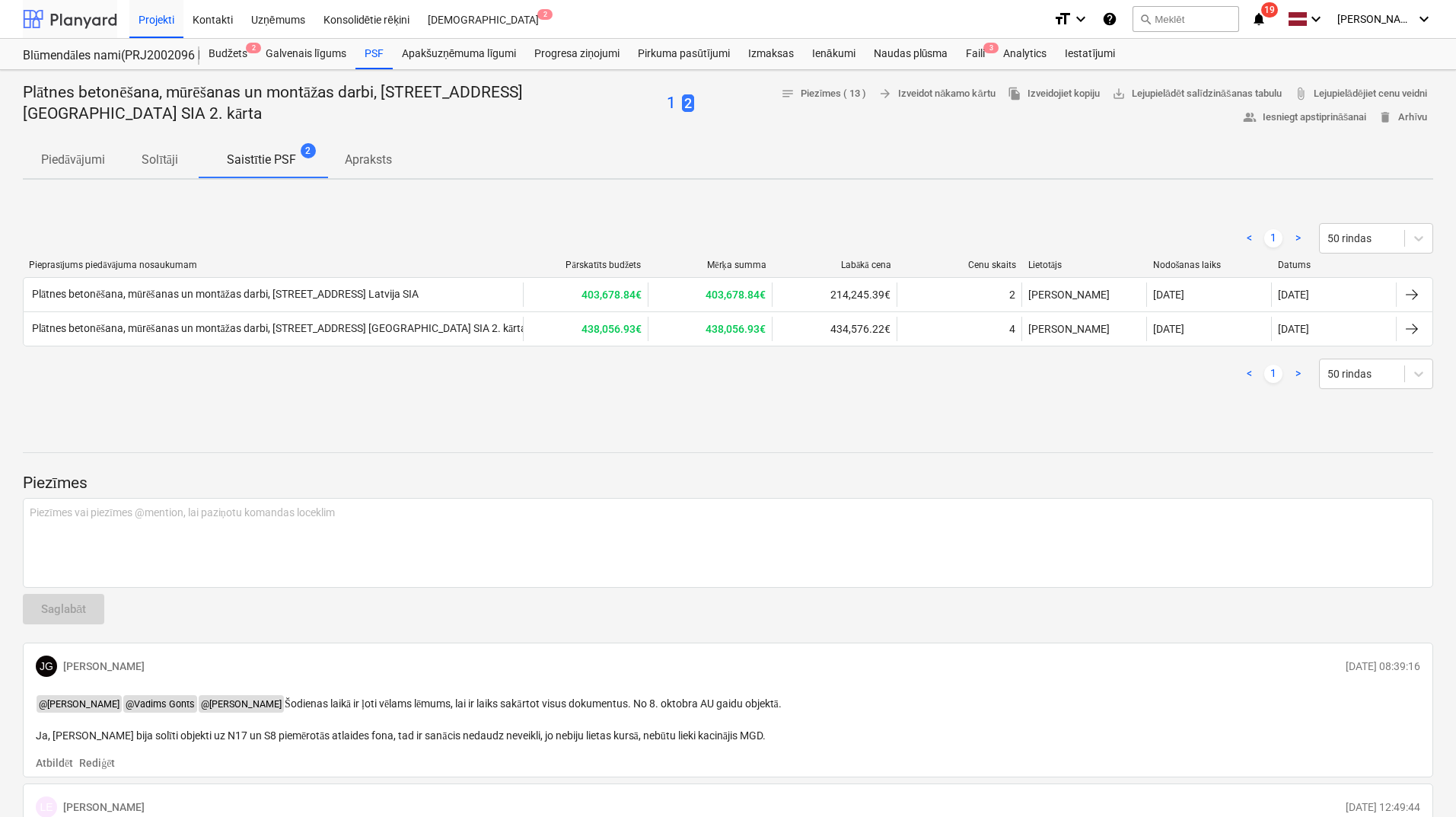
click at [95, 16] on div at bounding box center [70, 19] width 95 height 38
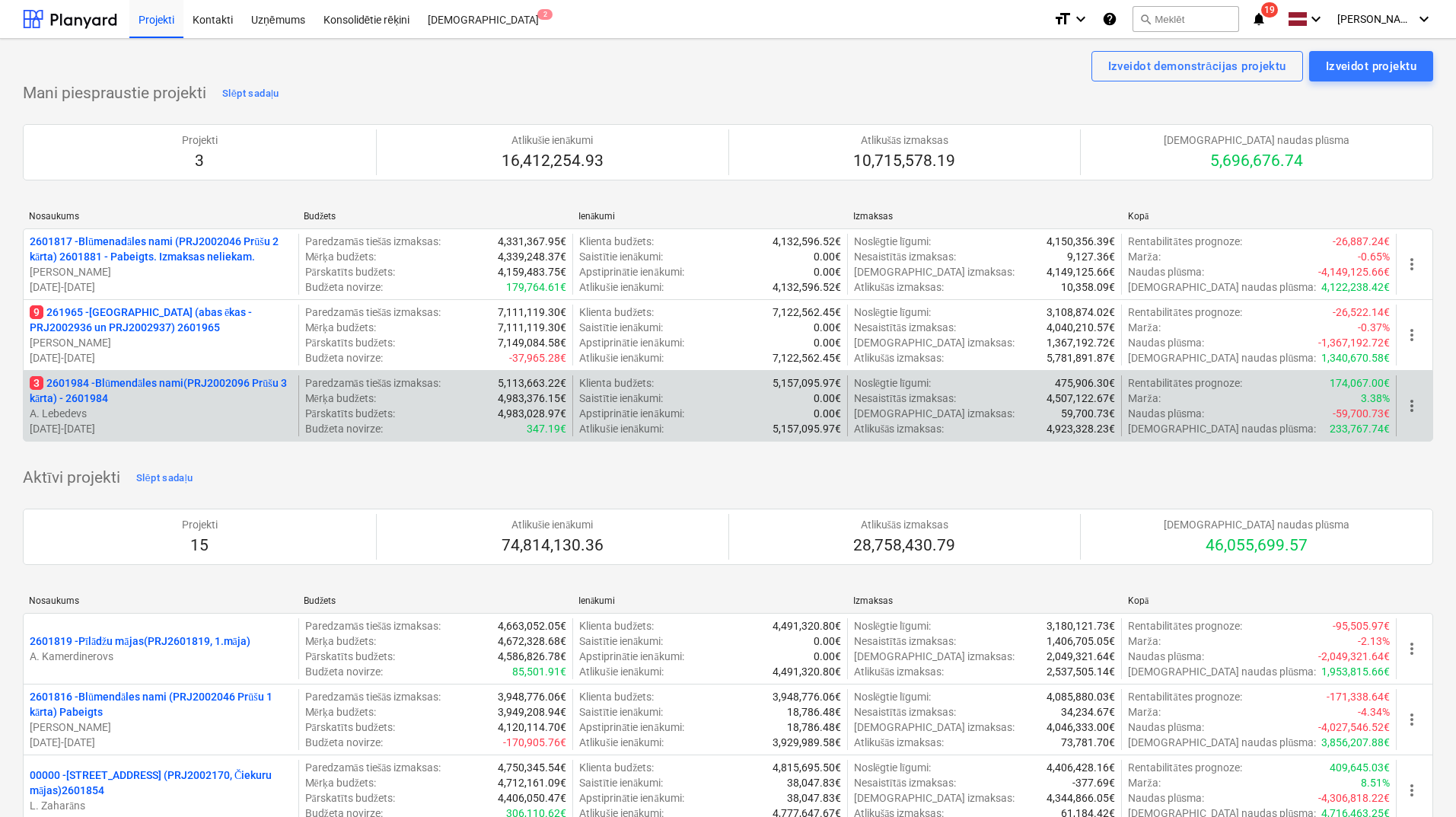
click at [204, 387] on p "3 2601984 - Blūmendāles nami(PRJ2002096 Prūšu 3 kārta) - 2601984" at bounding box center [161, 390] width 262 height 30
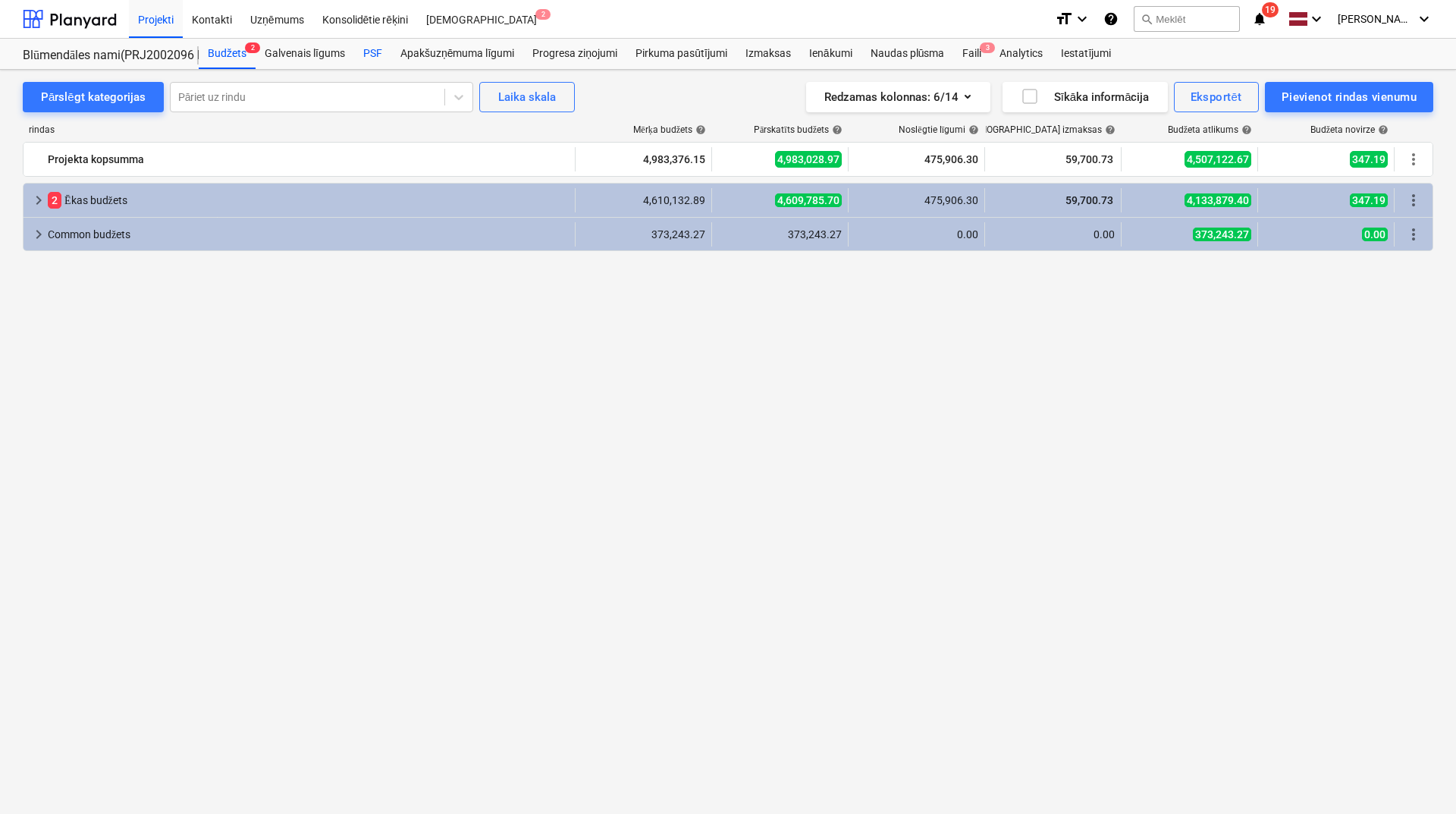
click at [381, 49] on div "PSF" at bounding box center [372, 54] width 37 height 30
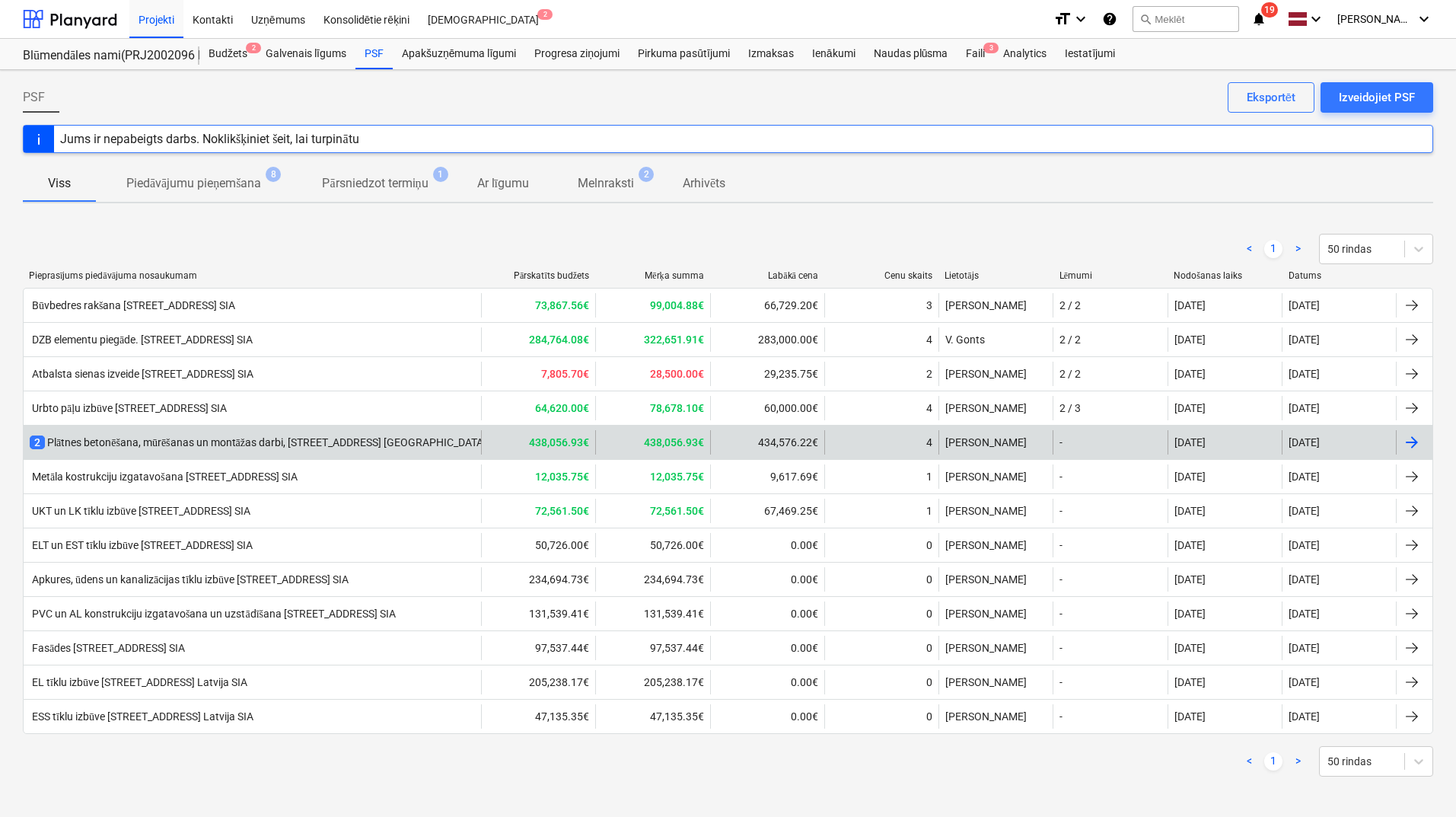
click at [178, 454] on div "2 Plātnes betonēšana, mūrēšanas un montāžas darbi, Prūšu ielā 1G, Bonava Latvij…" at bounding box center [728, 442] width 1411 height 34
click at [250, 440] on div "2 Plātnes betonēšana, mūrēšanas un montāžas darbi, [STREET_ADDRESS] [GEOGRAPHIC…" at bounding box center [286, 442] width 512 height 15
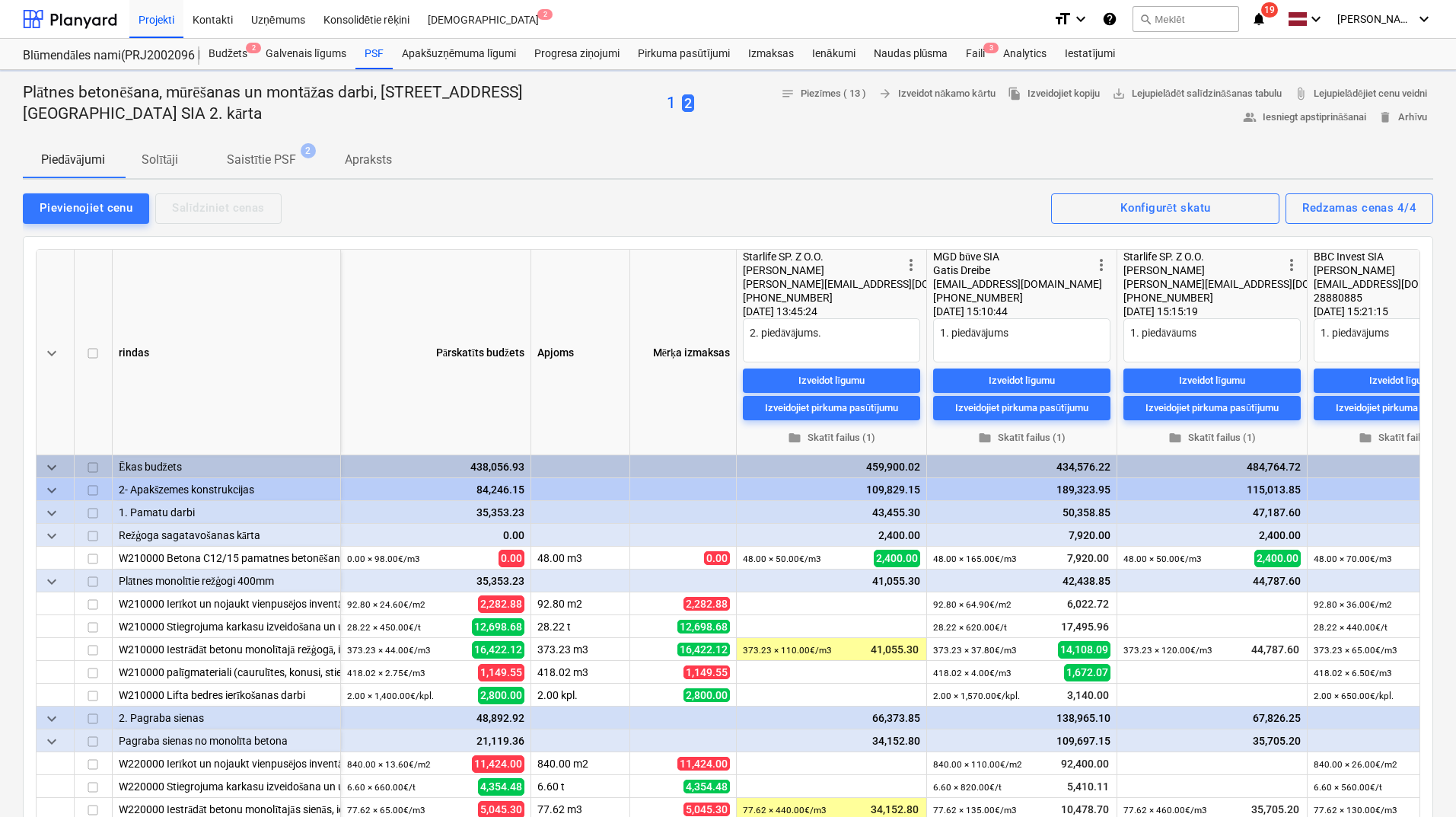
click at [171, 157] on p "Solītāji" at bounding box center [159, 160] width 36 height 19
type textarea "x"
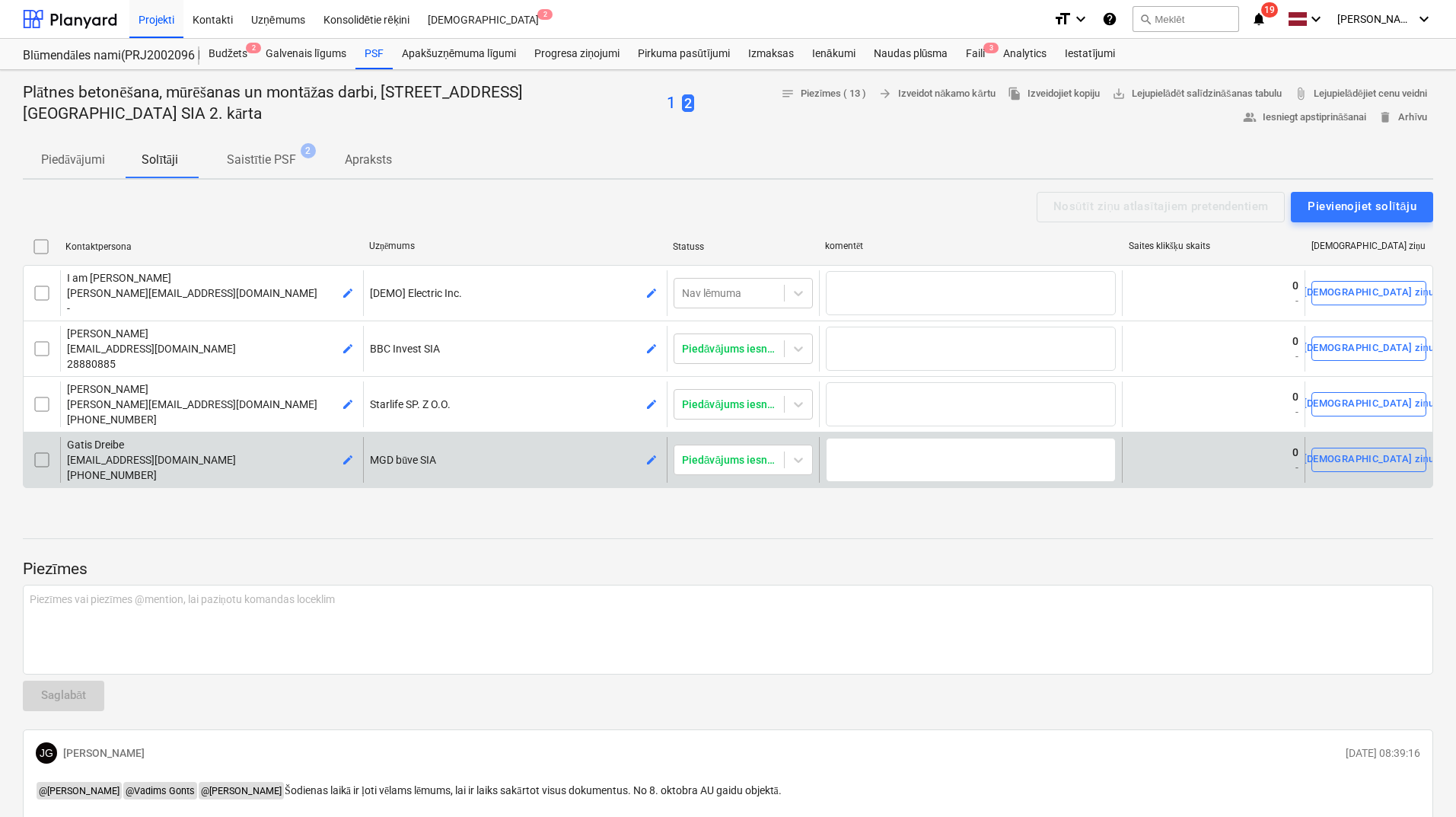
scroll to position [405, 0]
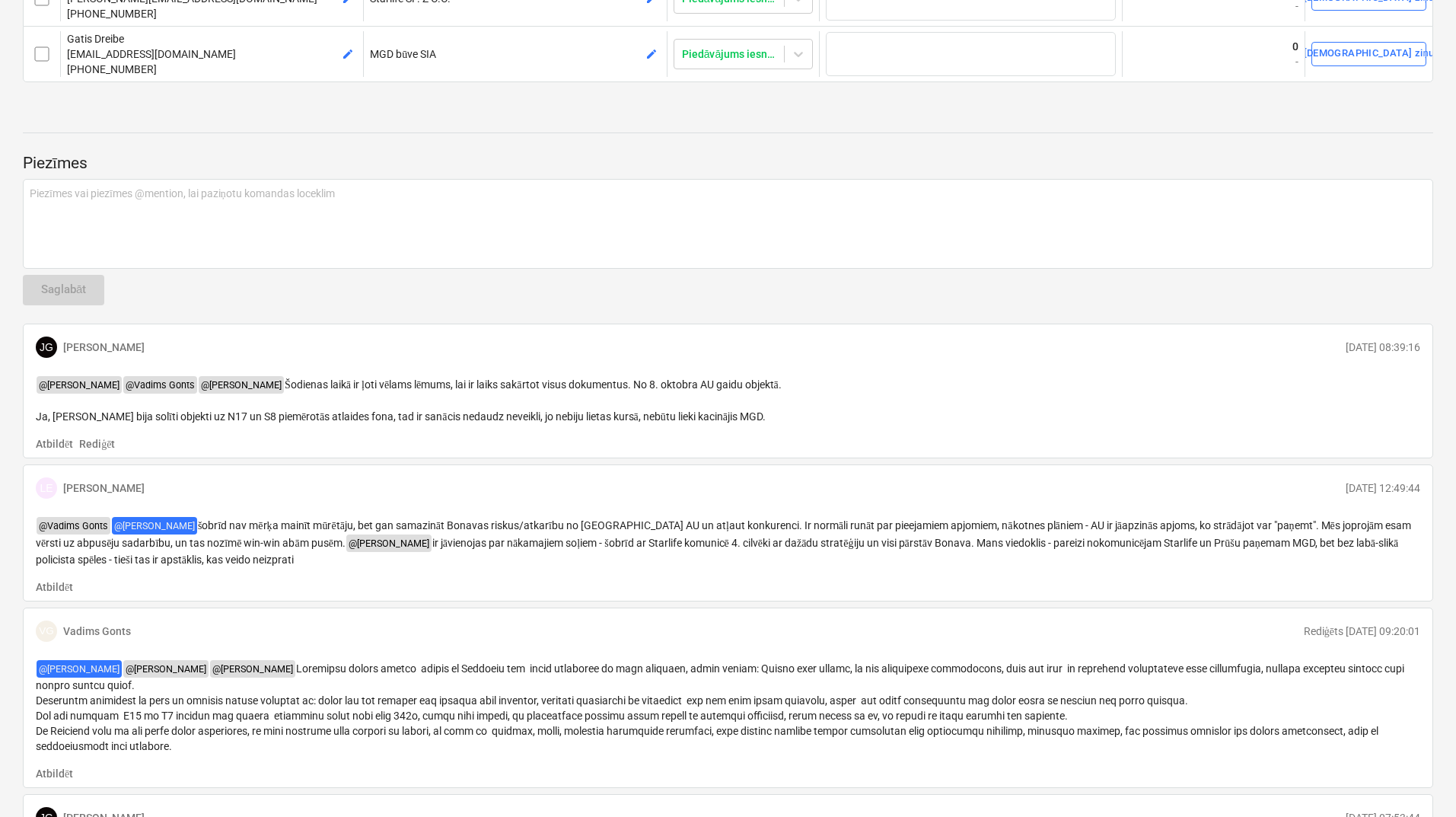
click at [92, 451] on p "Rediģēt" at bounding box center [97, 443] width 35 height 15
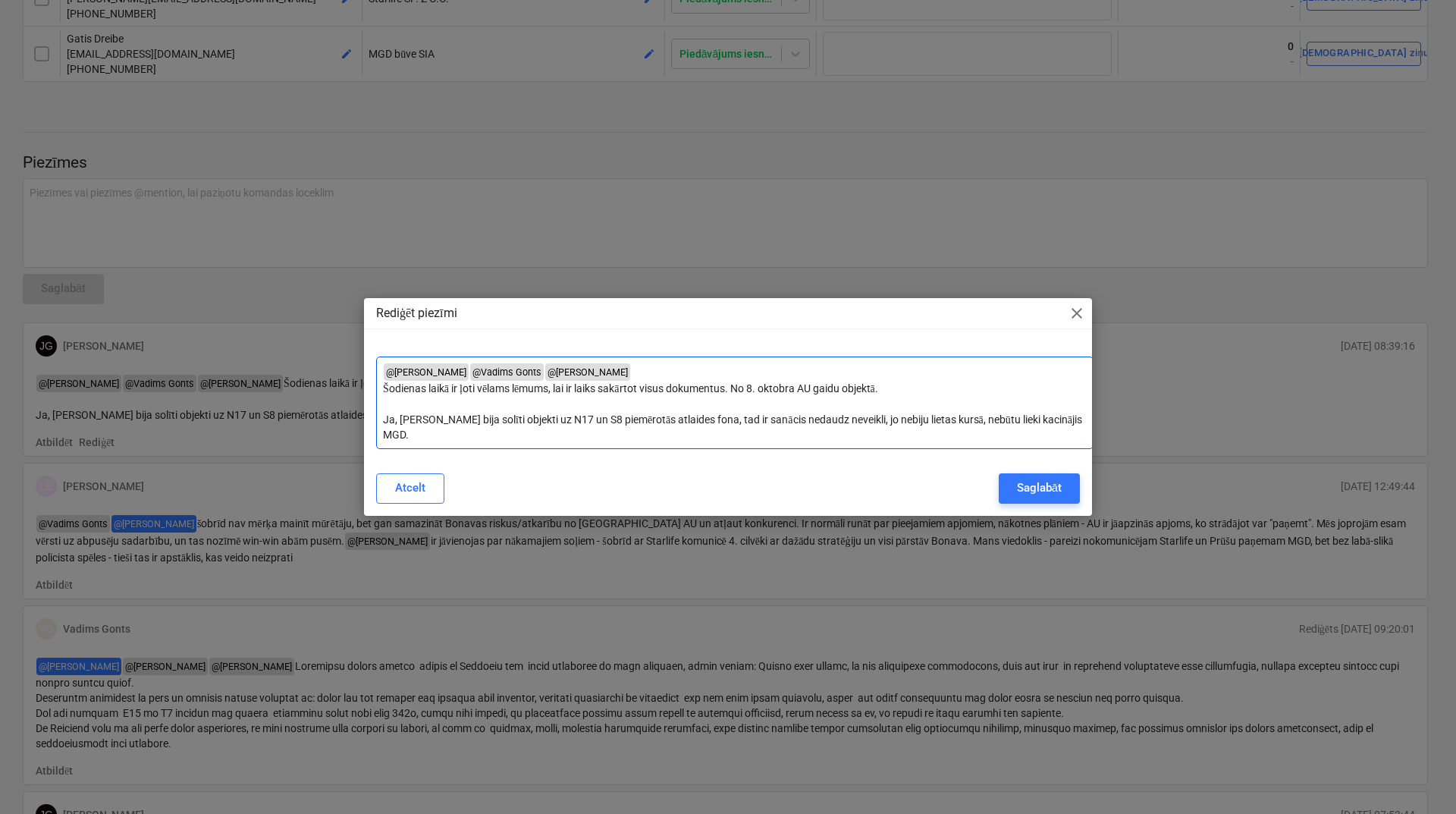
click at [468, 374] on span "@ Lāsma Šimanska ﻿" at bounding box center [426, 372] width 85 height 18
click at [474, 369] on span "@ Vadims Gonts ﻿" at bounding box center [507, 372] width 74 height 18
click at [473, 374] on span "@ Vadims Gonts ﻿" at bounding box center [507, 372] width 74 height 18
click at [469, 374] on span "@ Lāsma Šimanska ﻿" at bounding box center [426, 372] width 85 height 18
click at [1023, 478] on div "Saglabāt" at bounding box center [1039, 488] width 45 height 19
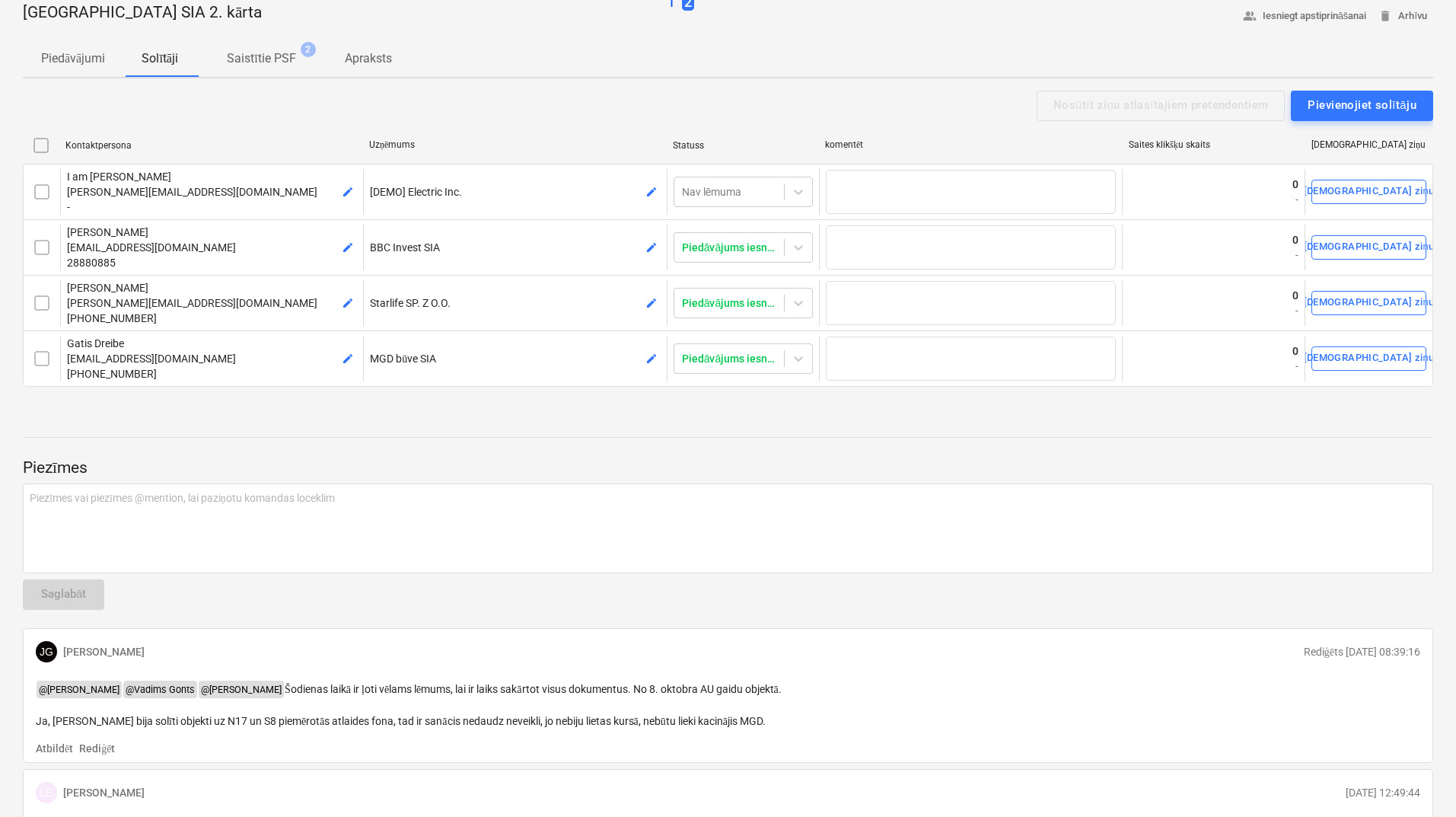
scroll to position [0, 0]
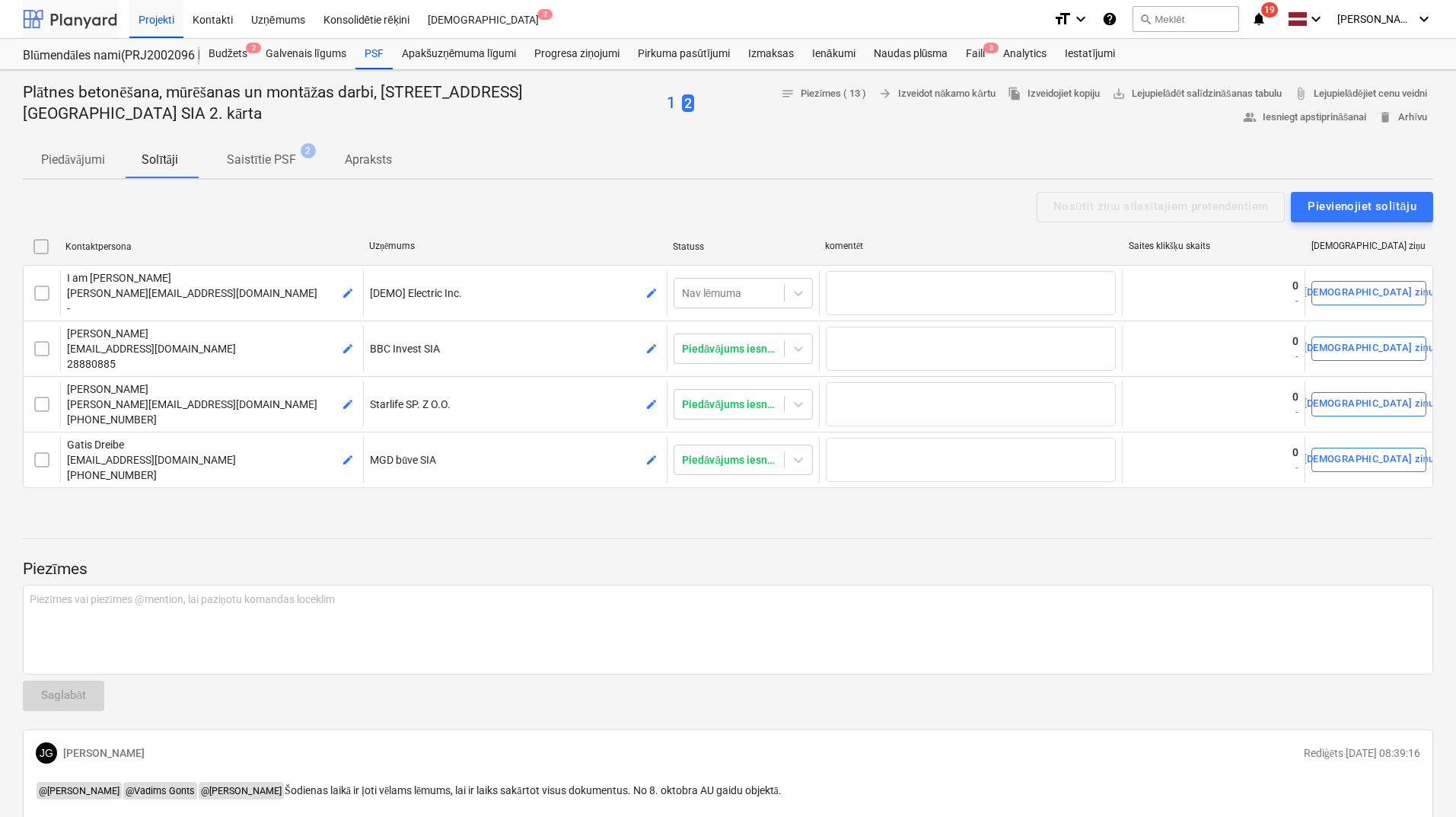
click at [88, 18] on div at bounding box center [70, 19] width 95 height 38
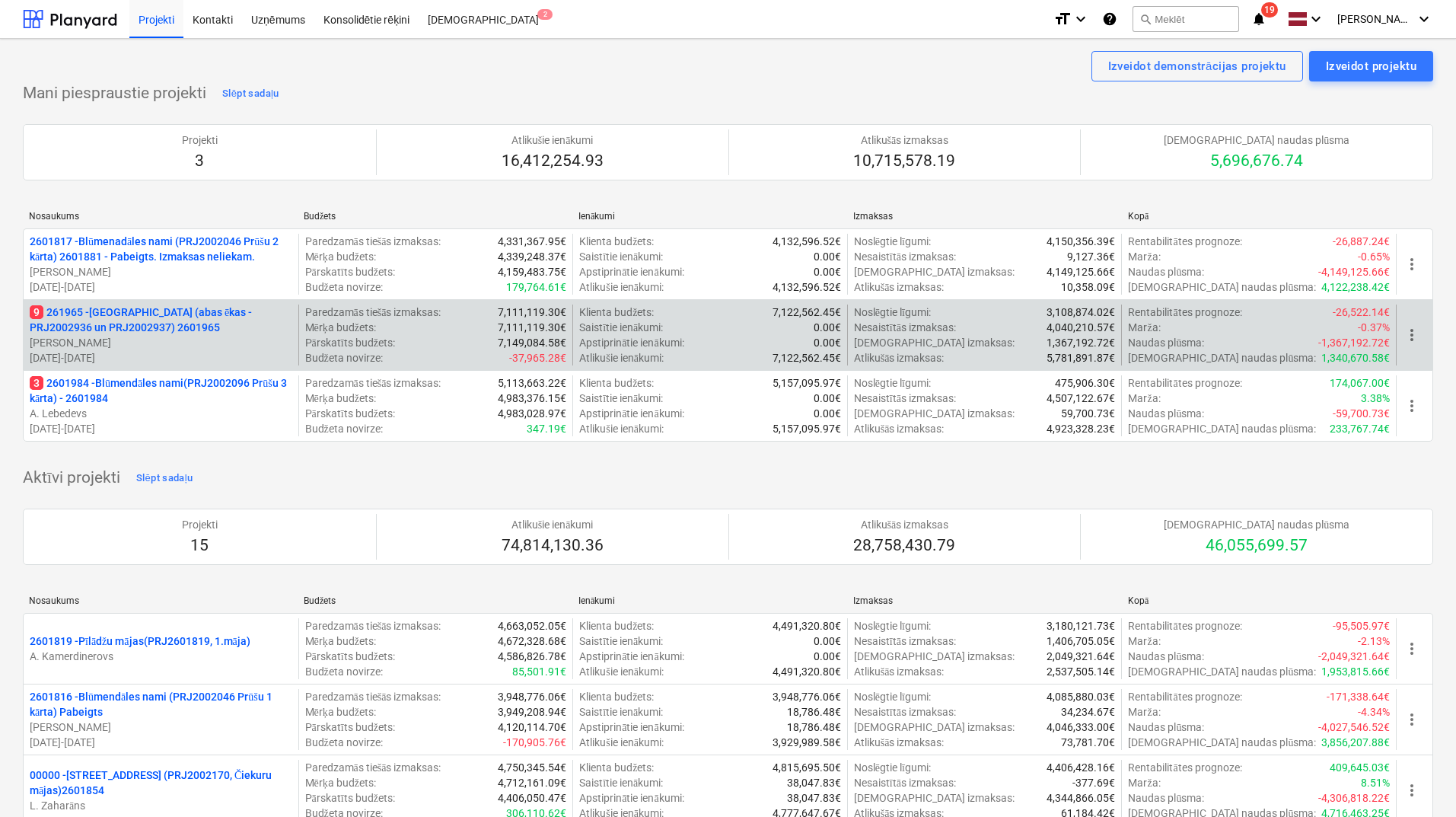
click at [102, 322] on p "9 261965 - [GEOGRAPHIC_DATA] (abas ēkas - PRJ2002936 un PRJ2002937) 2601965" at bounding box center [161, 320] width 262 height 30
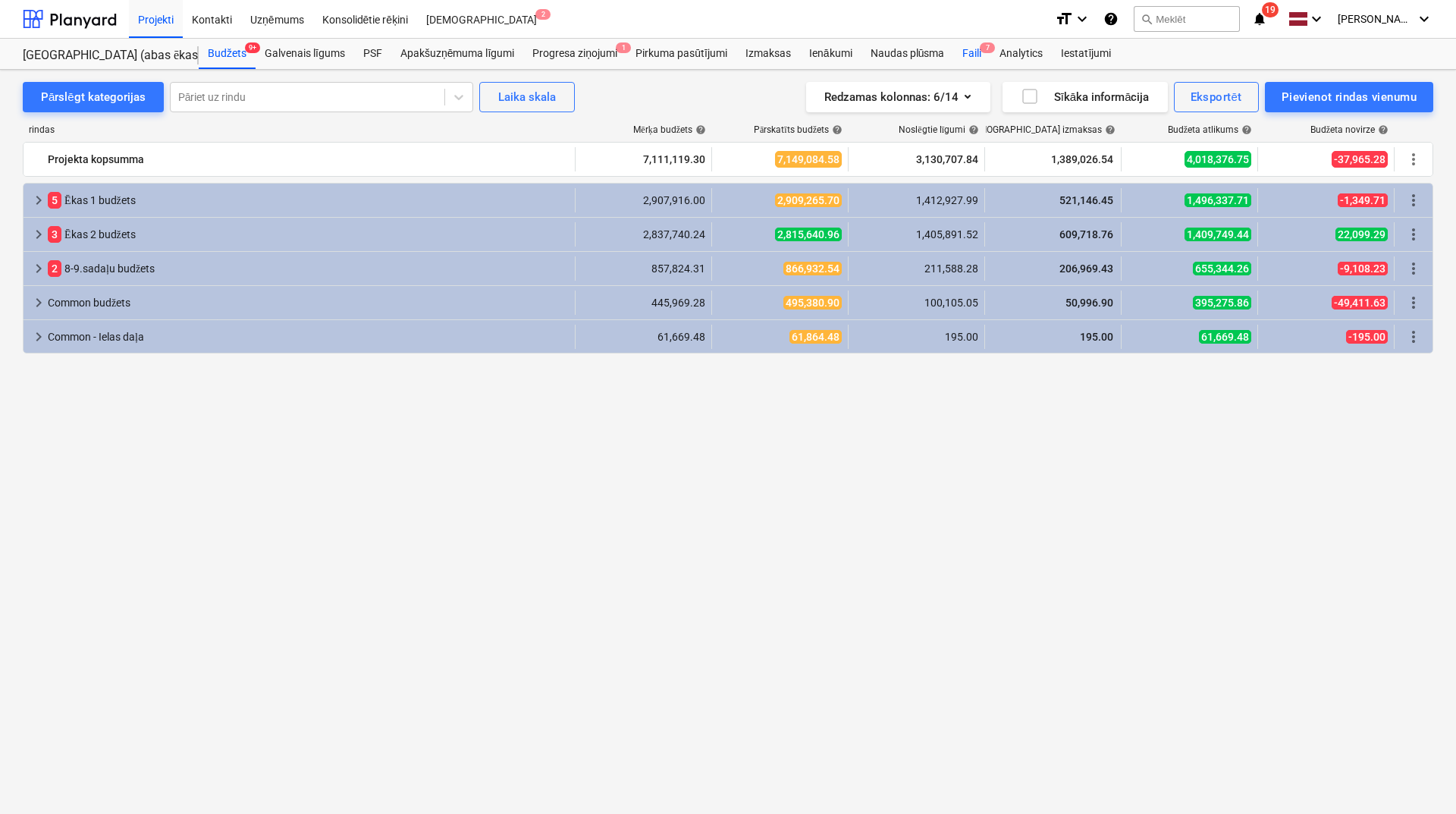
click at [971, 52] on div "Faili 7" at bounding box center [972, 54] width 37 height 30
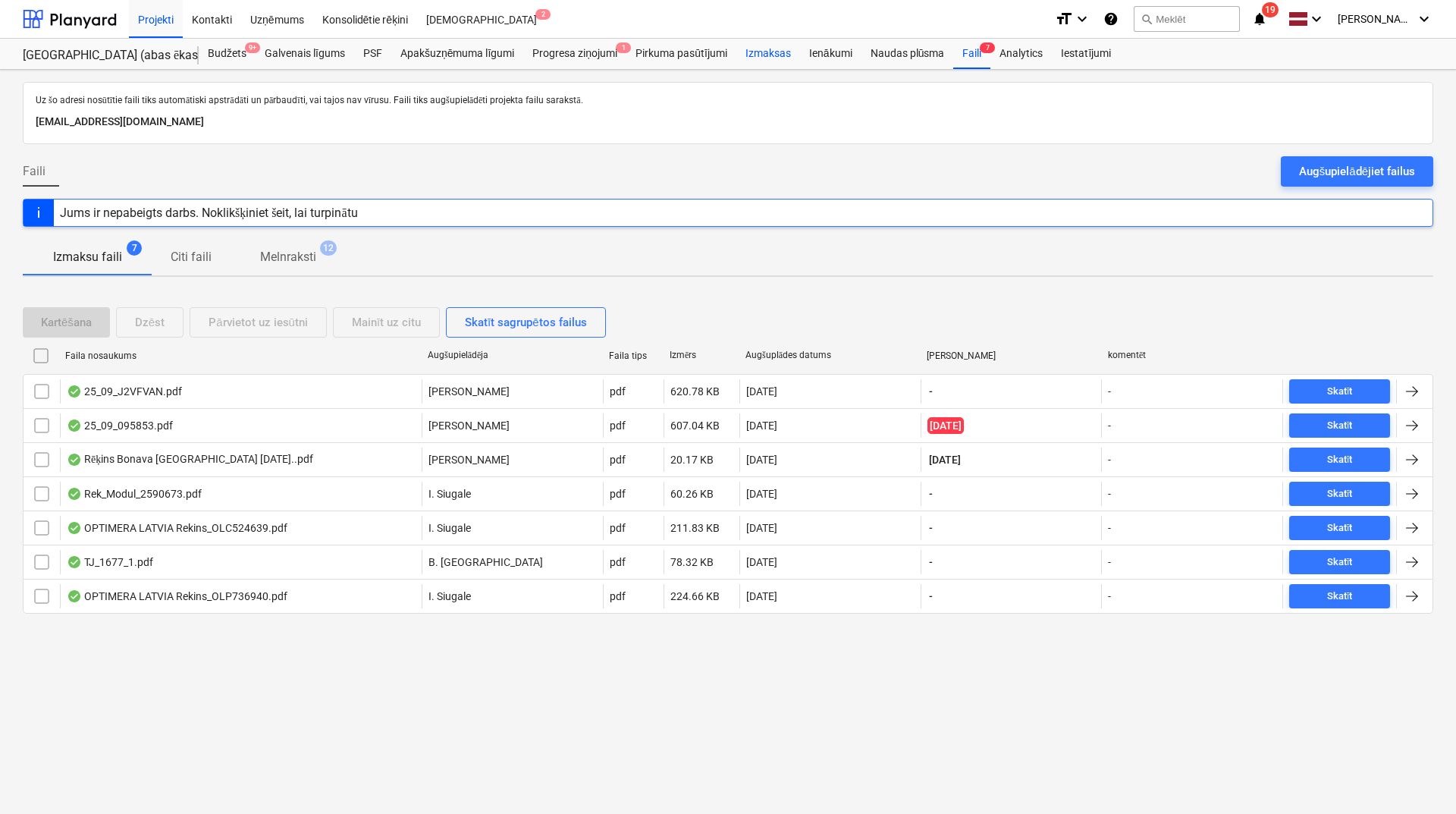
click at [764, 49] on div "Izmaksas" at bounding box center [768, 54] width 63 height 30
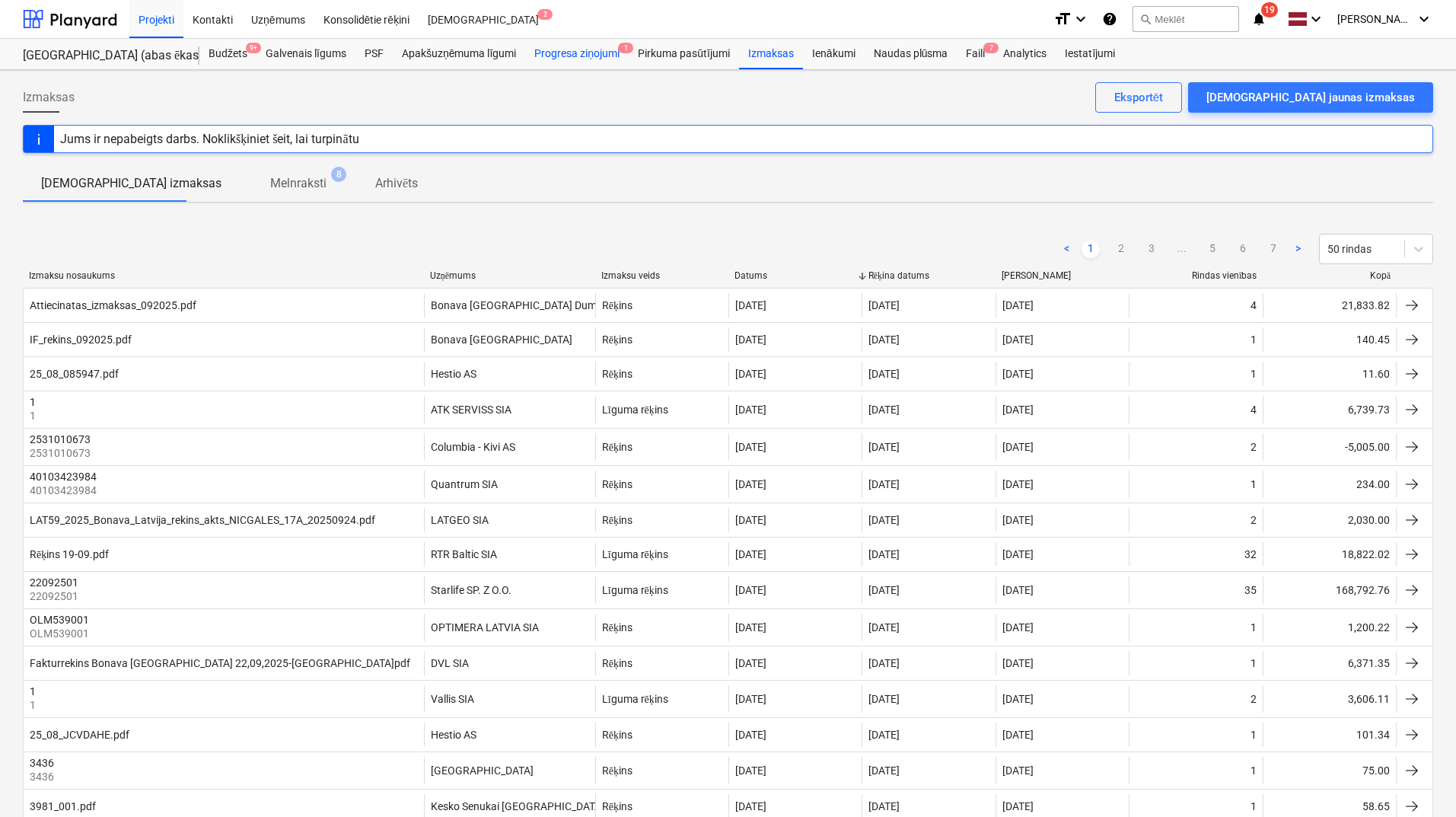
click at [596, 47] on div "Progresa ziņojumi 1" at bounding box center [577, 54] width 103 height 30
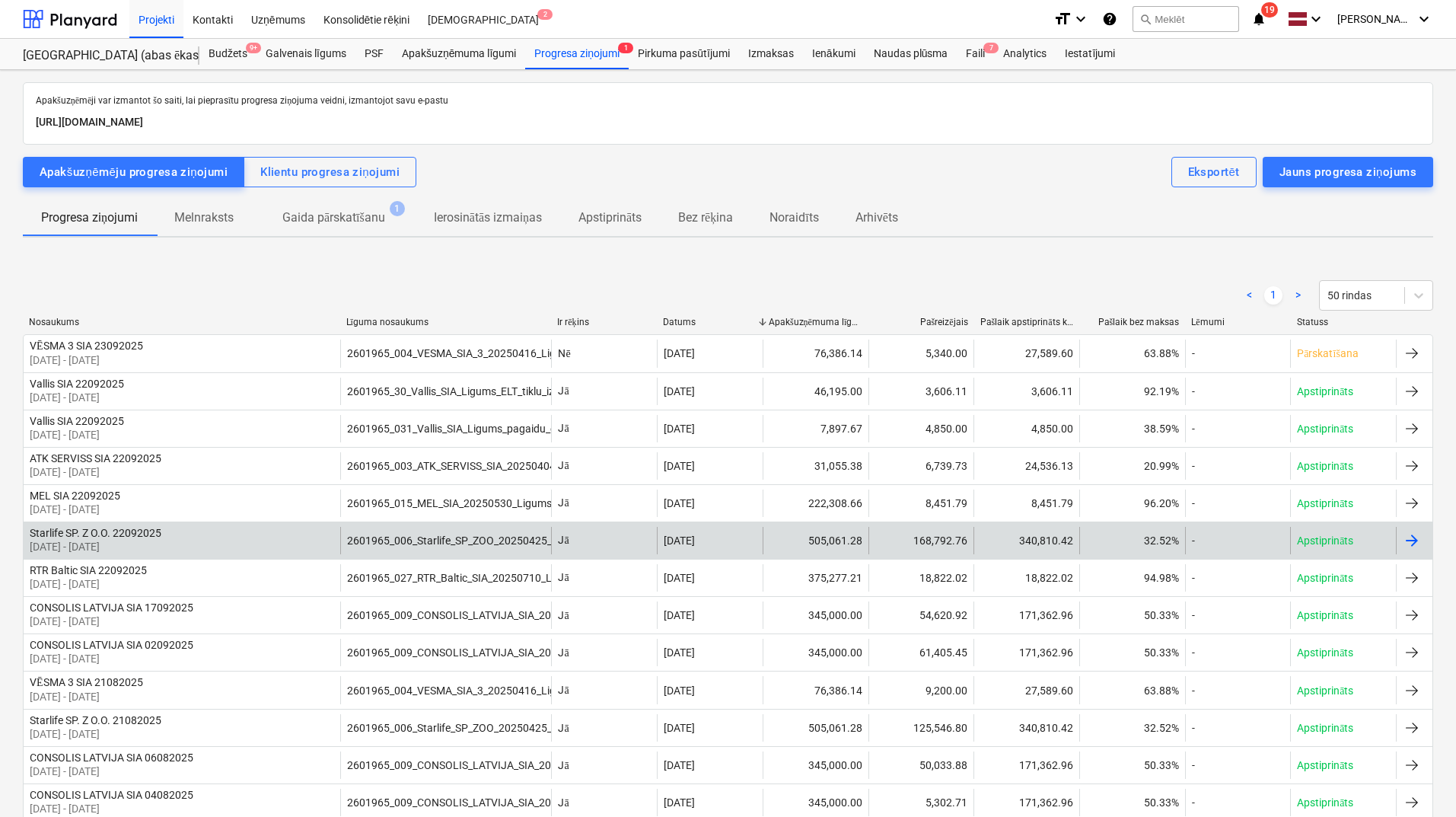
click at [881, 547] on div "168,792.76" at bounding box center [921, 540] width 106 height 27
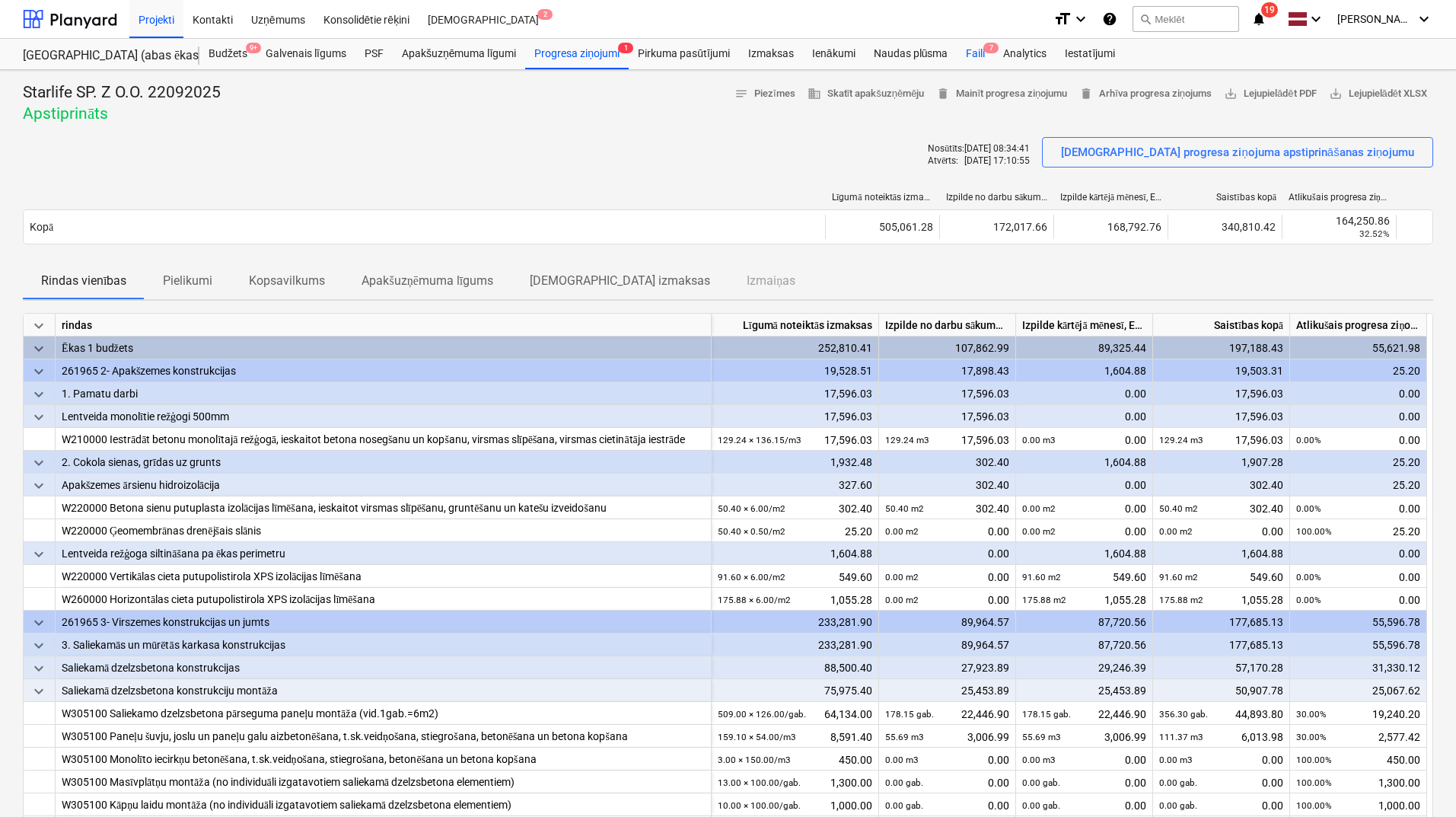
click at [982, 54] on div "Faili 7" at bounding box center [975, 54] width 37 height 30
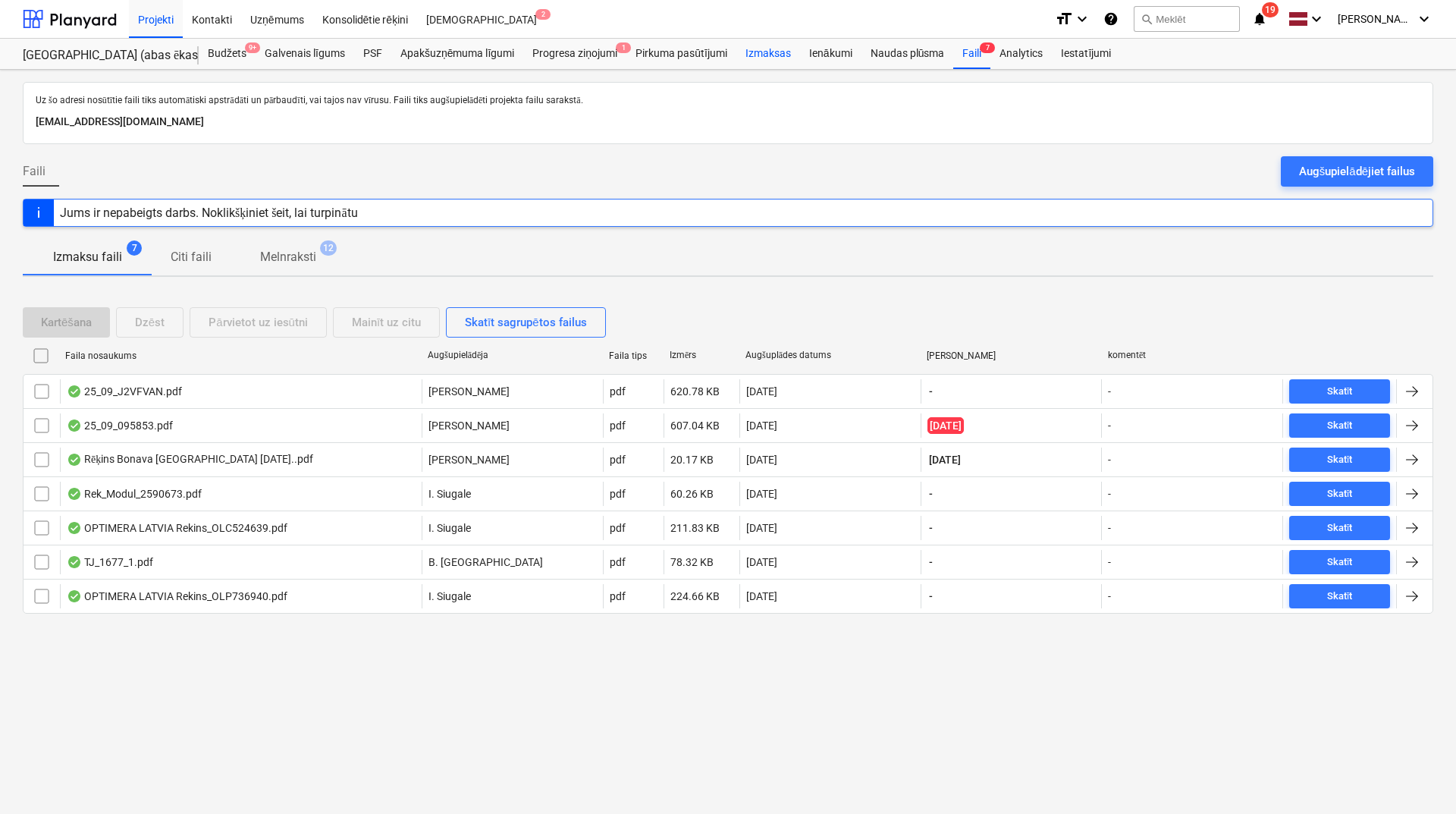
click at [763, 50] on div "Izmaksas" at bounding box center [768, 54] width 63 height 30
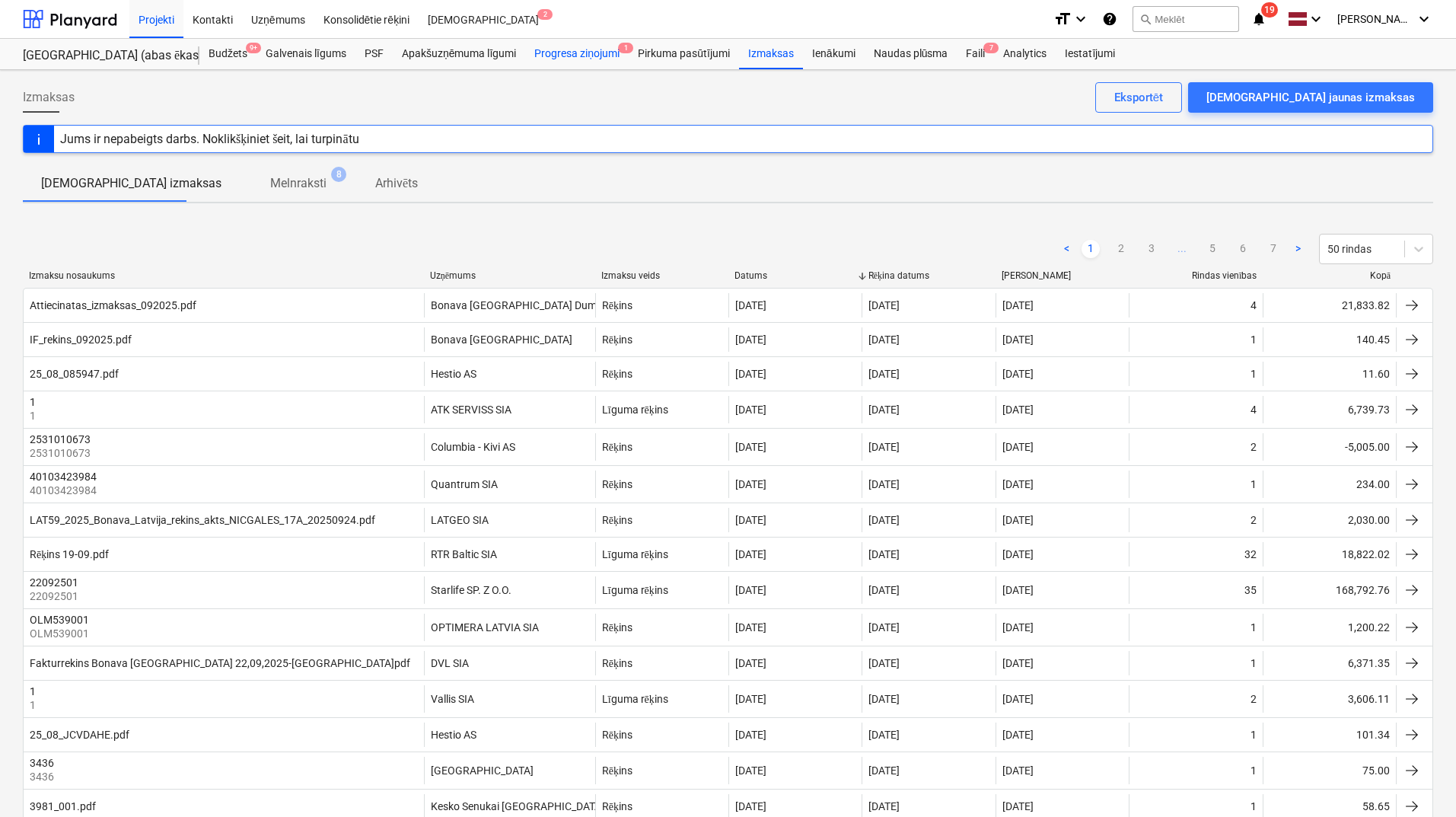
click at [564, 51] on div "Progresa ziņojumi 1" at bounding box center [577, 54] width 103 height 30
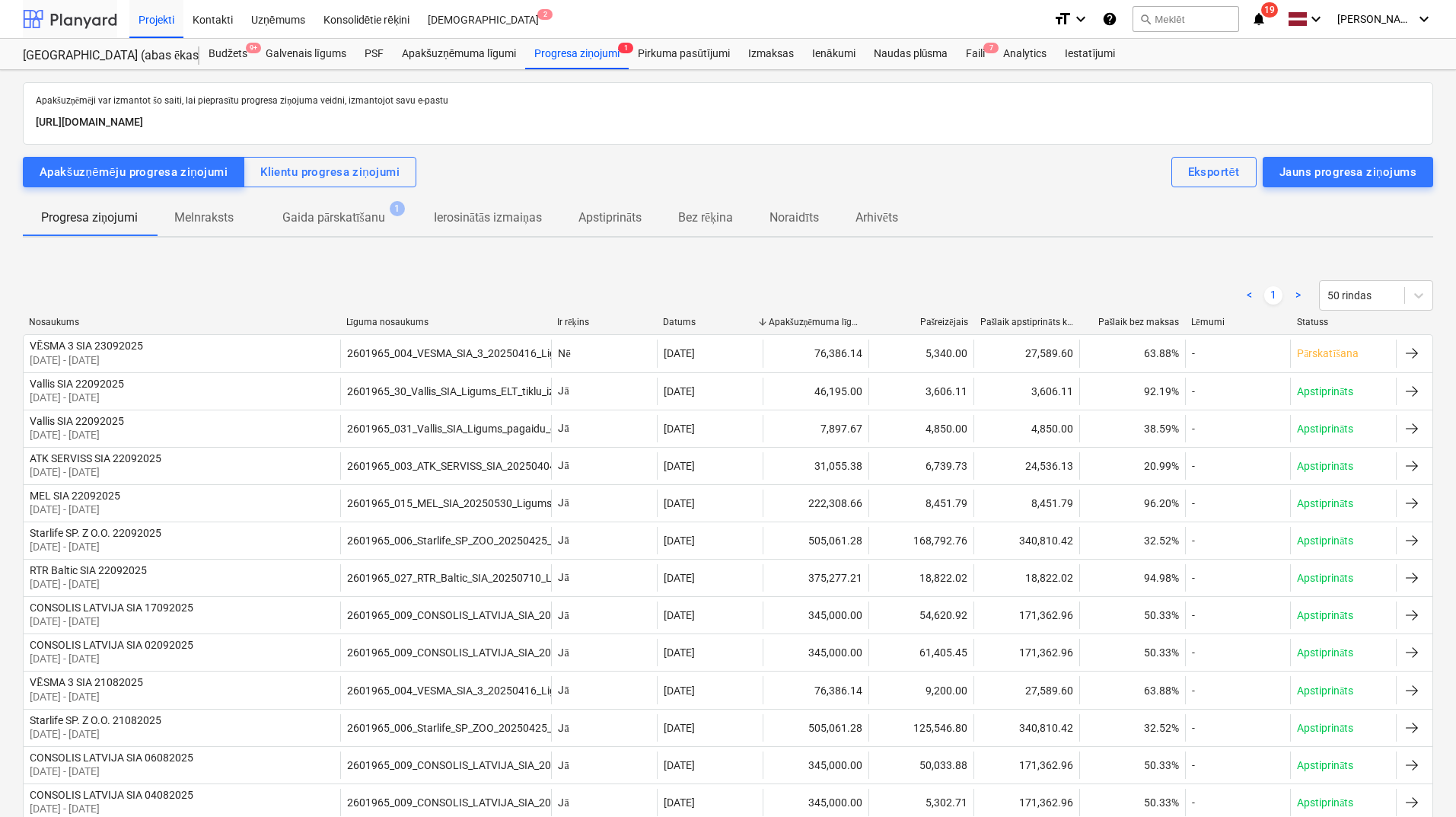
click at [98, 31] on div at bounding box center [70, 19] width 95 height 38
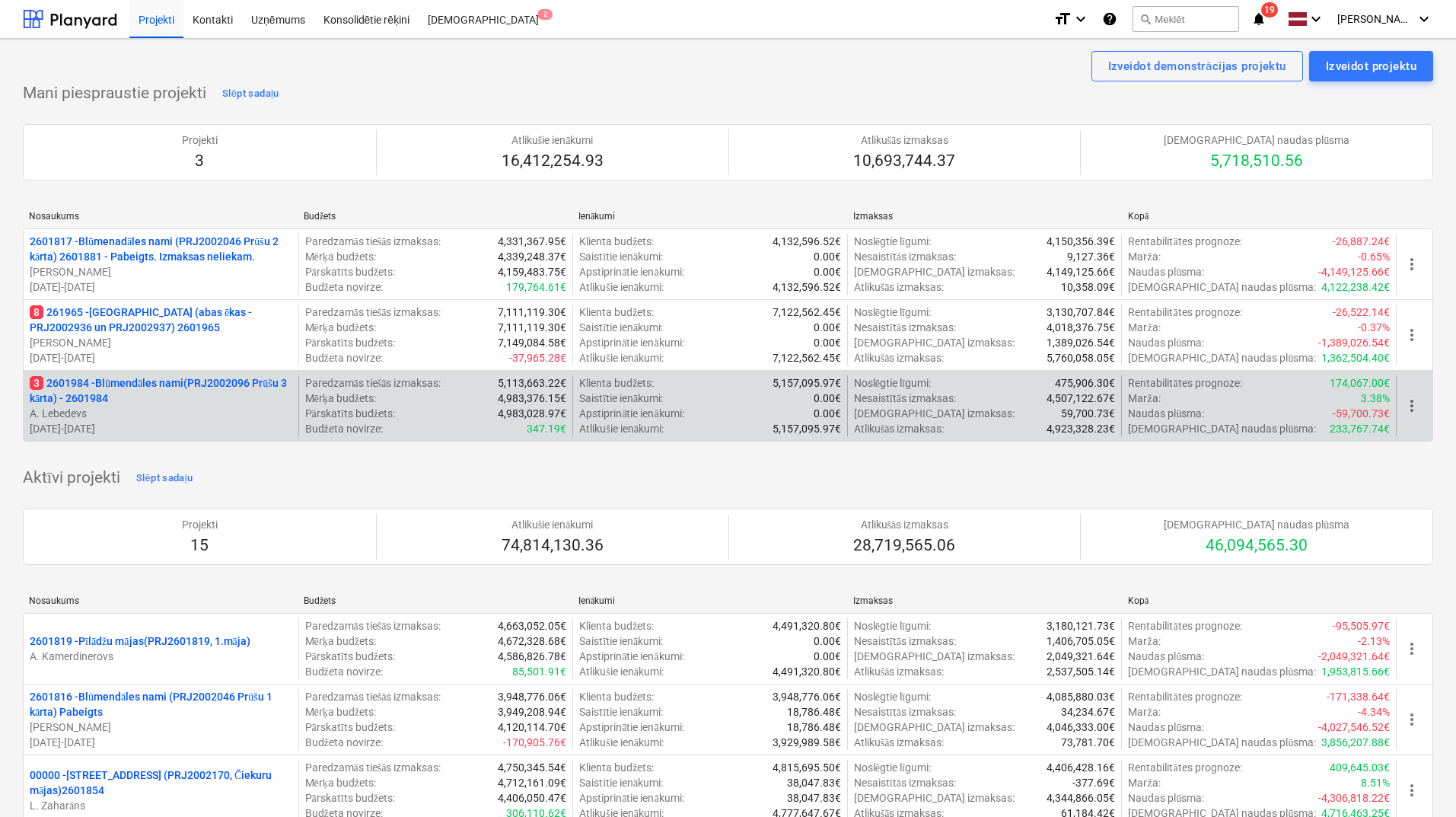
click at [201, 384] on p "3 2601984 - Blūmendāles nami(PRJ2002096 Prūšu 3 kārta) - 2601984" at bounding box center [161, 390] width 262 height 30
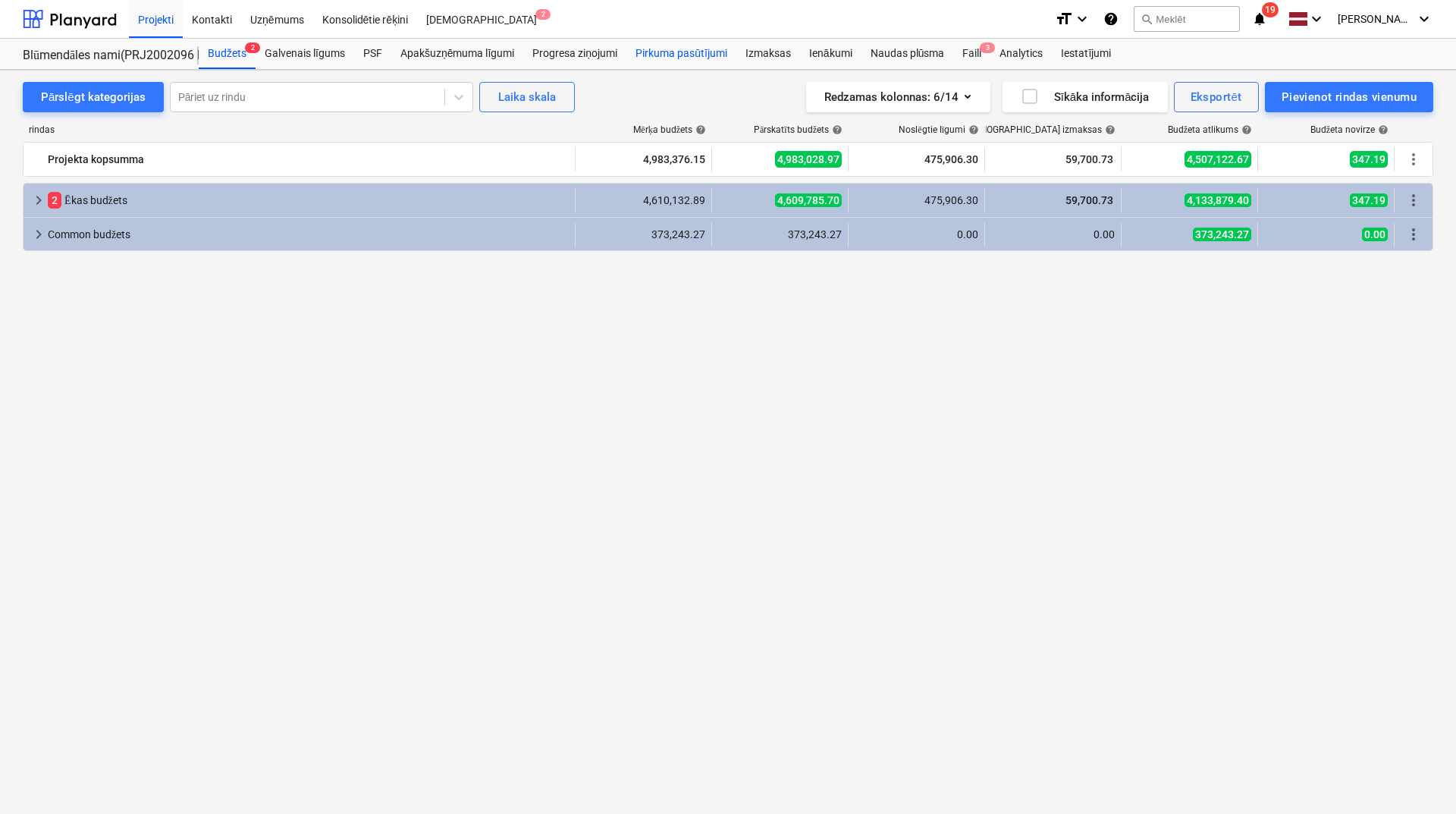
click at [691, 58] on div "Pirkuma pasūtījumi" at bounding box center [681, 54] width 110 height 30
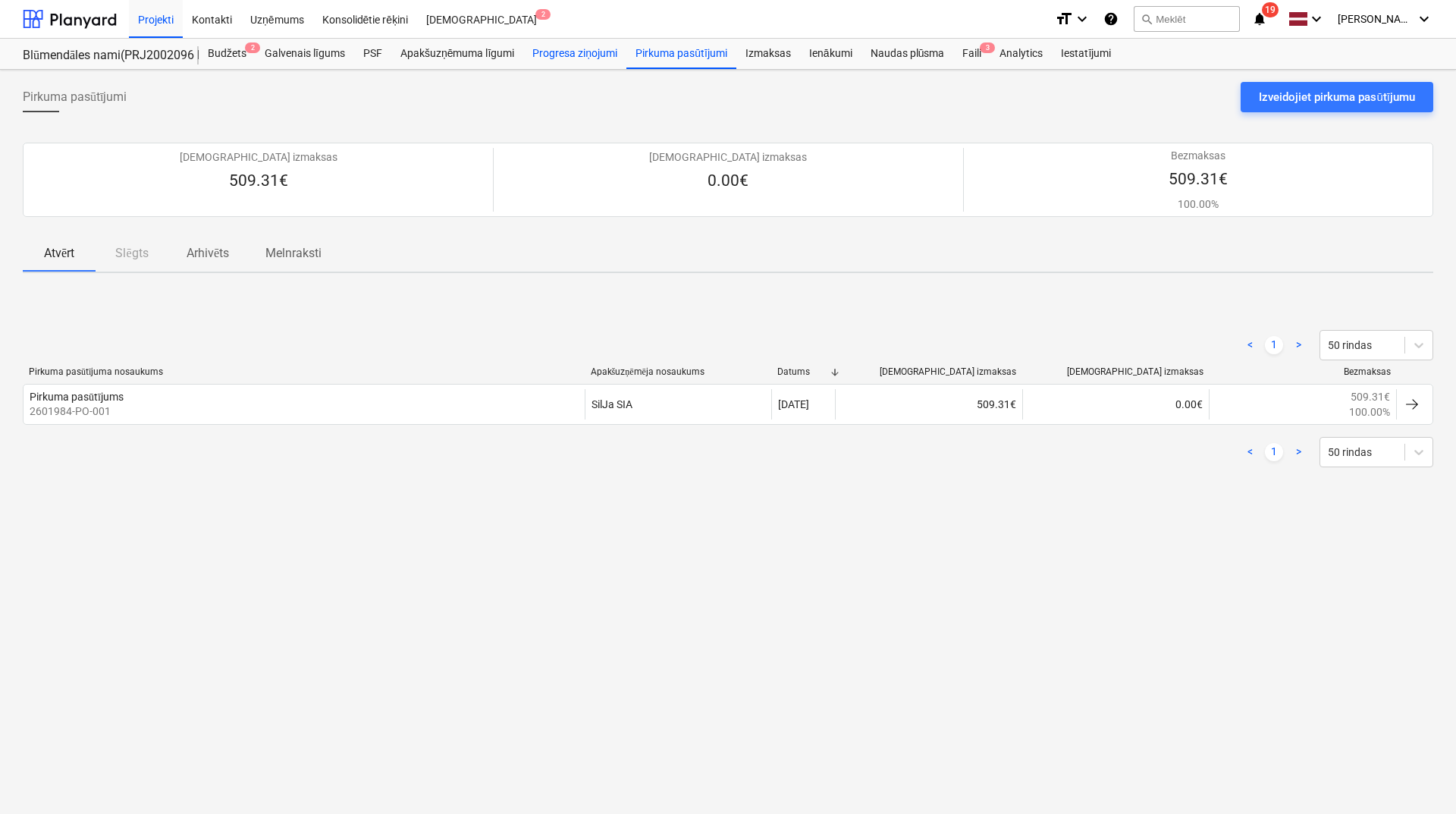
click at [606, 57] on div "Progresa ziņojumi" at bounding box center [575, 54] width 103 height 30
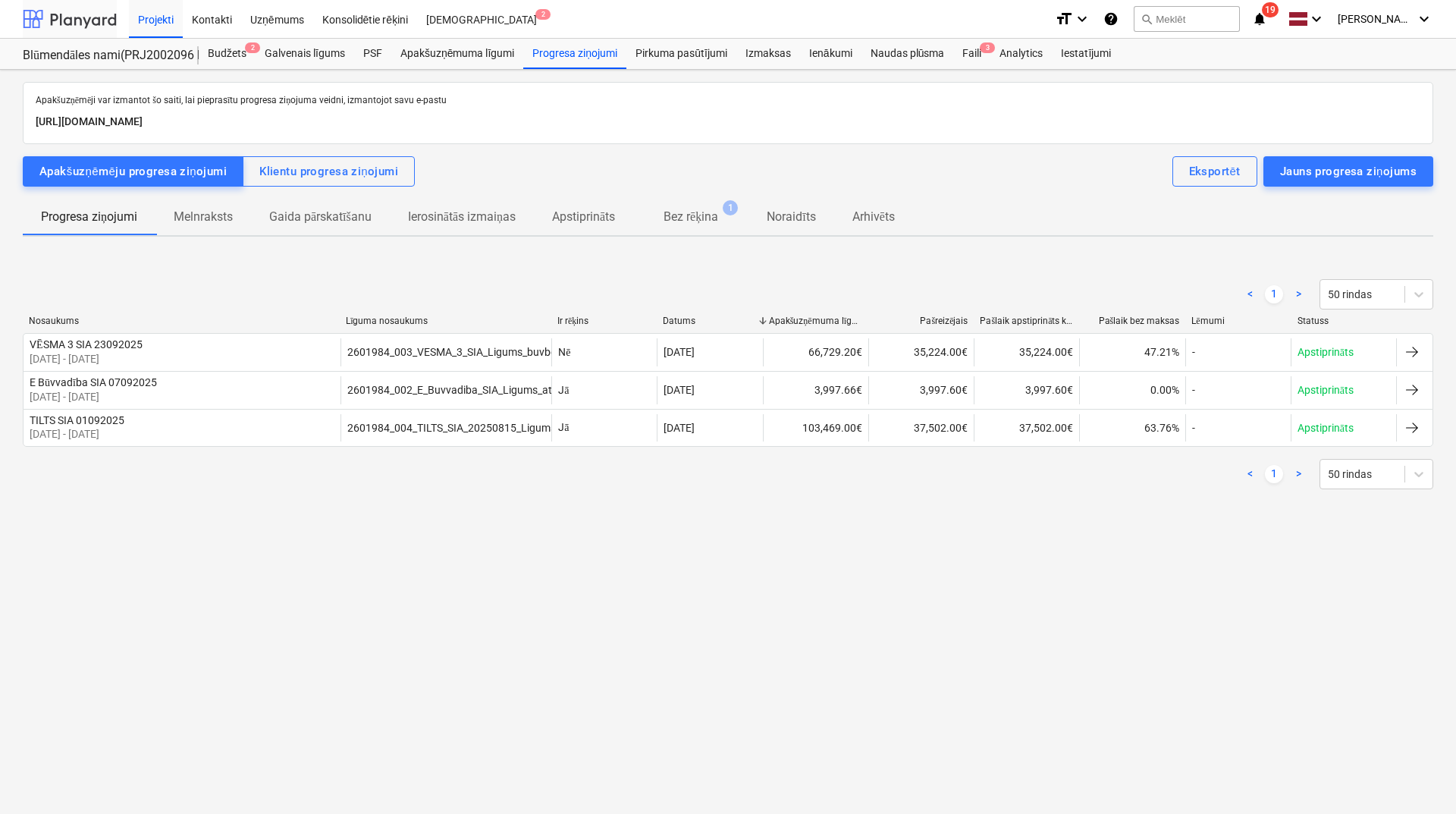
click at [95, 18] on div at bounding box center [70, 18] width 94 height 38
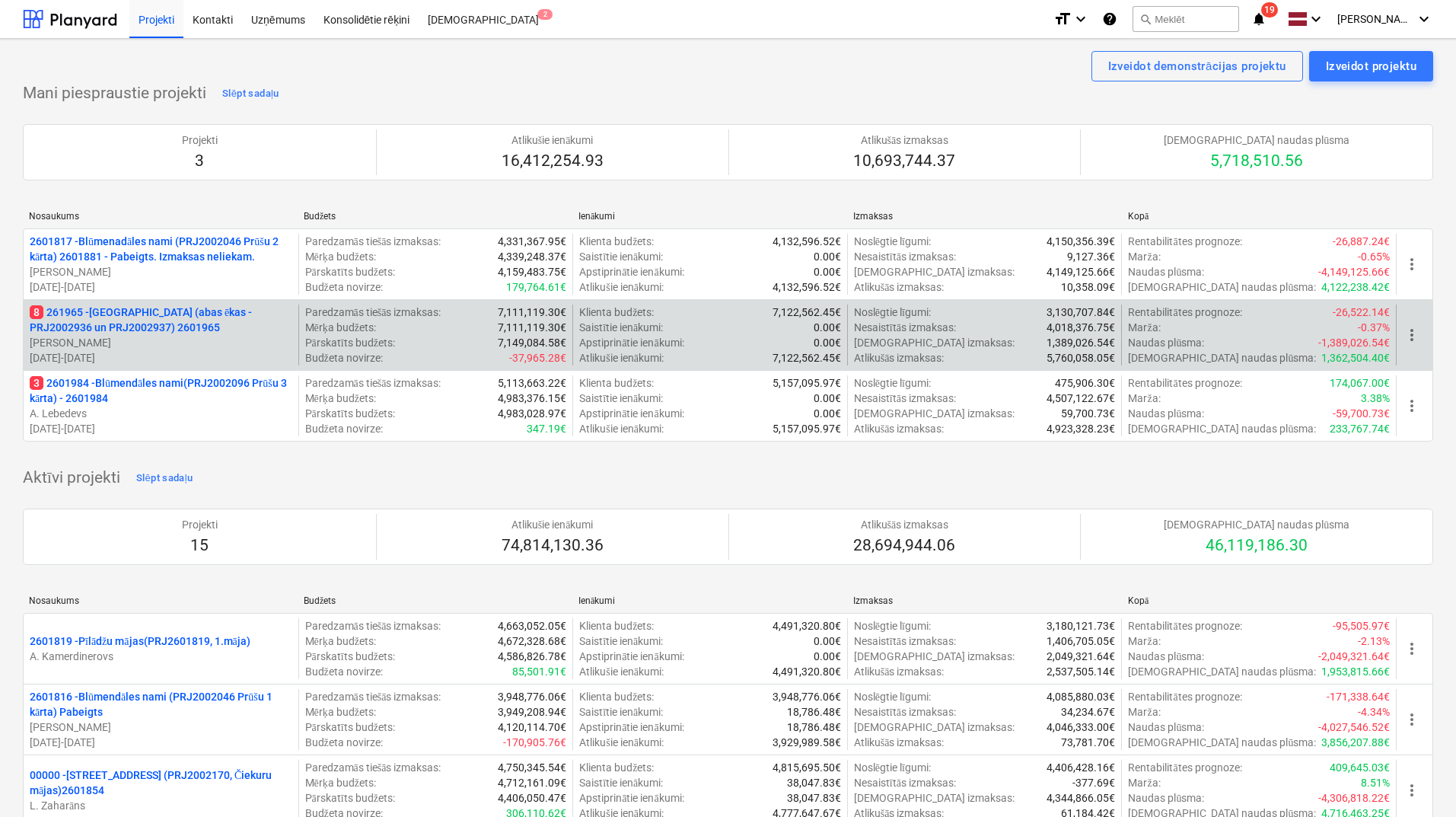
click at [112, 328] on p "8 261965 - [GEOGRAPHIC_DATA] (abas ēkas - PRJ2002936 un PRJ2002937) 2601965" at bounding box center [161, 320] width 262 height 30
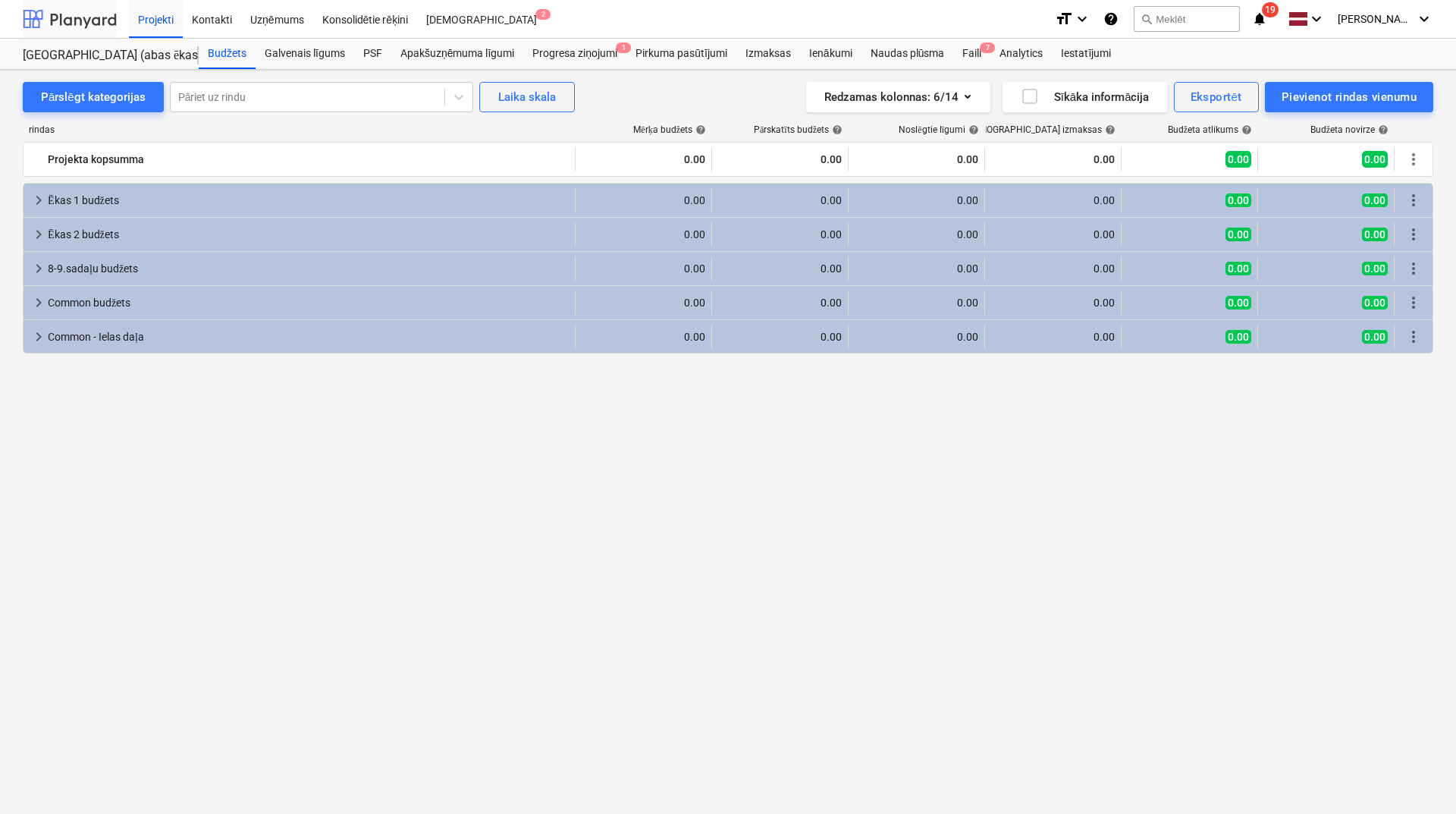
click at [96, 21] on div at bounding box center [70, 18] width 94 height 38
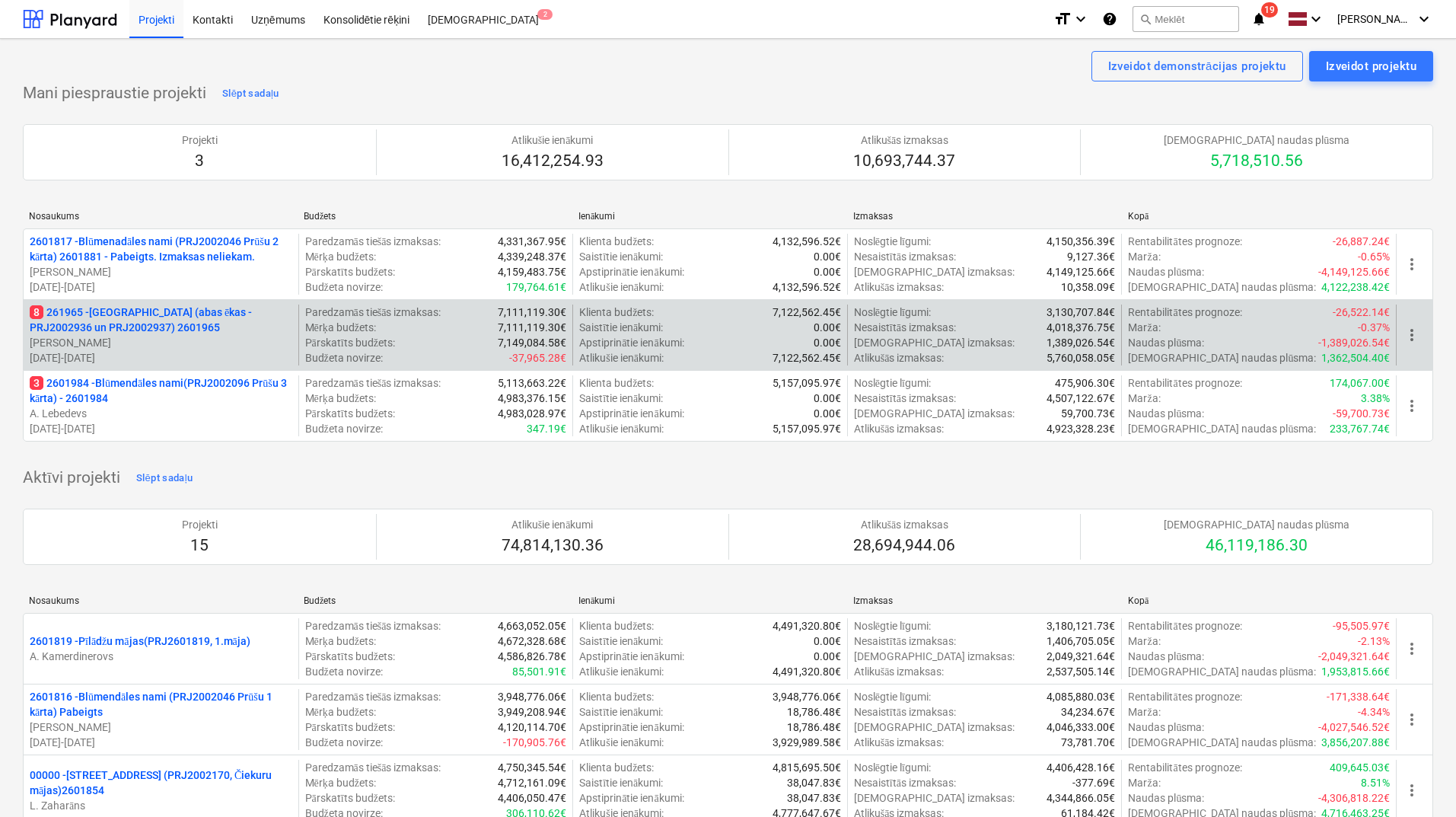
click at [168, 319] on p "8 261965 - [GEOGRAPHIC_DATA] (abas ēkas - PRJ2002936 un PRJ2002937) 2601965" at bounding box center [161, 320] width 262 height 30
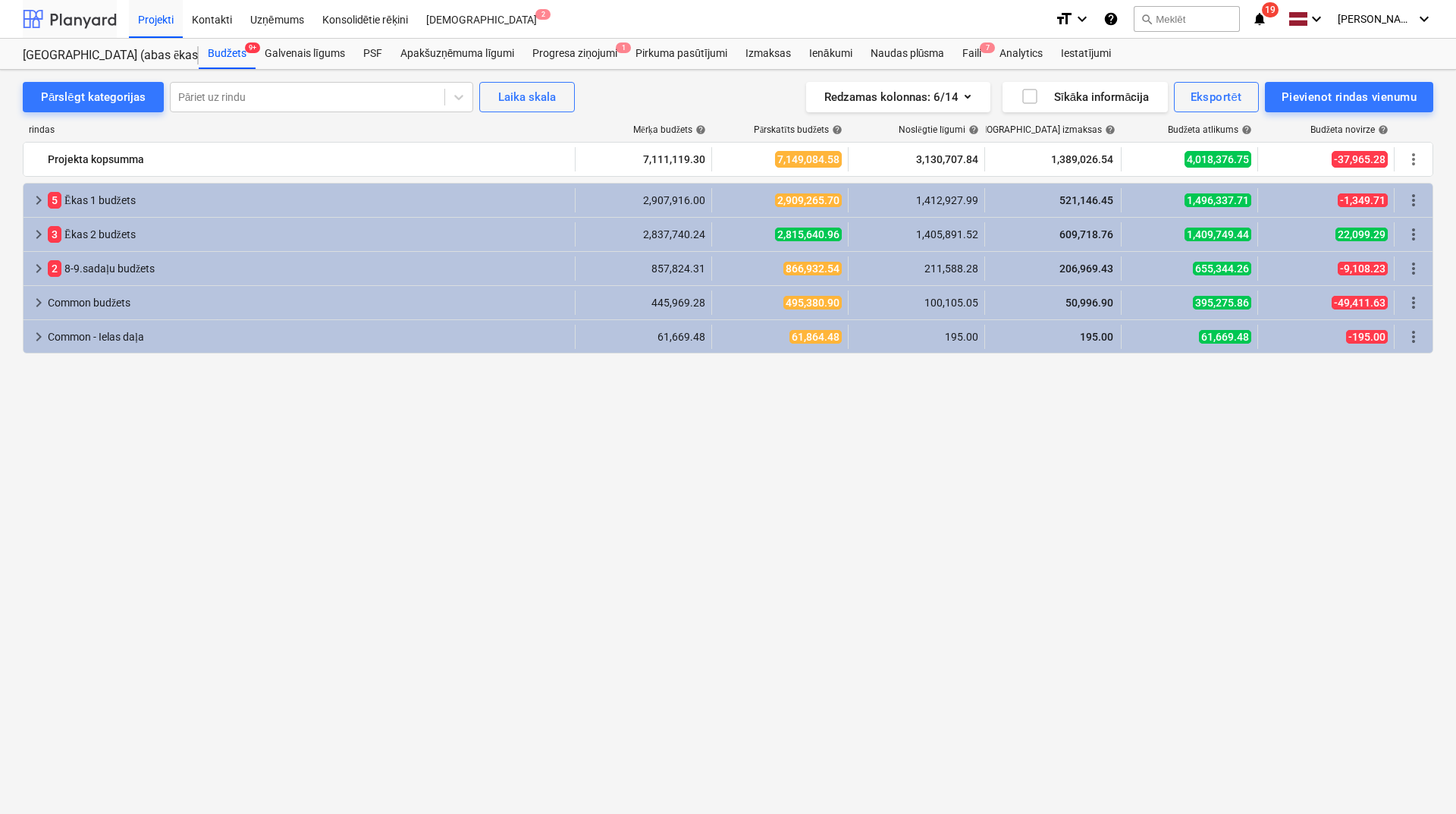
click at [99, 19] on div at bounding box center [70, 18] width 94 height 38
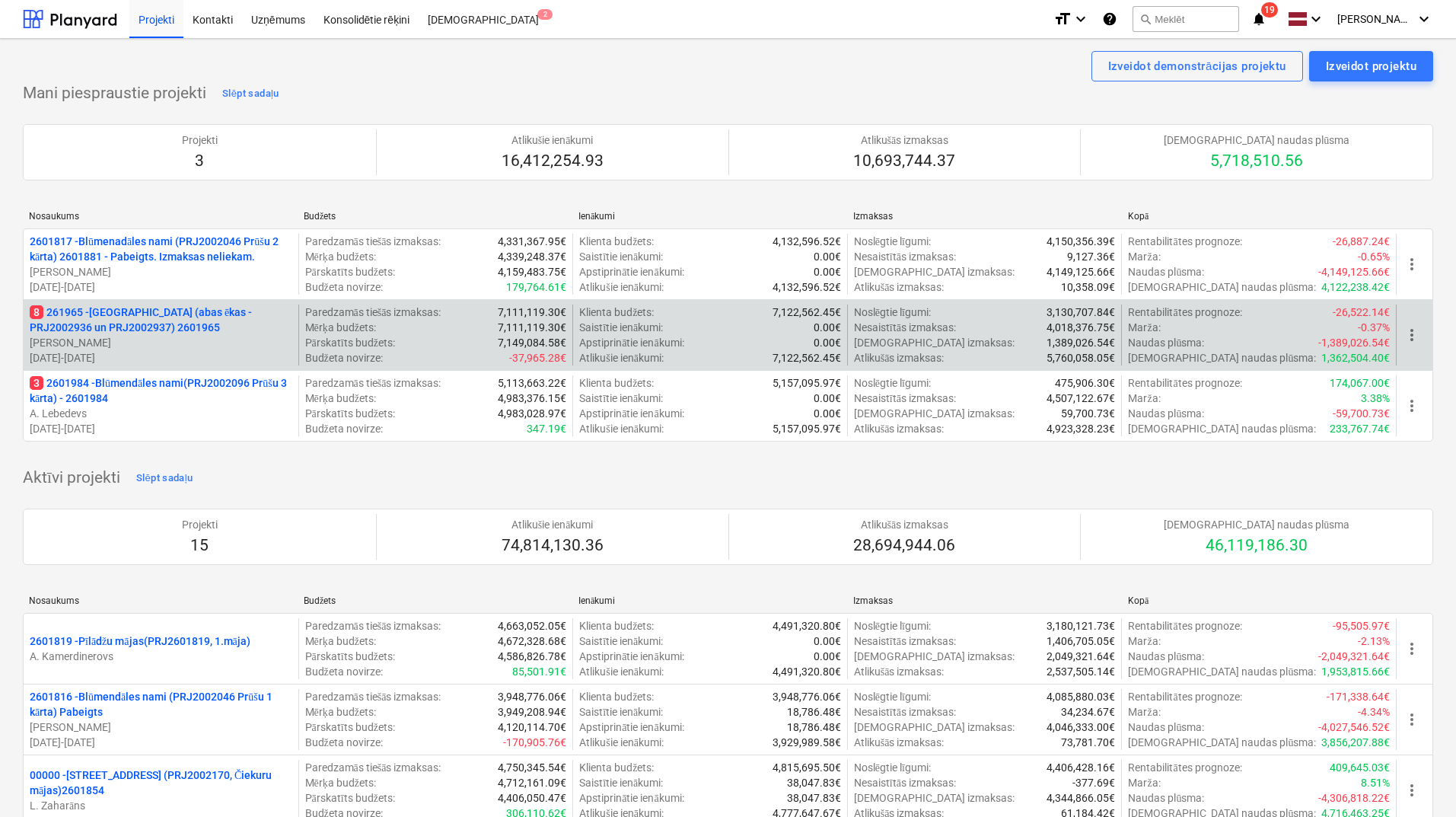
click at [160, 326] on p "8 261965 - [GEOGRAPHIC_DATA] (abas ēkas - PRJ2002936 un PRJ2002937) 2601965" at bounding box center [161, 320] width 262 height 30
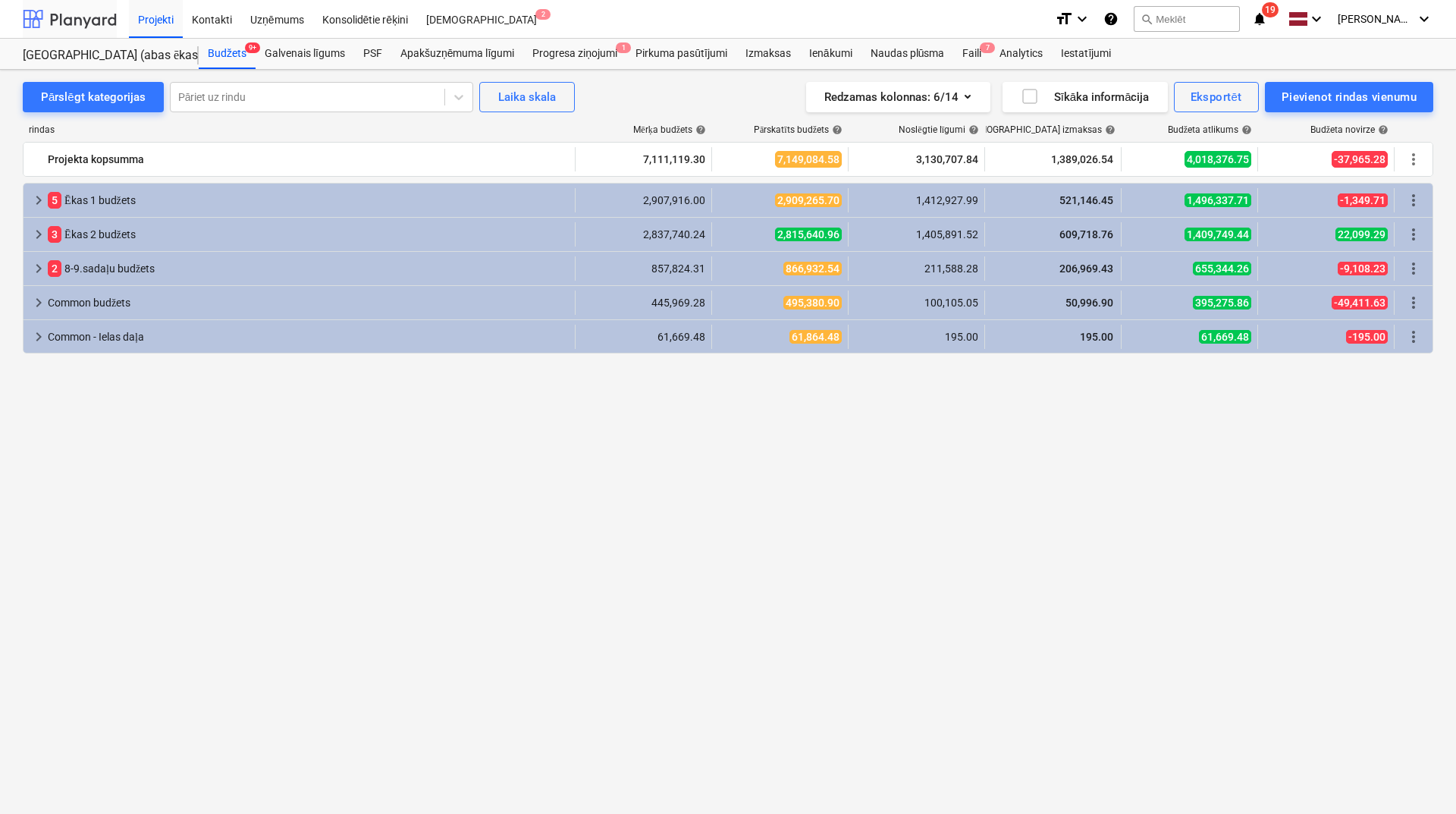
click at [109, 18] on div at bounding box center [70, 18] width 94 height 38
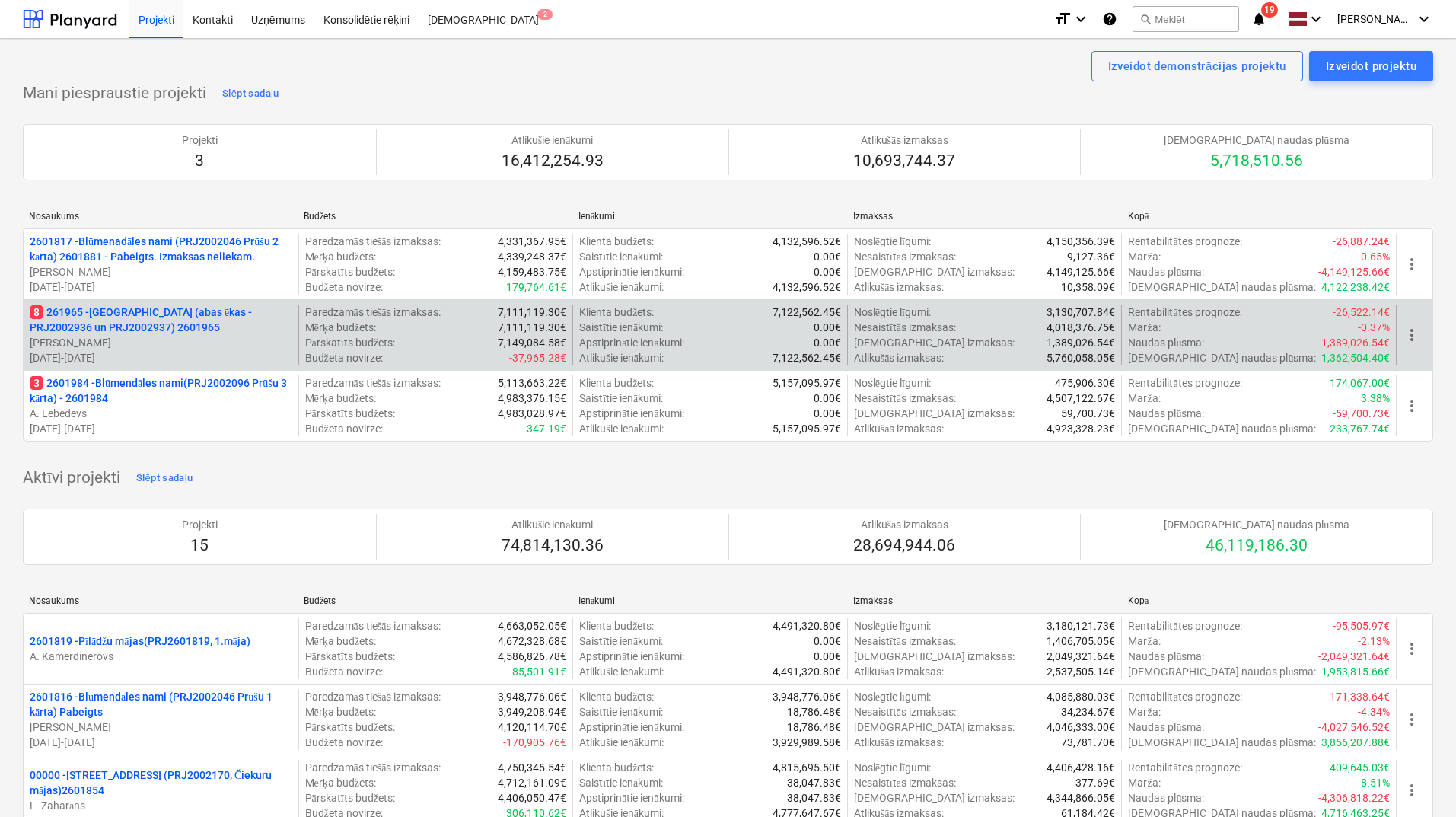
click at [131, 307] on p "8 261965 - [GEOGRAPHIC_DATA] (abas ēkas - PRJ2002936 un PRJ2002937) 2601965" at bounding box center [161, 320] width 262 height 30
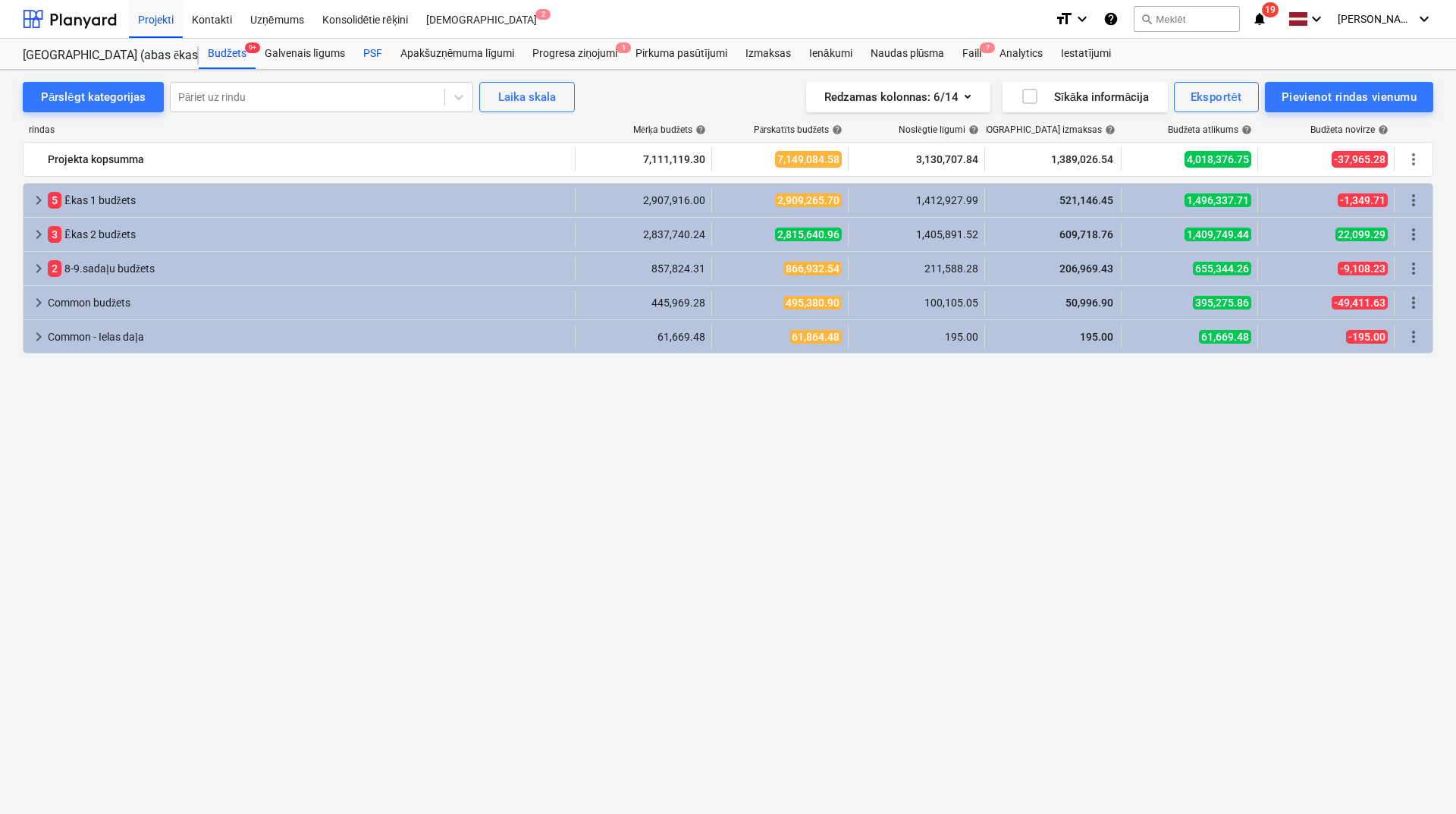
click at [374, 55] on div "PSF" at bounding box center [372, 54] width 37 height 30
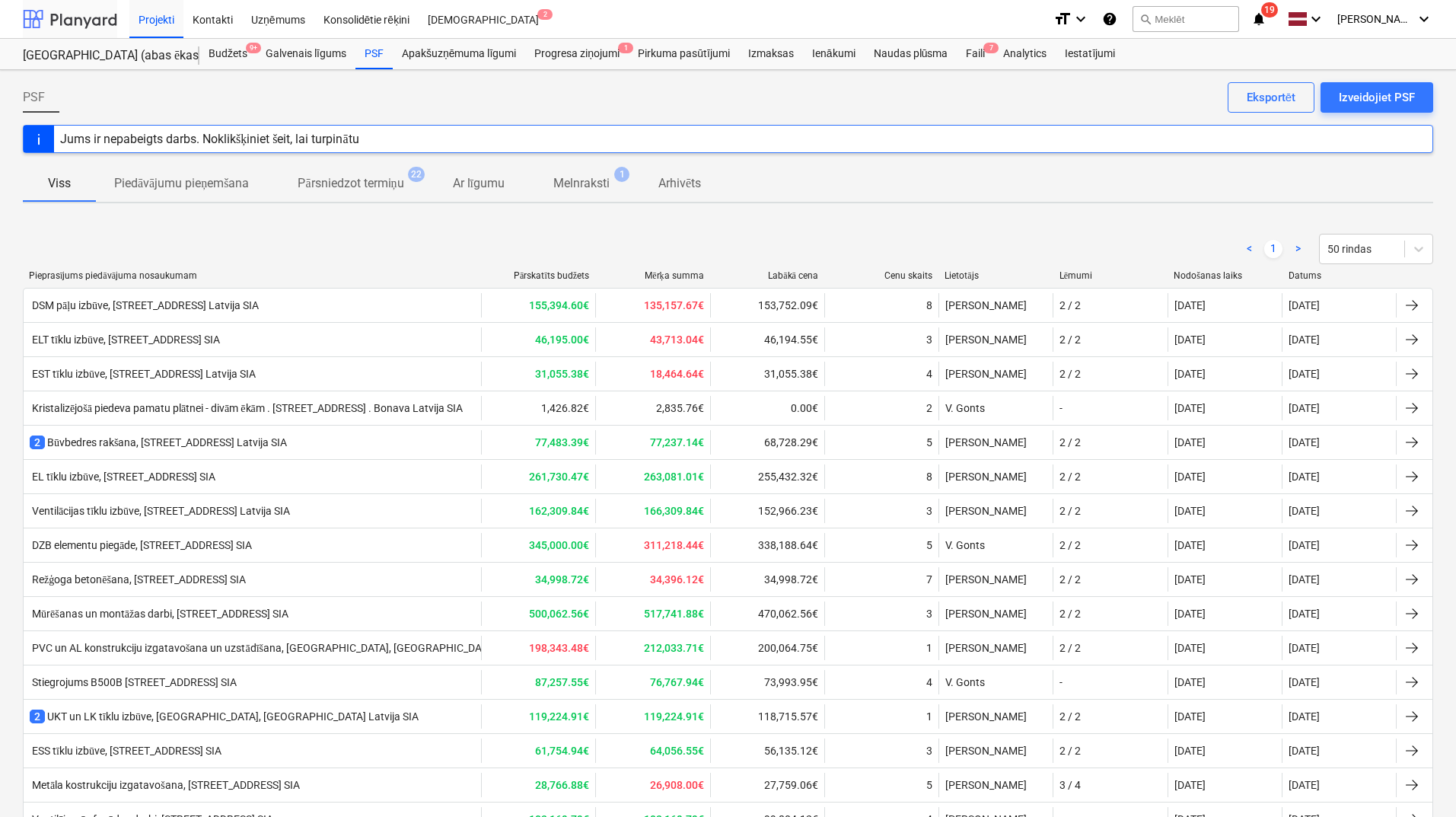
click at [89, 24] on div at bounding box center [70, 19] width 95 height 38
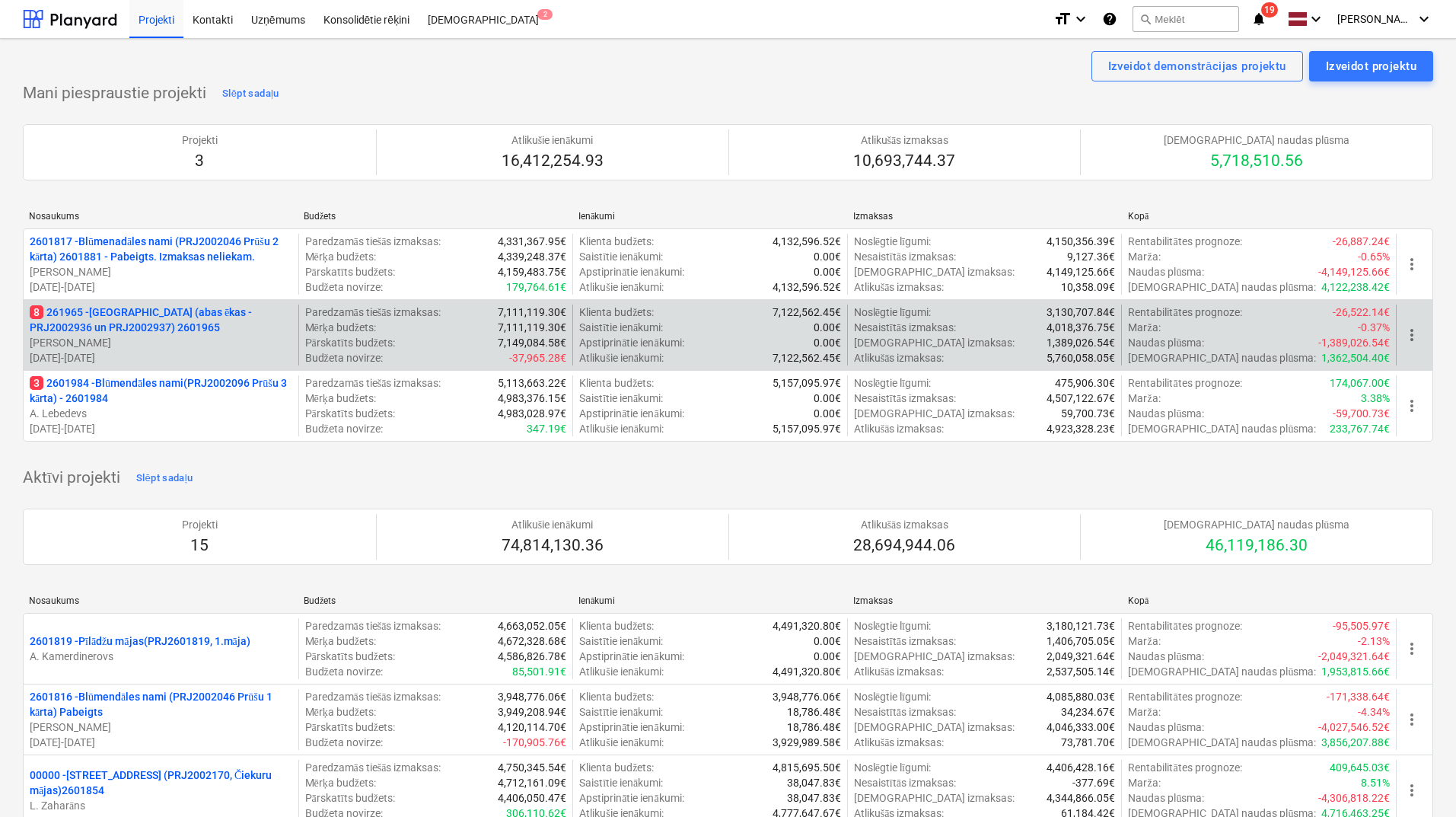
click at [142, 322] on p "8 261965 - [GEOGRAPHIC_DATA] (abas ēkas - PRJ2002936 un PRJ2002937) 2601965" at bounding box center [161, 320] width 262 height 30
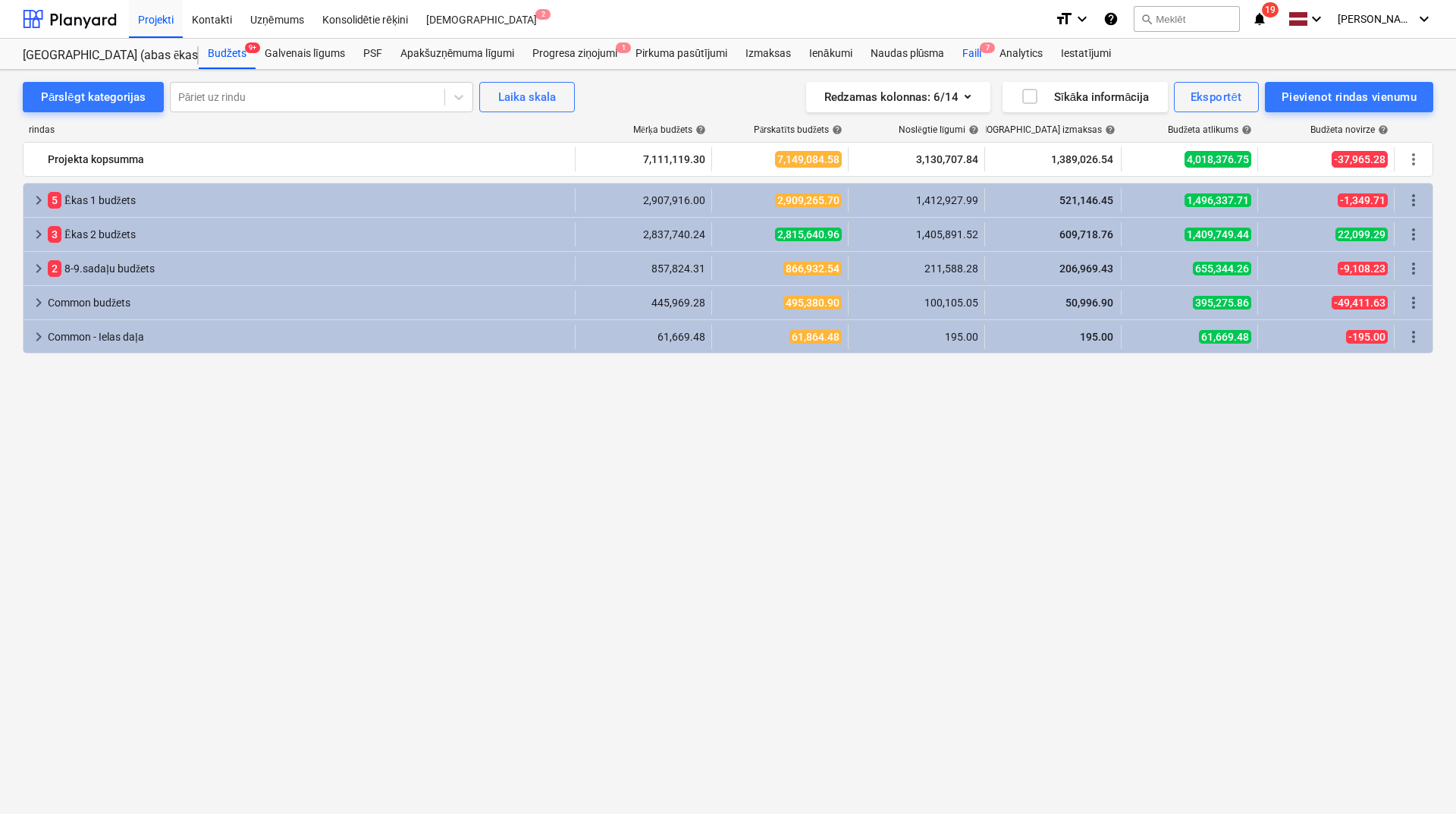
click at [982, 57] on div "Faili 7" at bounding box center [972, 54] width 37 height 30
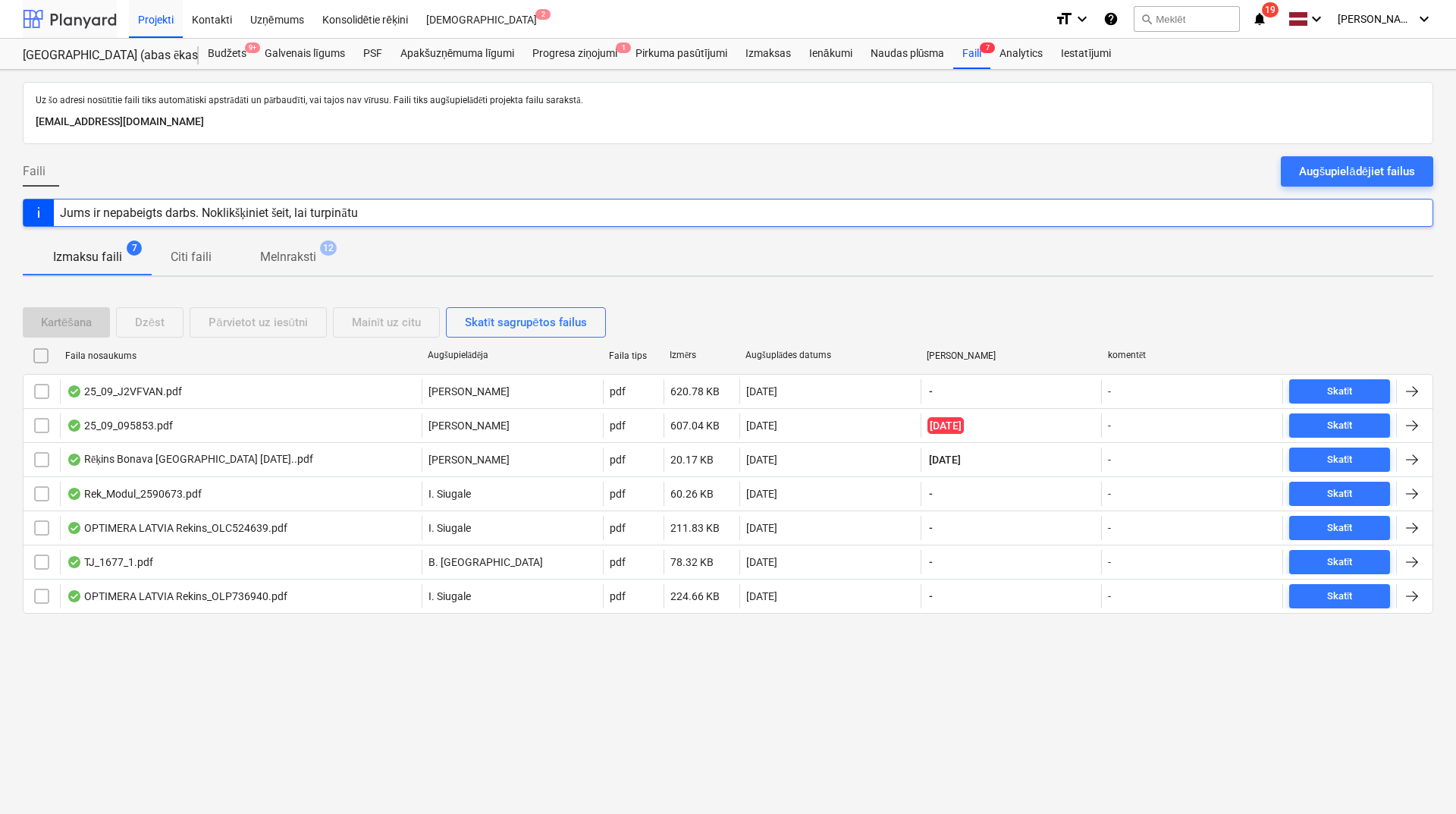
click at [84, 14] on div at bounding box center [70, 18] width 94 height 38
